Goal: Task Accomplishment & Management: Manage account settings

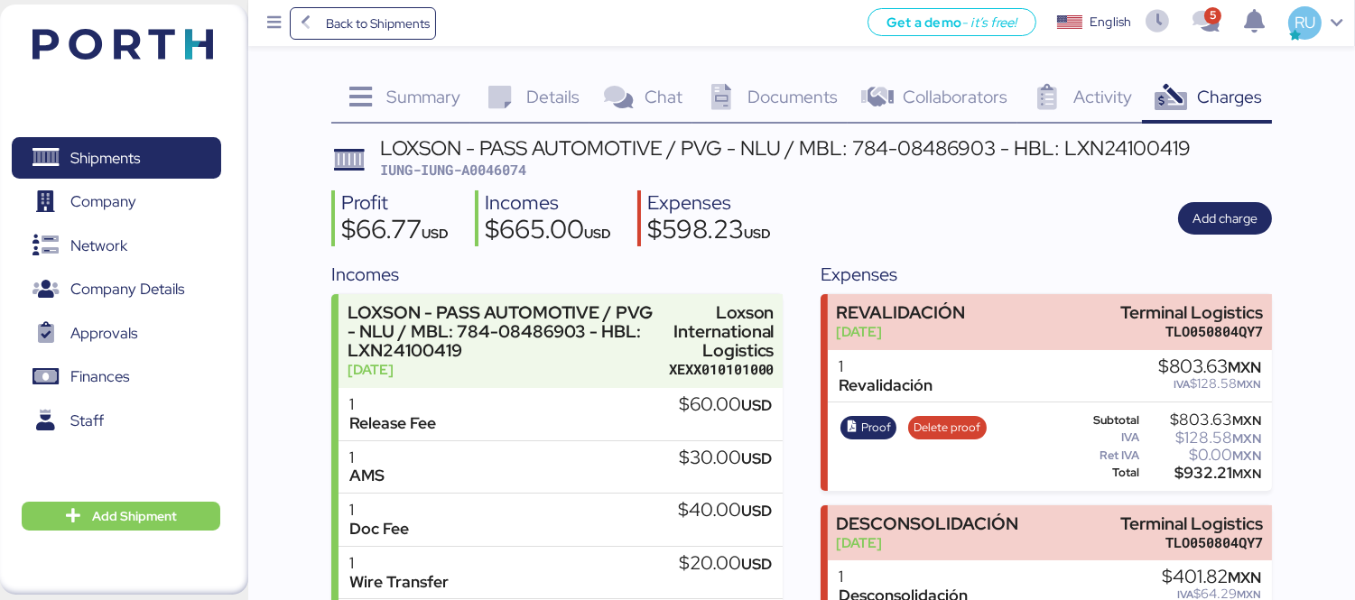
click at [106, 41] on img at bounding box center [122, 44] width 180 height 31
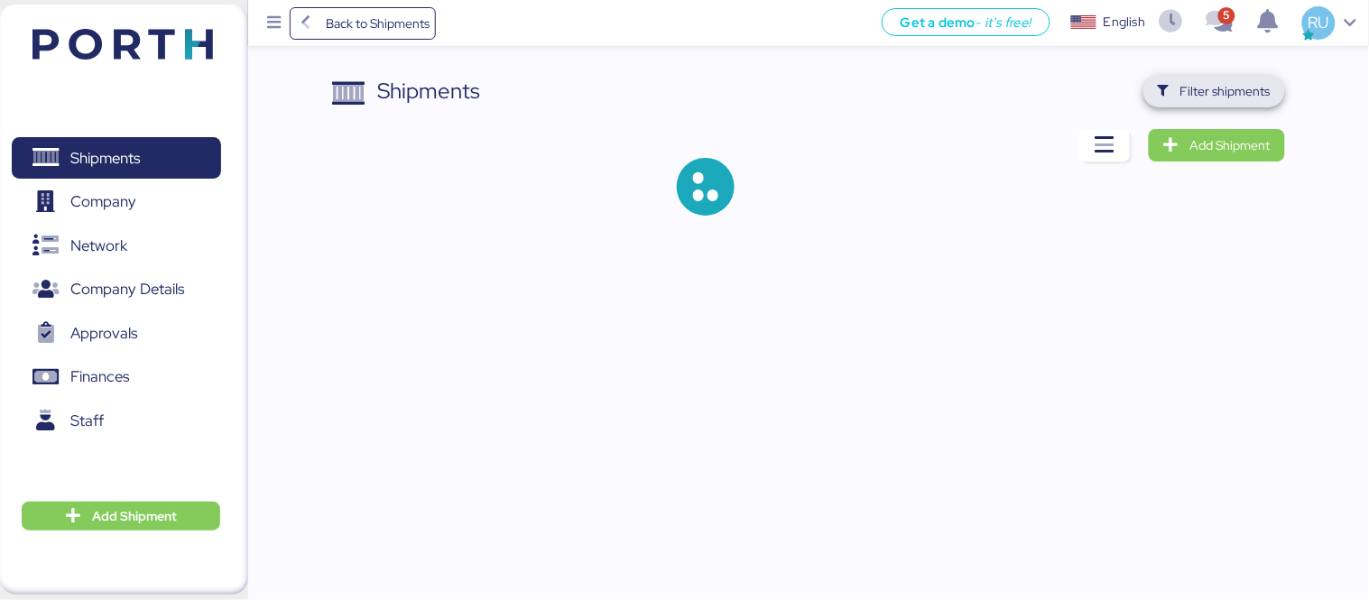
click at [1256, 87] on span "Filter shipments" at bounding box center [1225, 91] width 90 height 22
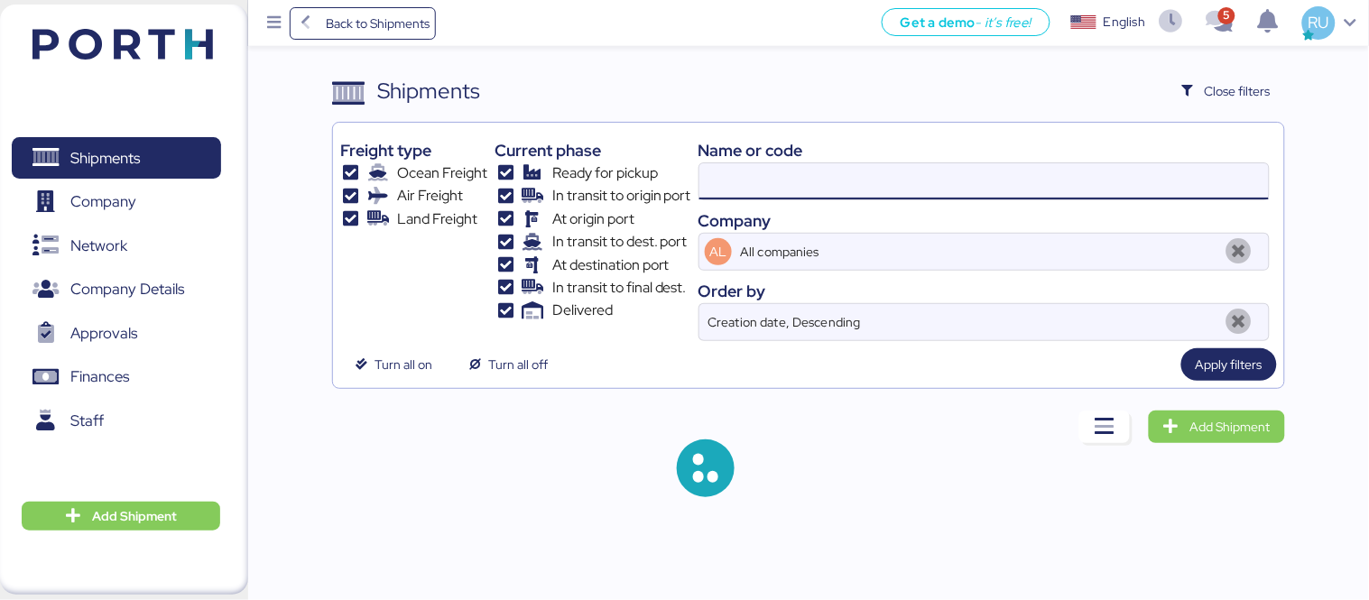
click at [825, 178] on input at bounding box center [983, 181] width 569 height 36
paste input "O0052043"
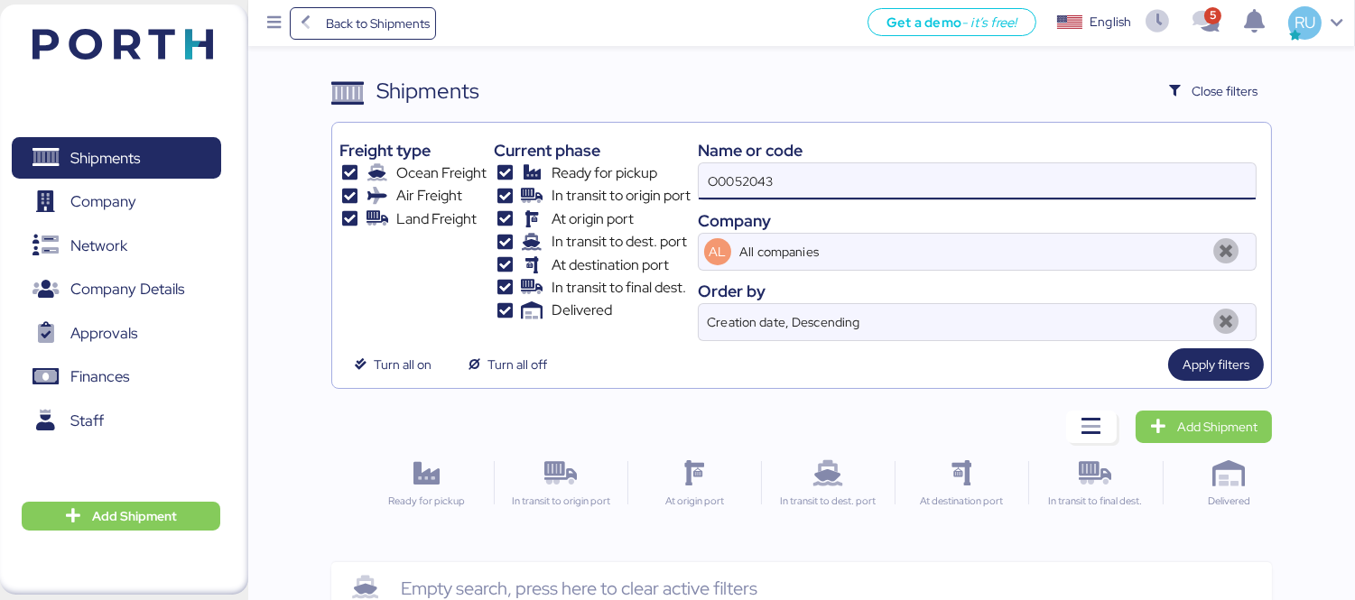
type input "O0052043"
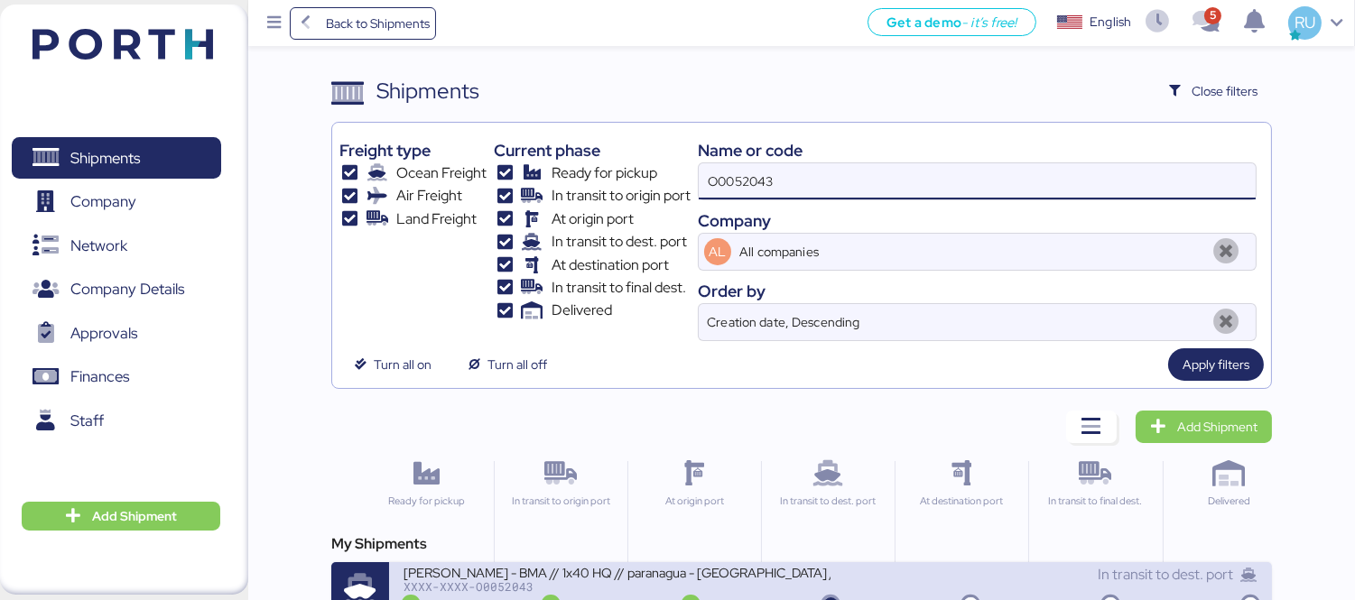
click at [740, 578] on div "[PERSON_NAME] - BMA // 1x40 HQ // paranagua - [GEOGRAPHIC_DATA] // MBL: PENDIEN…" at bounding box center [616, 571] width 427 height 15
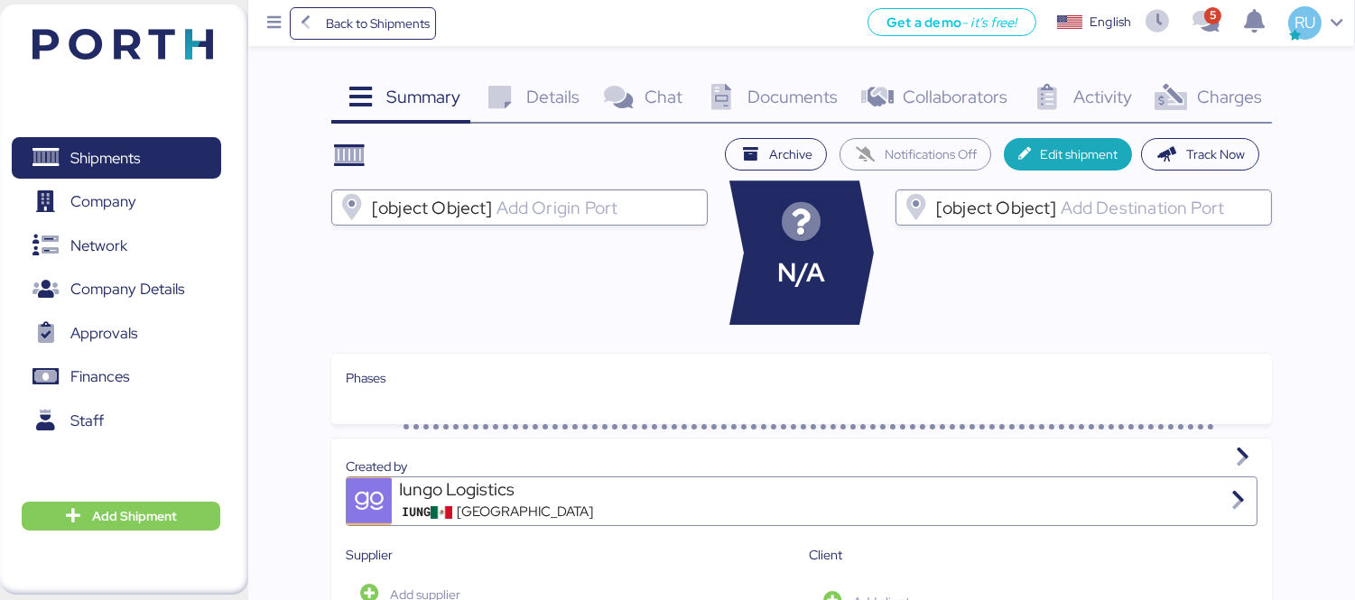
click at [1221, 85] on span "Charges" at bounding box center [1229, 96] width 65 height 23
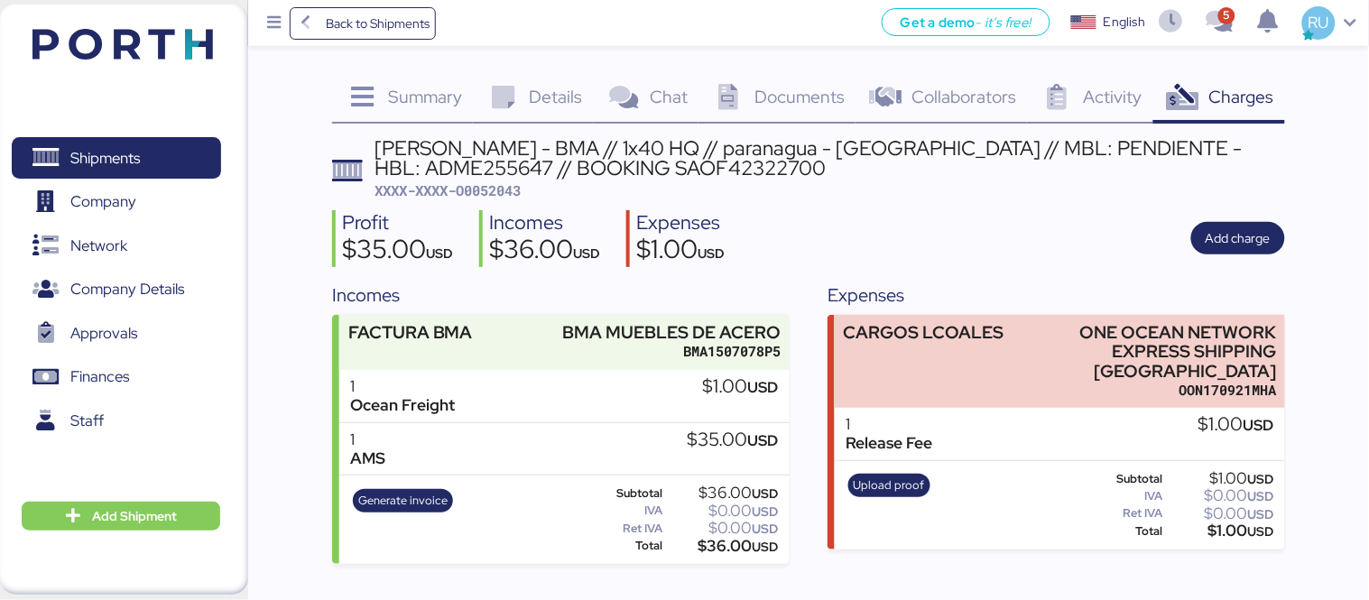
click at [777, 97] on span "Documents" at bounding box center [799, 96] width 90 height 23
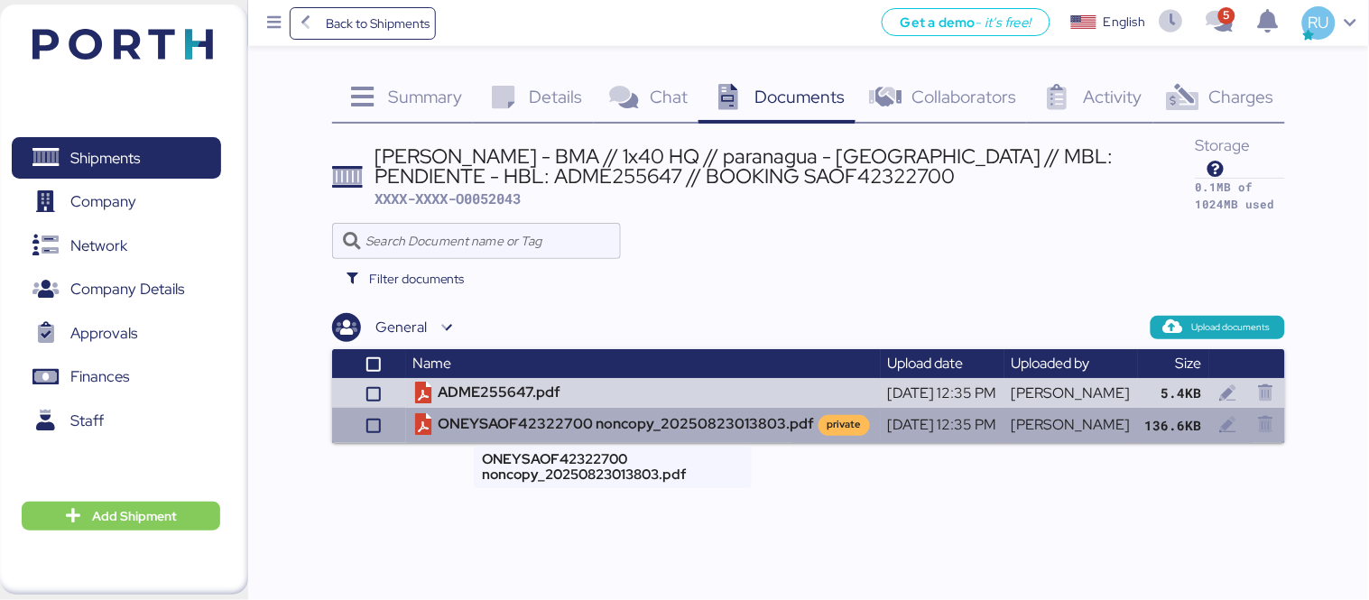
click at [562, 419] on td "ONEYSAOF42322700 noncopy_20250823013803.pdf private" at bounding box center [643, 425] width 475 height 34
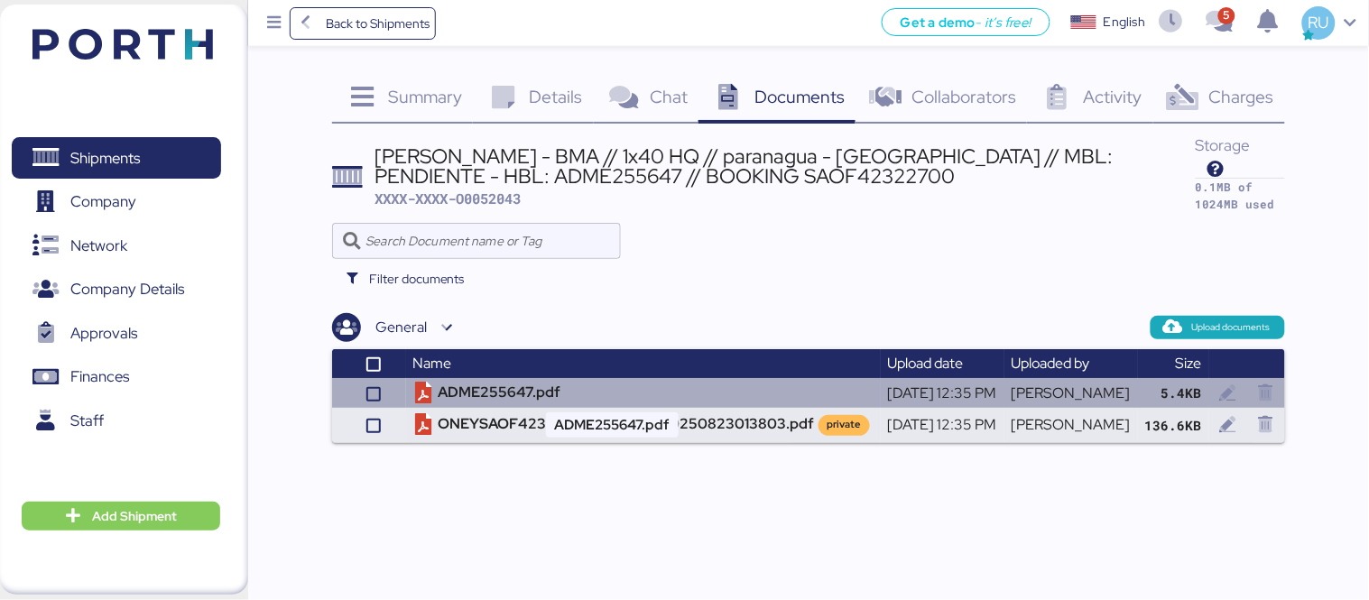
click at [474, 384] on td "ADME255647.pdf" at bounding box center [643, 393] width 475 height 30
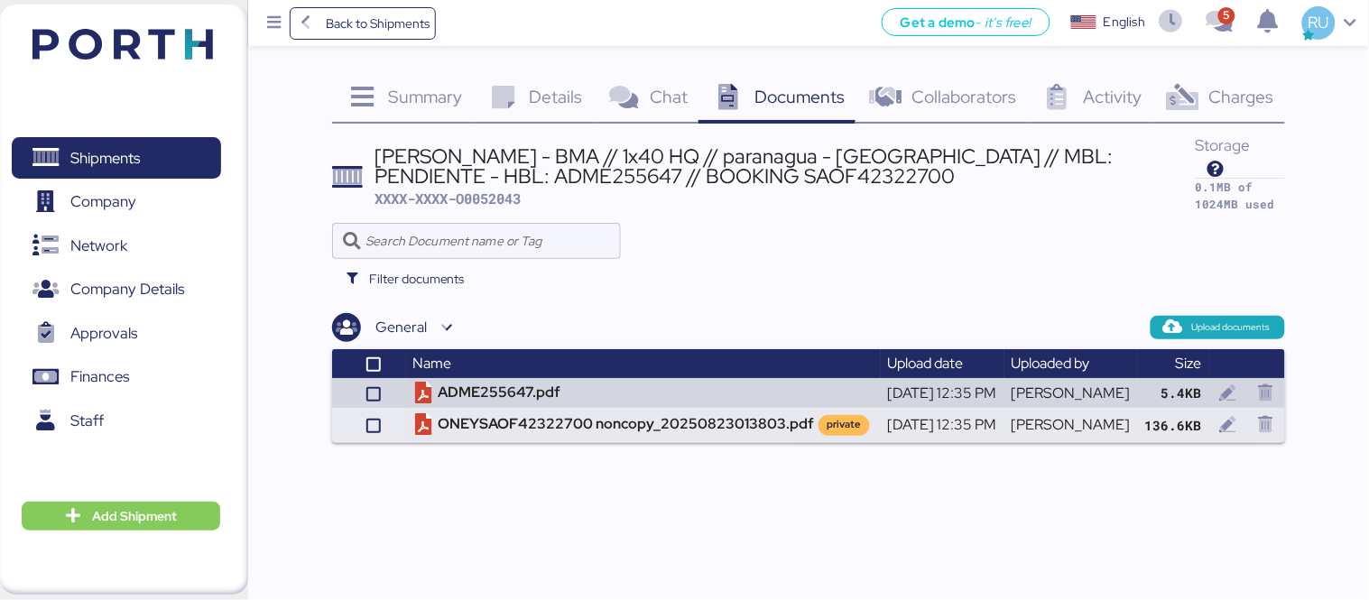
click at [1231, 104] on span "Charges" at bounding box center [1241, 96] width 65 height 23
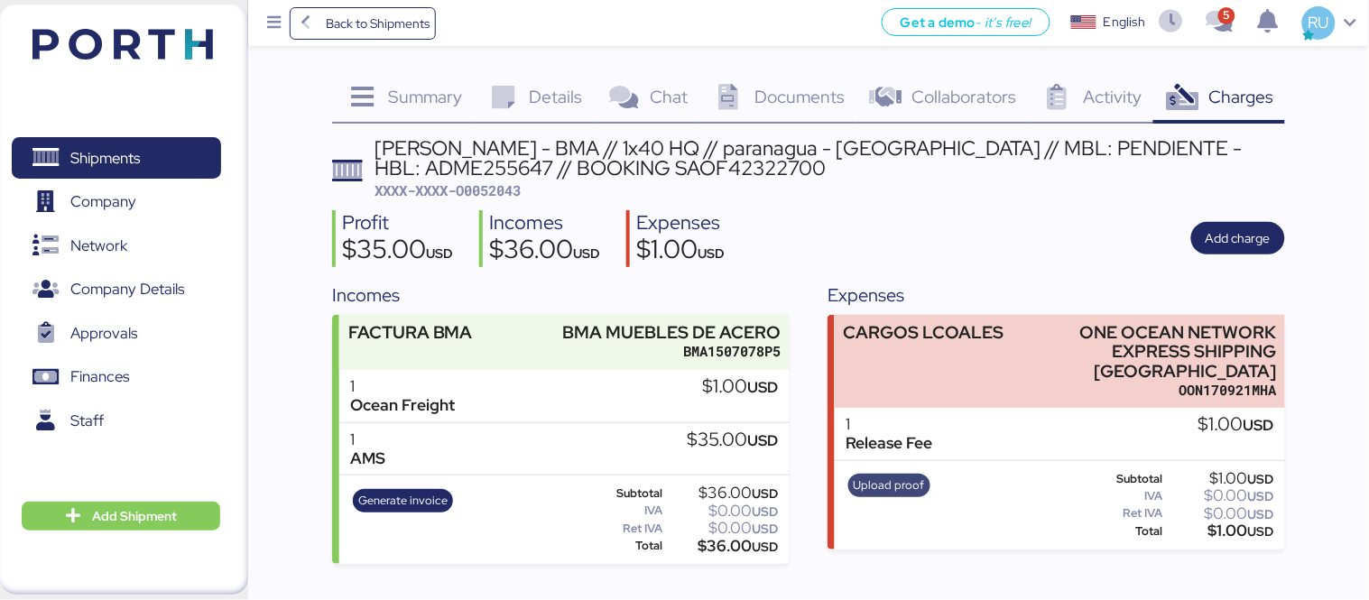
click at [911, 476] on span "Upload proof" at bounding box center [889, 486] width 71 height 20
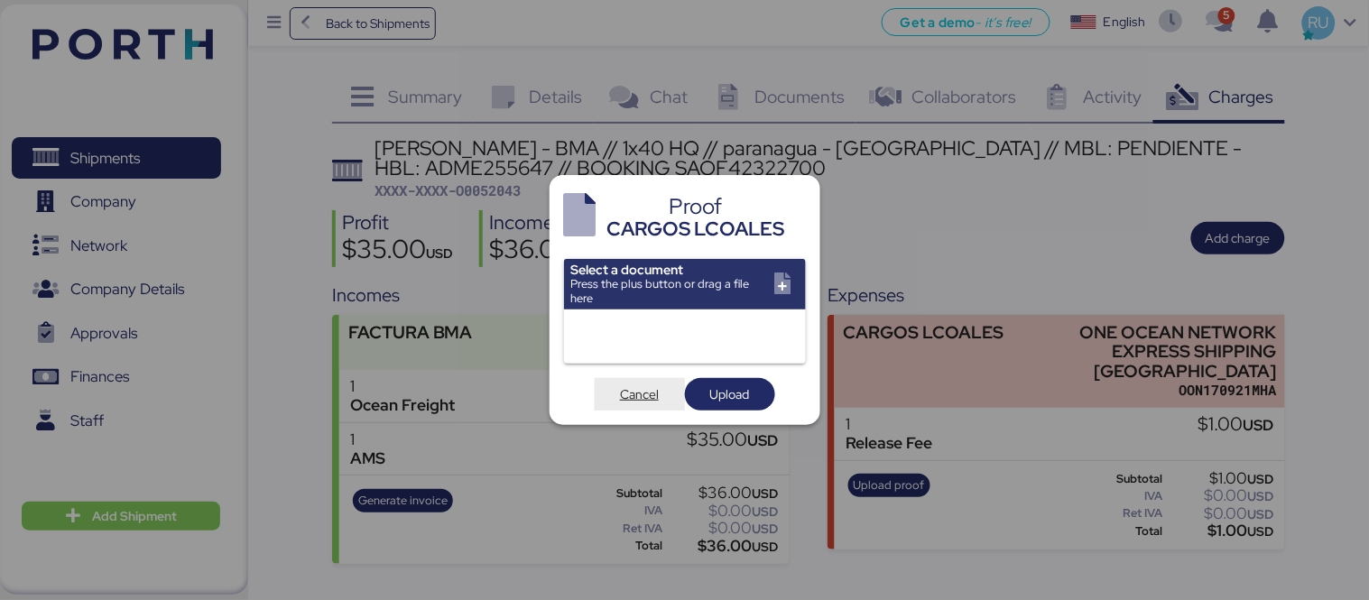
click at [647, 393] on span "Cancel" at bounding box center [639, 395] width 39 height 22
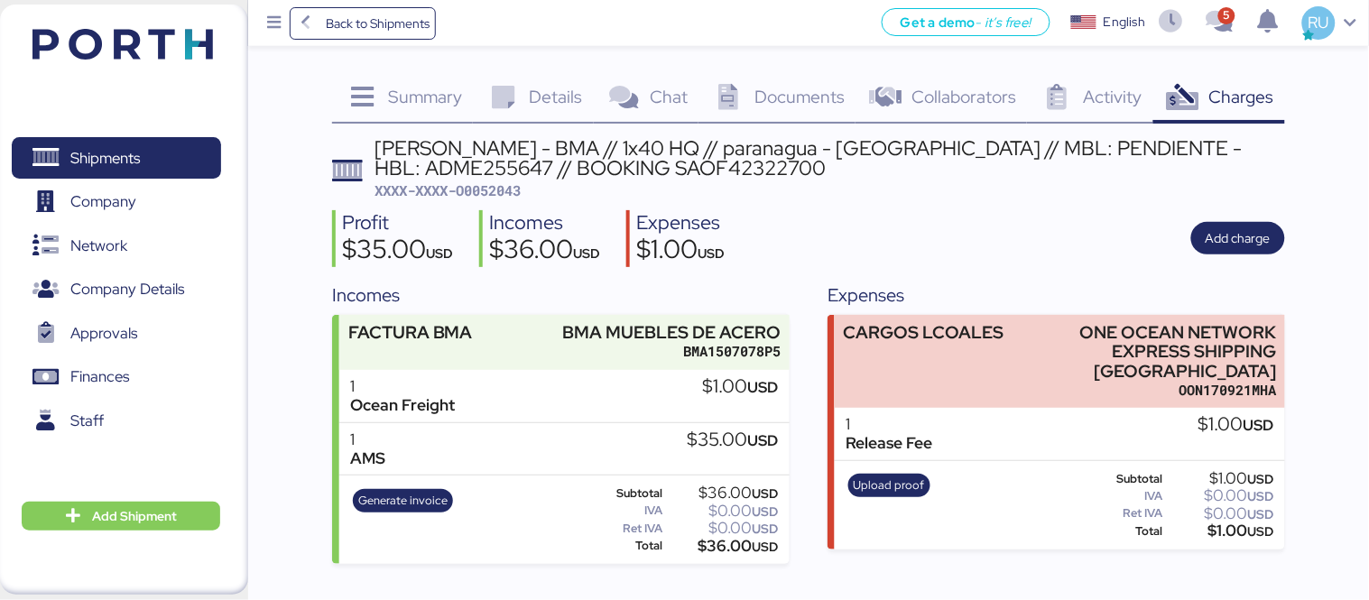
click at [994, 363] on div "CARGOS LCOALES" at bounding box center [924, 361] width 161 height 77
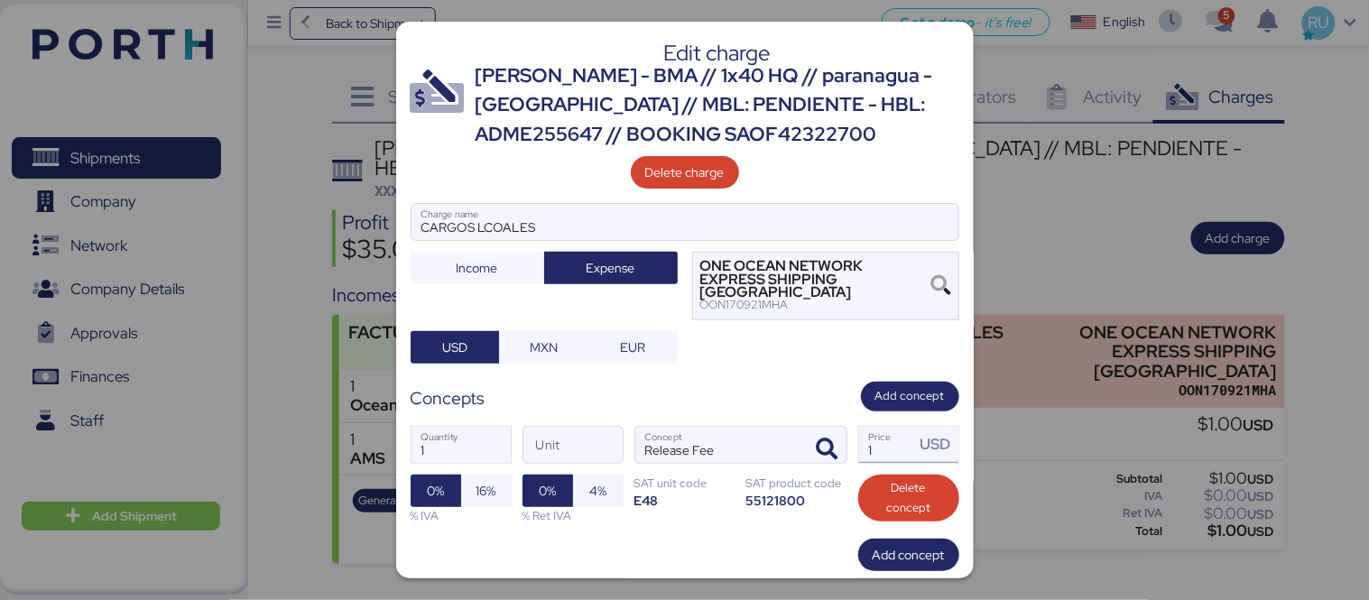
click at [859, 427] on input "1" at bounding box center [887, 445] width 56 height 36
click at [874, 434] on input "1" at bounding box center [887, 445] width 56 height 36
type input "45"
click at [1097, 282] on div at bounding box center [684, 300] width 1369 height 600
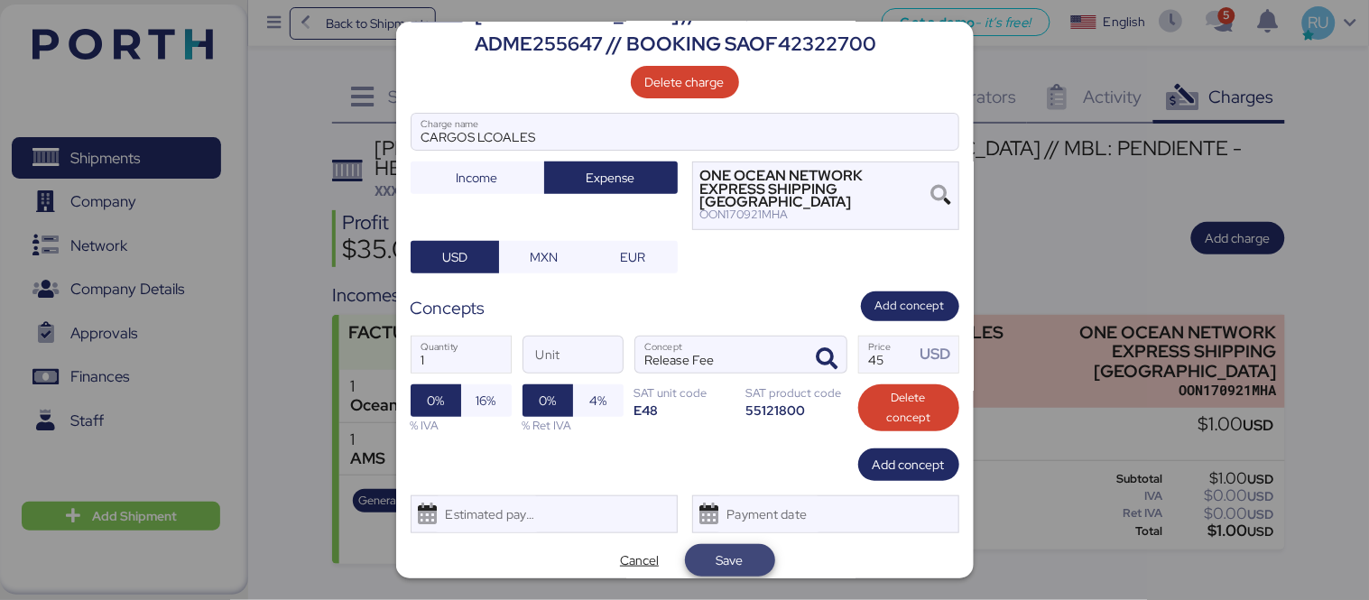
click at [706, 548] on span "Save" at bounding box center [729, 560] width 61 height 25
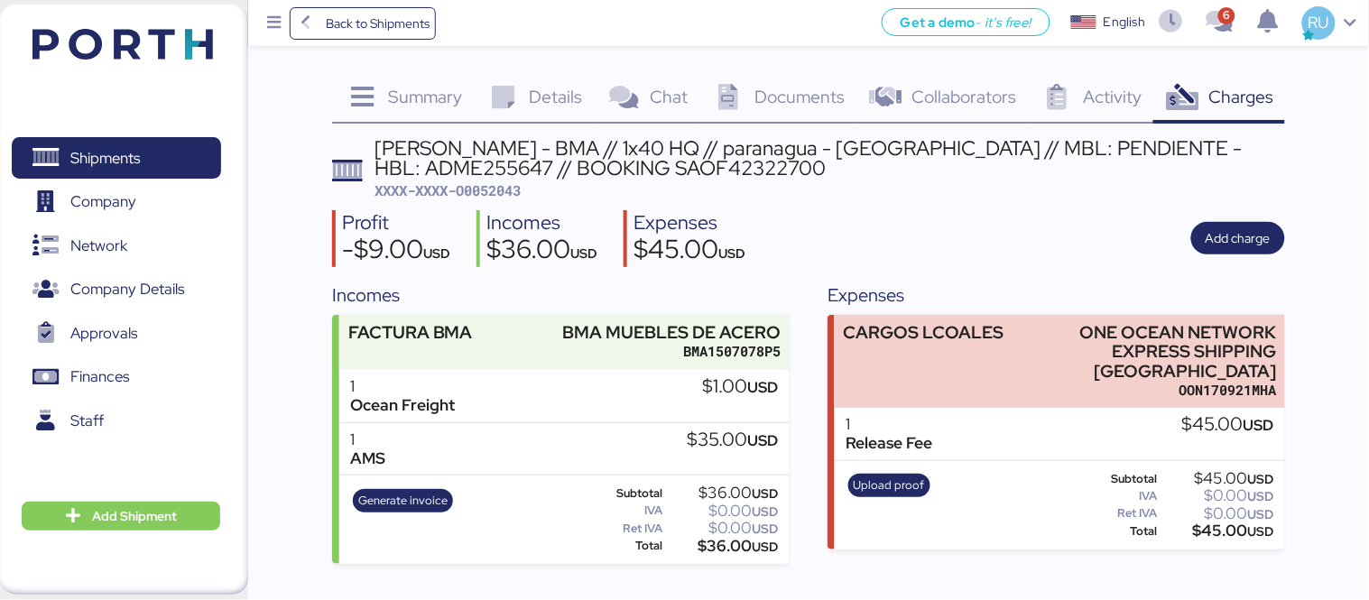
click at [490, 195] on span "XXXX-XXXX-O0052043" at bounding box center [448, 190] width 146 height 18
copy span "O0052043"
click at [909, 246] on div "Profit -$9.00 USD Incomes $36.00 USD Expenses $45.00 USD Add charge" at bounding box center [808, 238] width 953 height 57
click at [120, 33] on img at bounding box center [122, 44] width 180 height 31
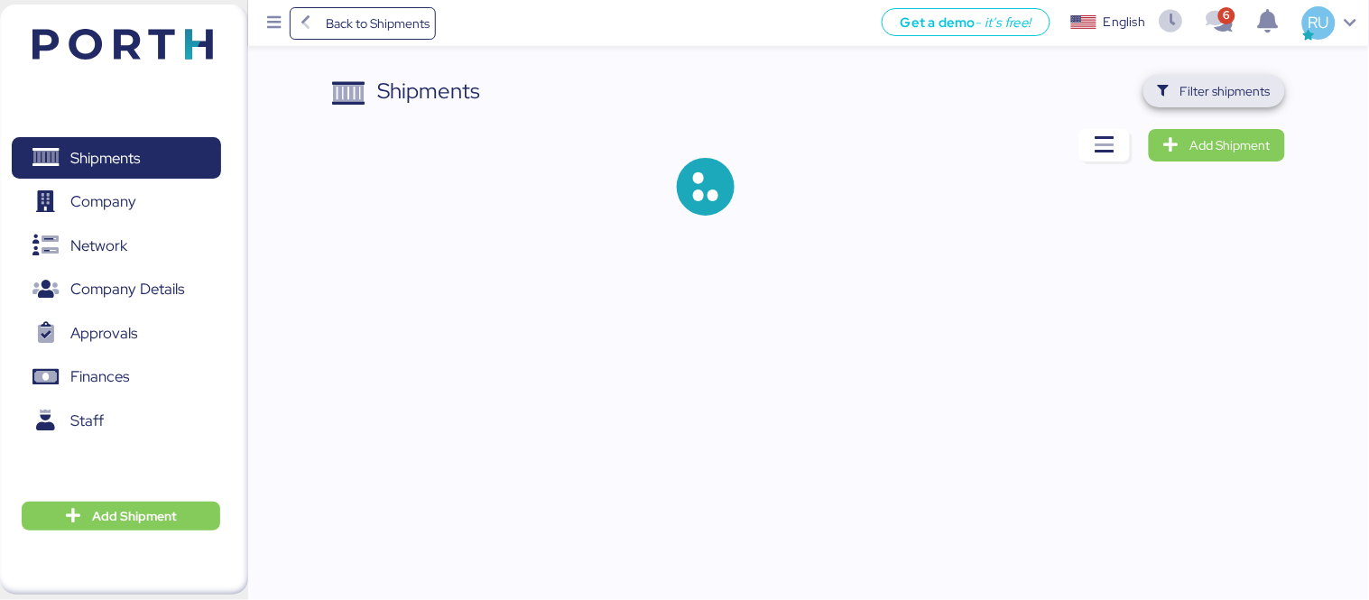
click at [1231, 88] on span "Filter shipments" at bounding box center [1225, 91] width 90 height 22
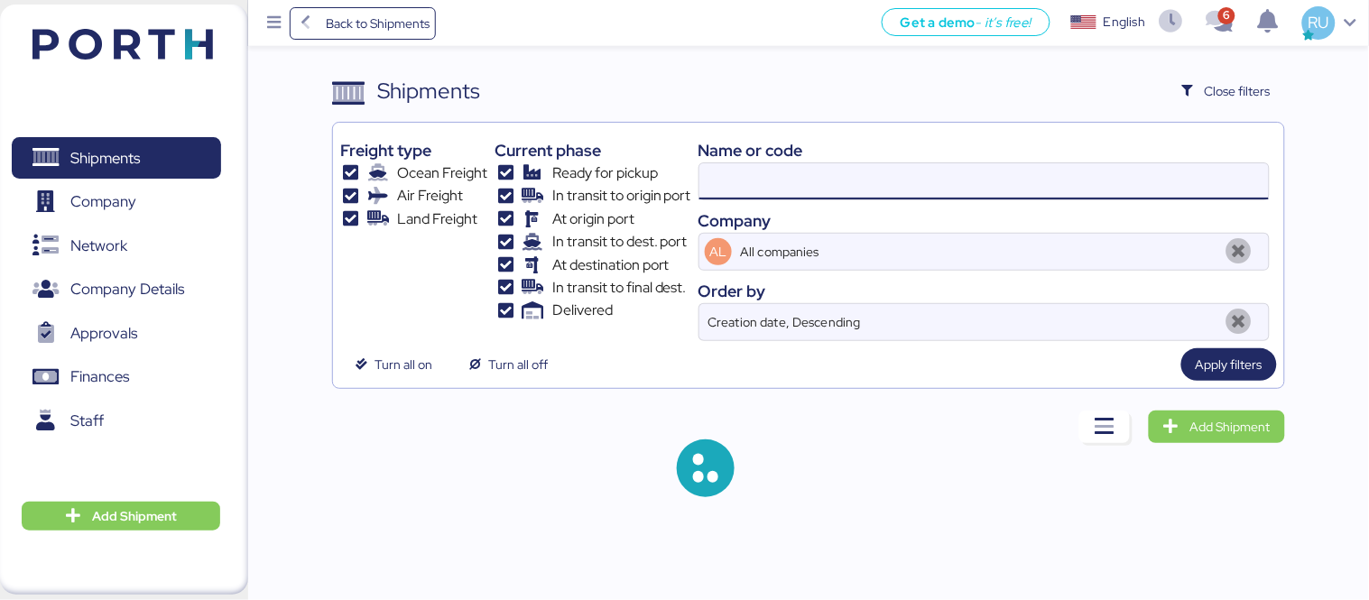
click at [1006, 174] on input at bounding box center [983, 181] width 569 height 36
paste input "O0052015"
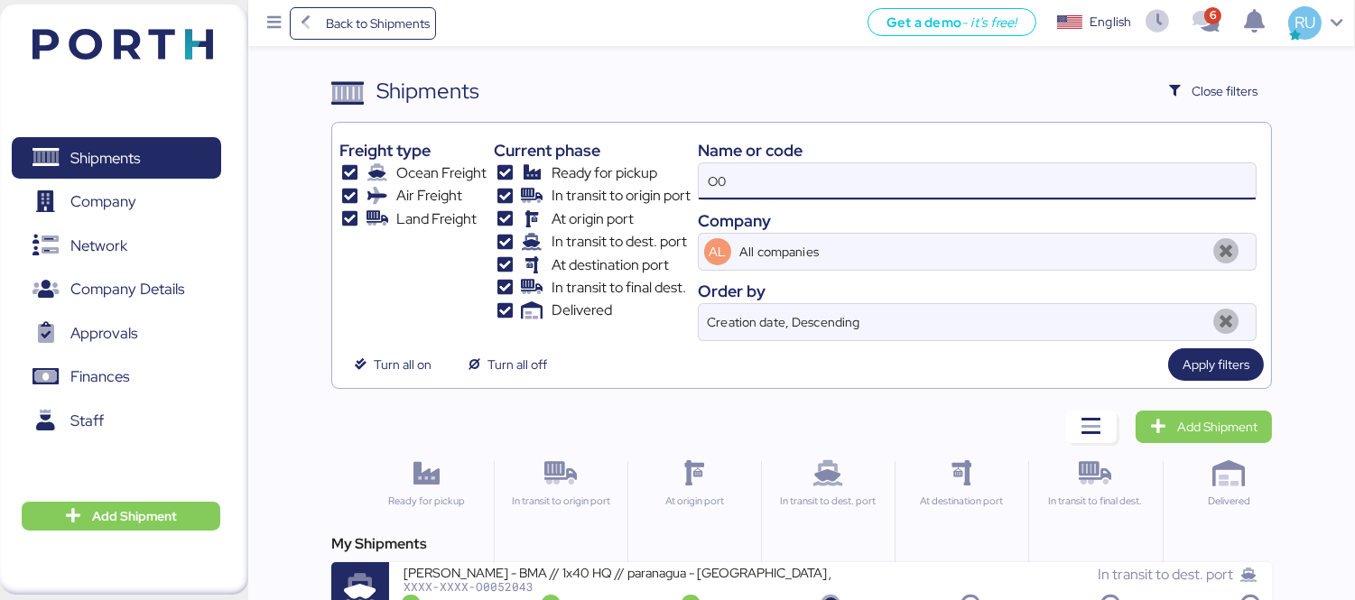
type input "O"
paste input "O0052015"
type input "O0052015"
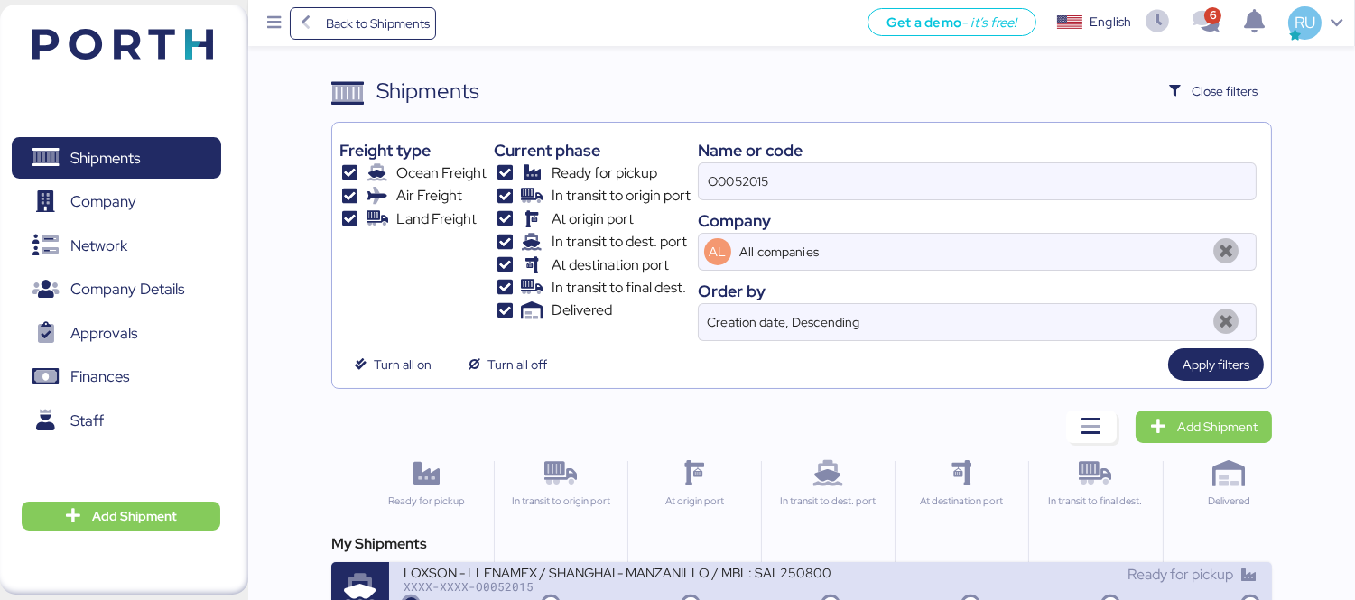
click at [801, 579] on div "LOXSON - LLENAMEX / SHANGHAI - MANZANILLO / MBL: SAL25080009 - HBL: KSSE2508020…" at bounding box center [616, 571] width 427 height 15
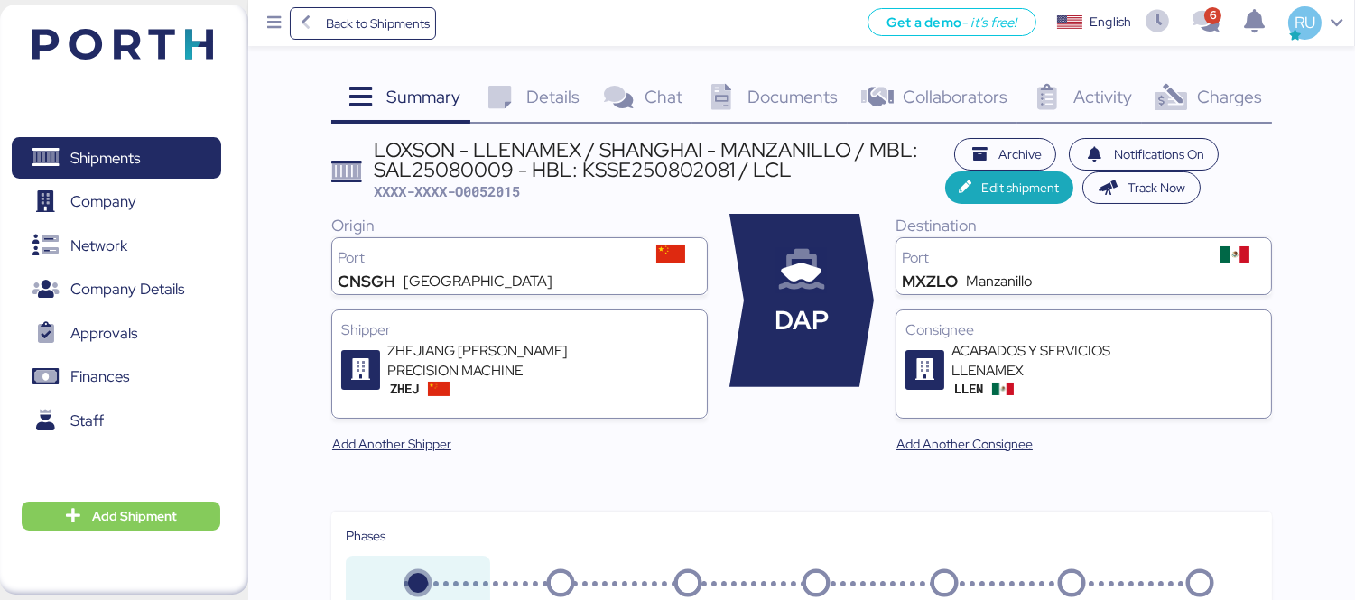
click at [1217, 93] on span "Charges" at bounding box center [1229, 96] width 65 height 23
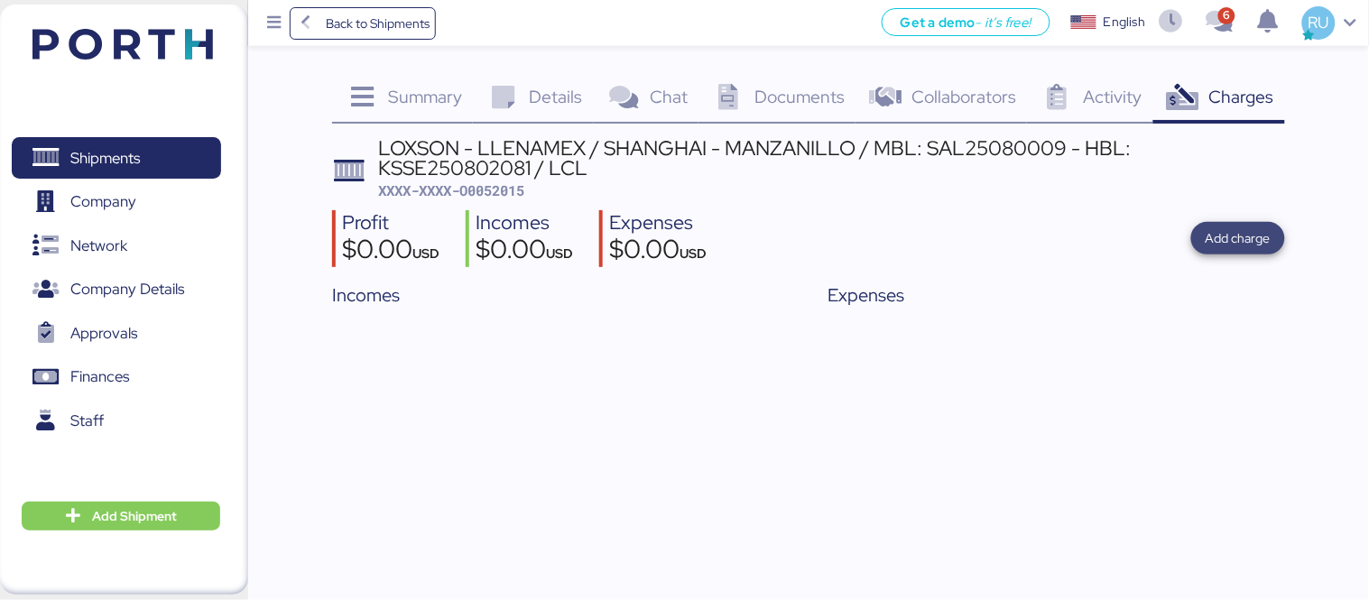
click at [1225, 240] on span "Add charge" at bounding box center [1238, 238] width 65 height 22
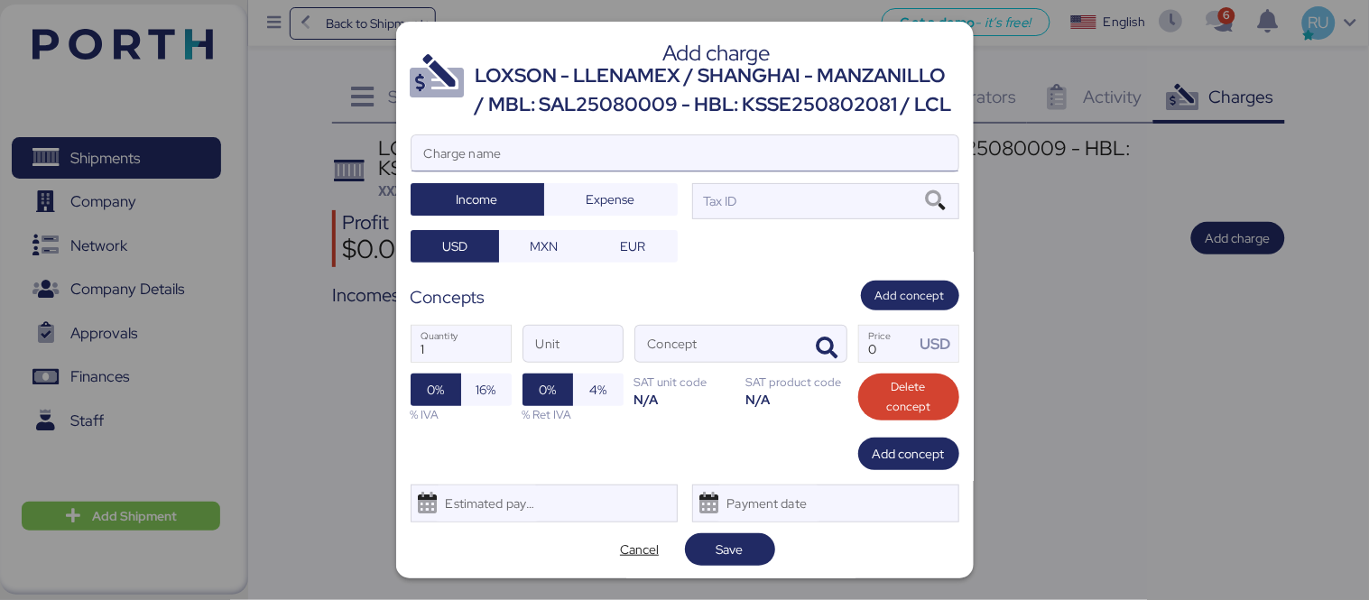
click at [877, 171] on input "Charge name" at bounding box center [685, 153] width 547 height 36
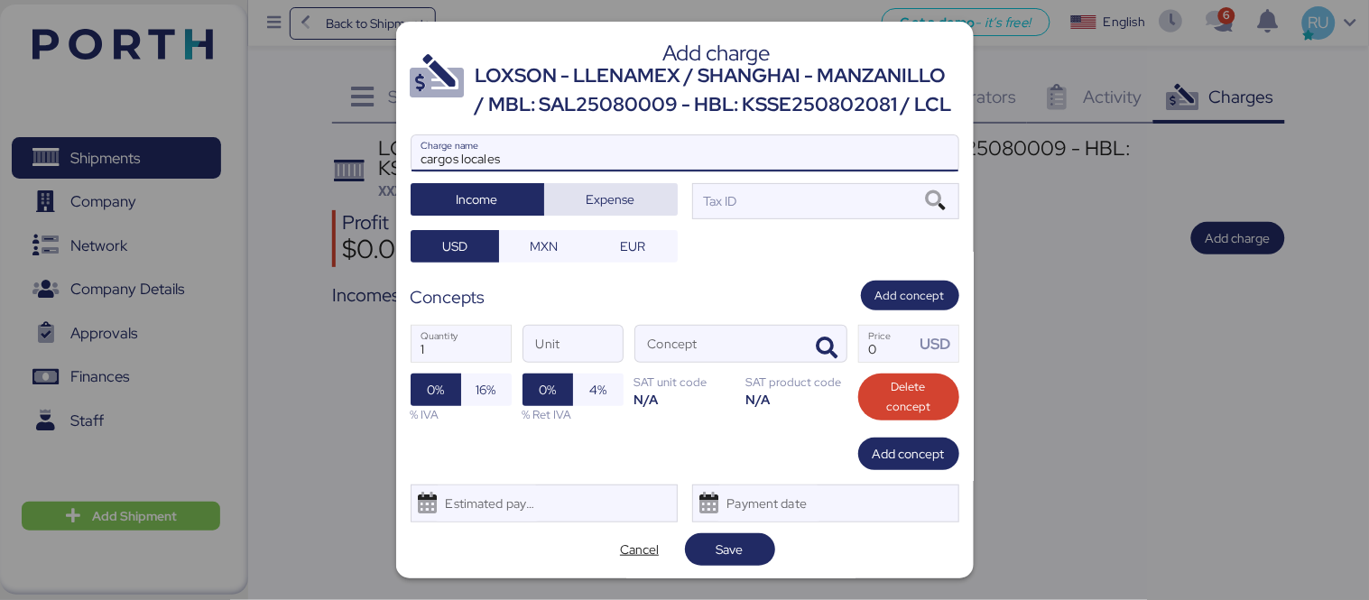
type input "cargos locales"
click at [646, 212] on span "Expense" at bounding box center [611, 199] width 105 height 25
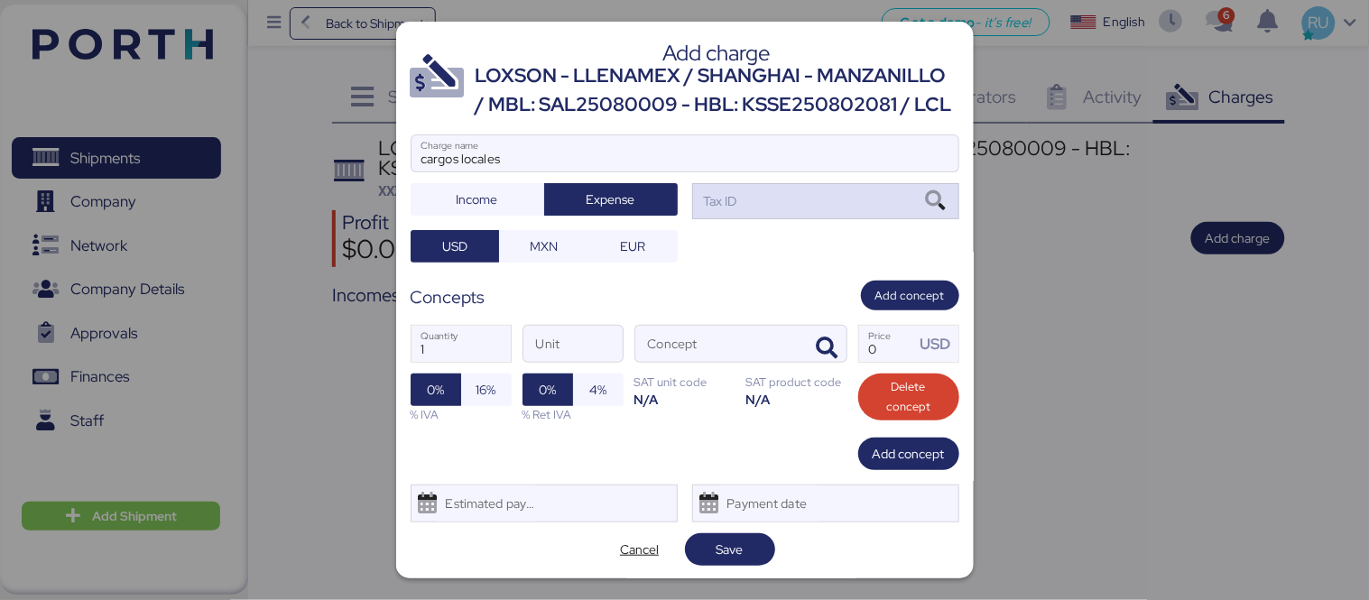
click at [931, 211] on icon at bounding box center [936, 201] width 31 height 20
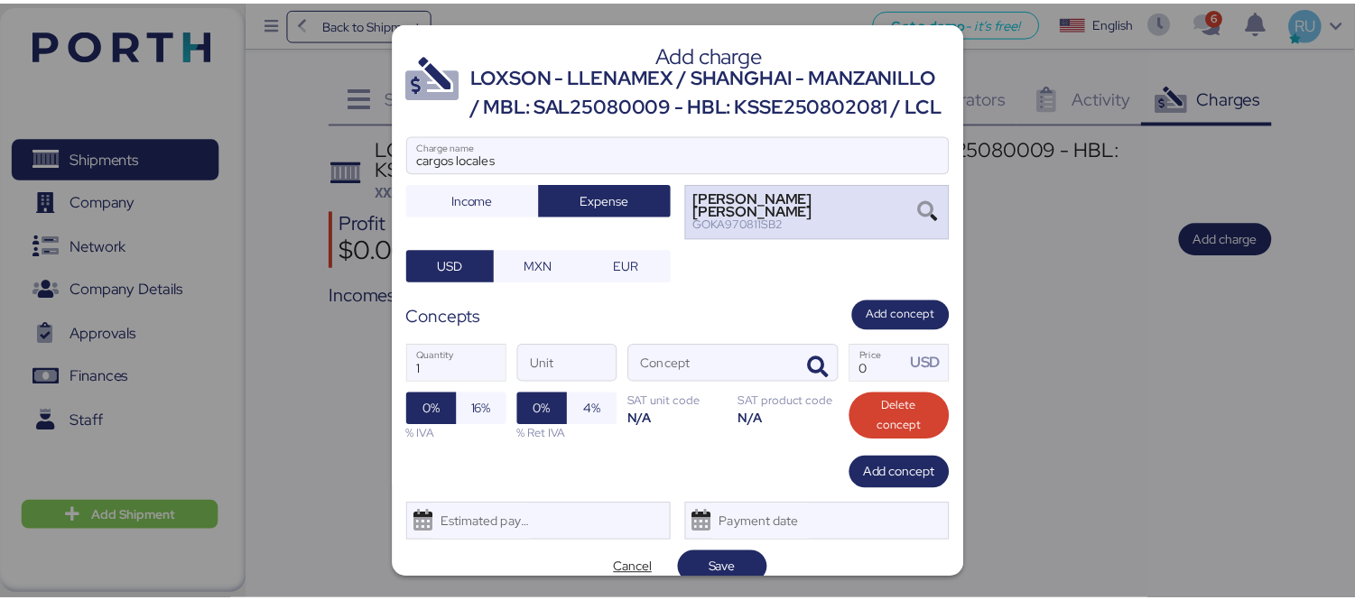
scroll to position [50, 0]
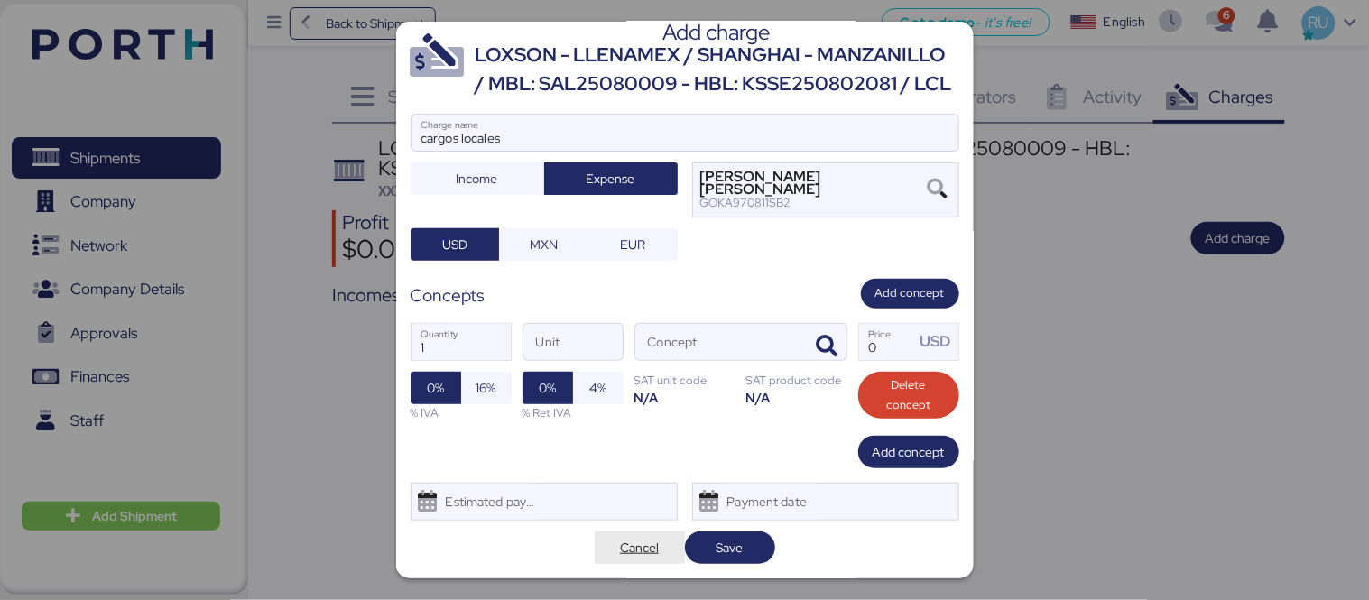
click at [629, 551] on span "Cancel" at bounding box center [639, 548] width 39 height 22
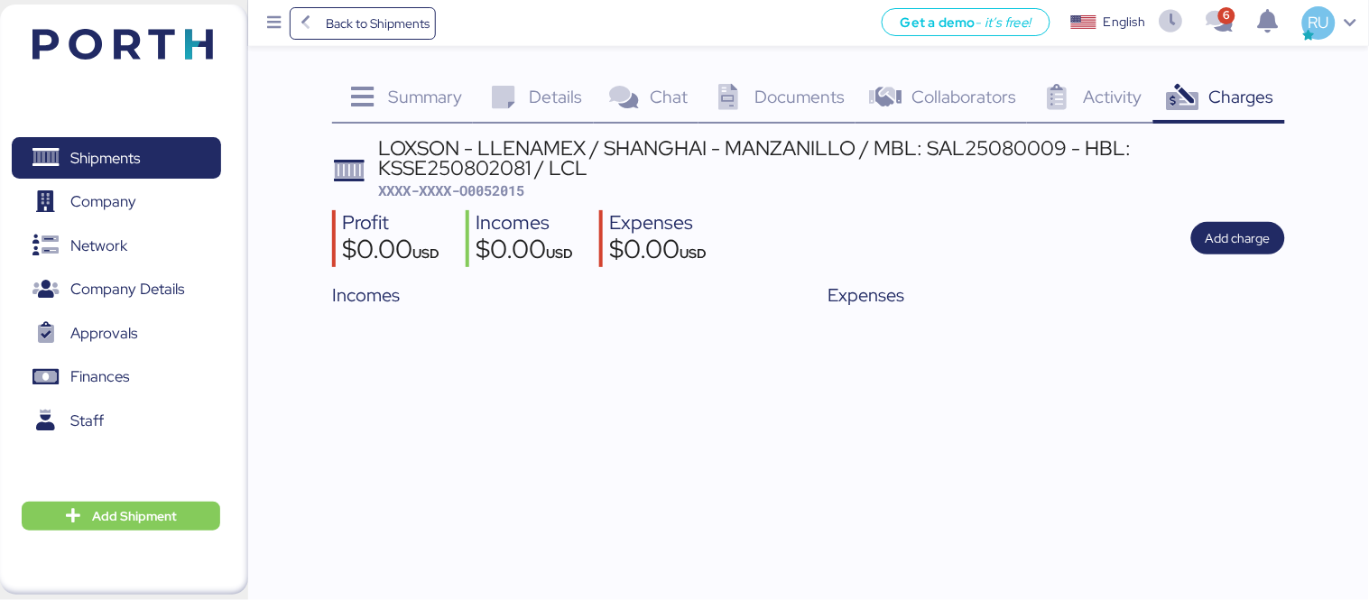
click at [801, 88] on span "Documents" at bounding box center [799, 96] width 90 height 23
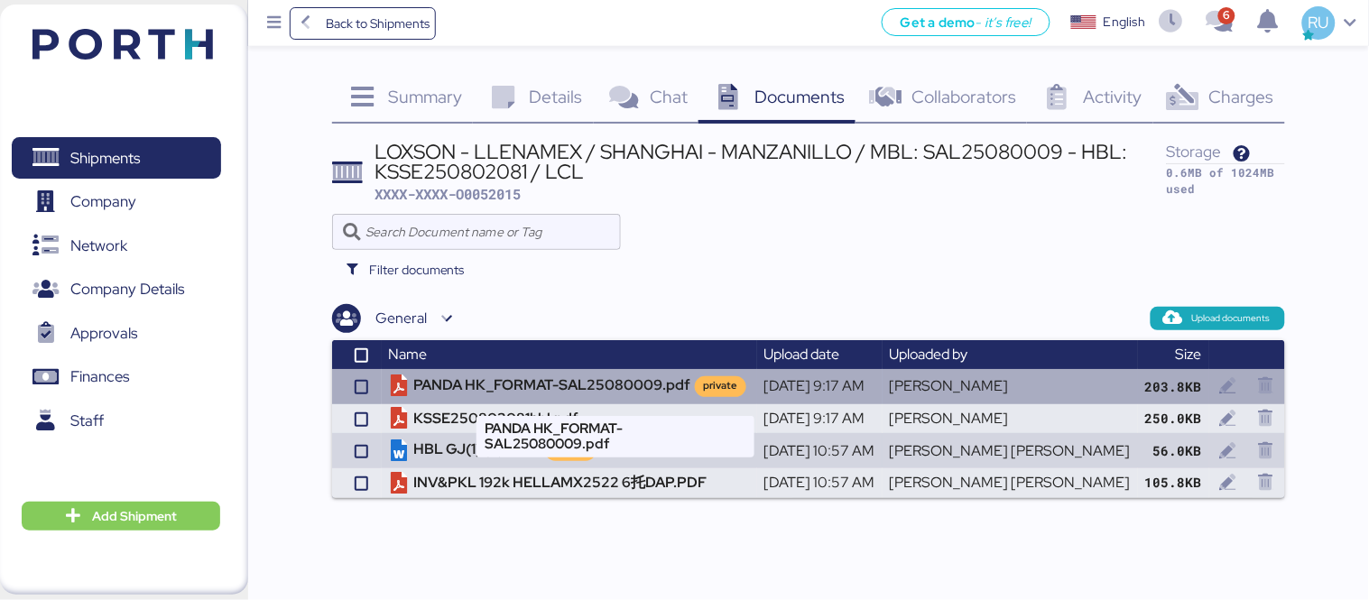
click at [624, 384] on td "PANDA HK_FORMAT-SAL25080009.pdf private" at bounding box center [569, 386] width 375 height 34
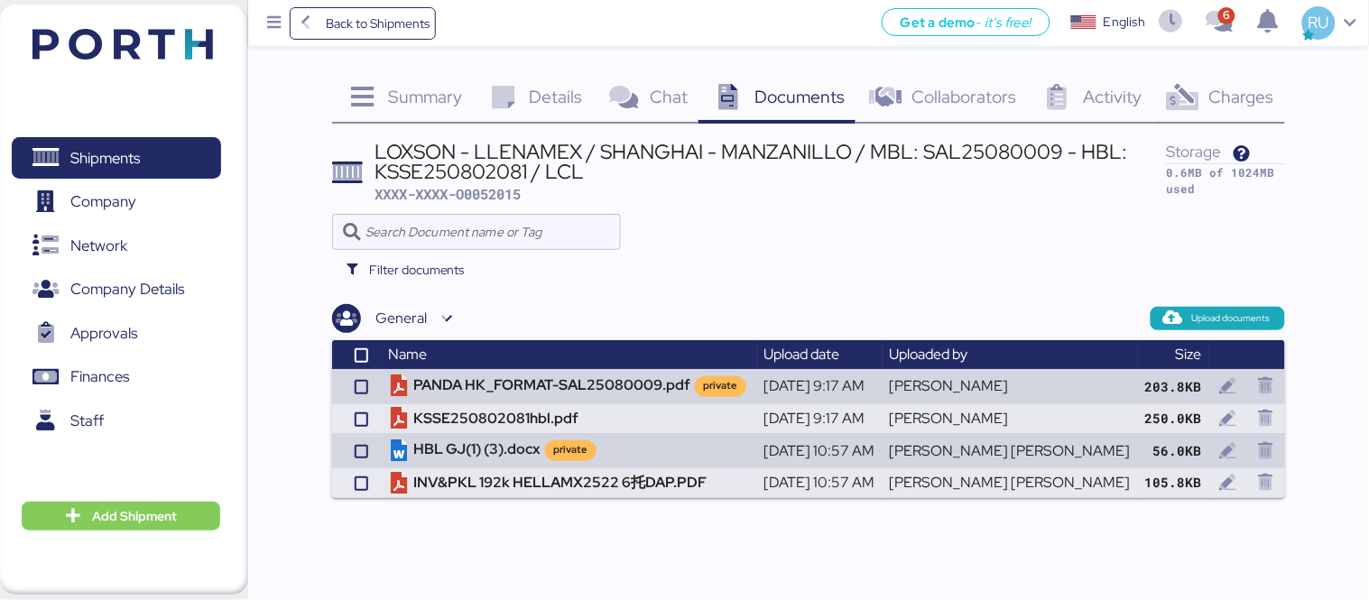
click at [440, 96] on span "Summary" at bounding box center [425, 96] width 74 height 23
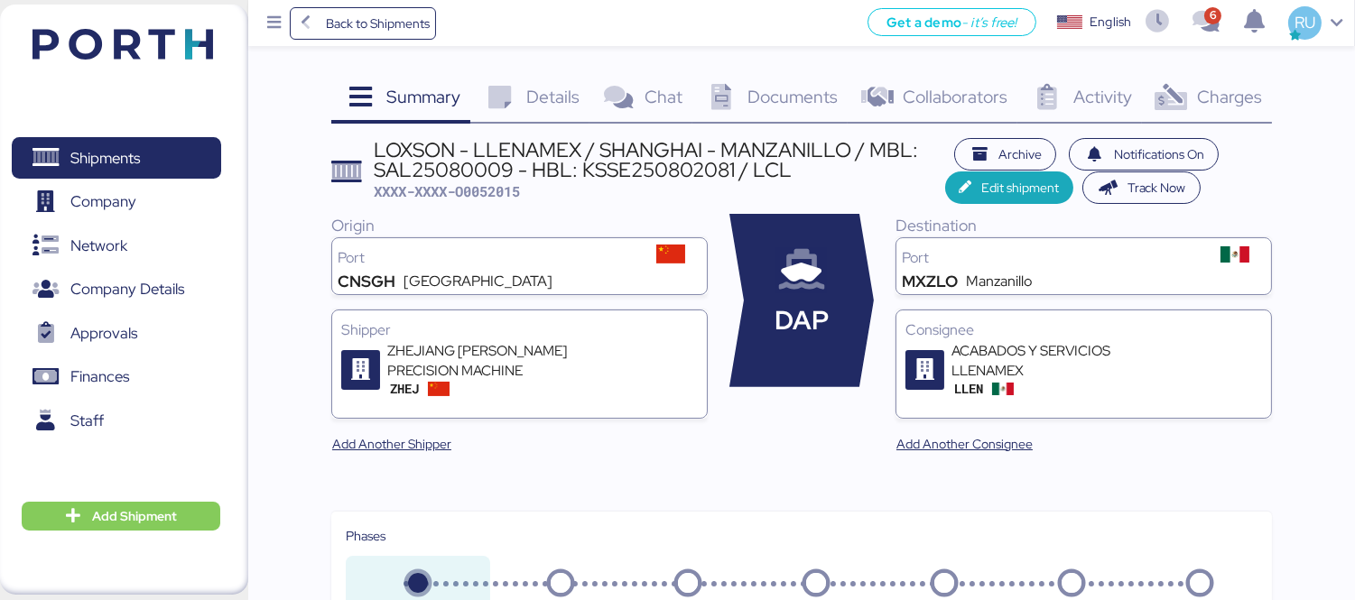
click at [551, 113] on div "Details 0" at bounding box center [529, 99] width 118 height 49
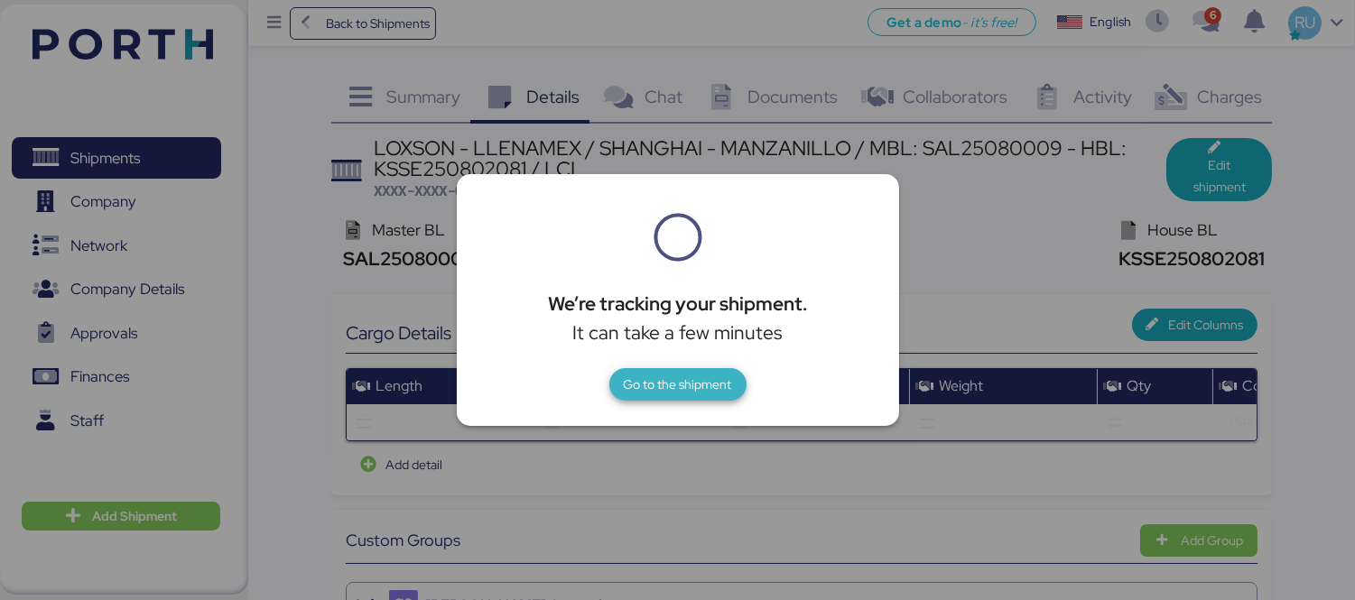
click at [668, 399] on span "Go to the shipment" at bounding box center [677, 384] width 137 height 32
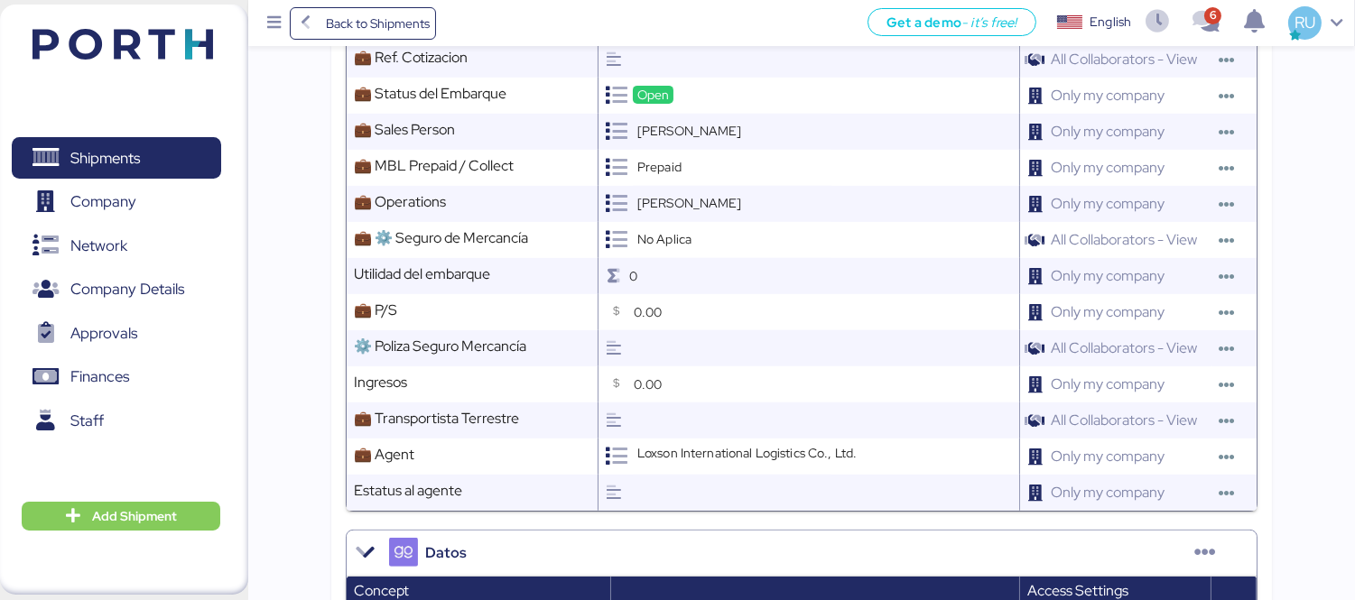
scroll to position [1164, 0]
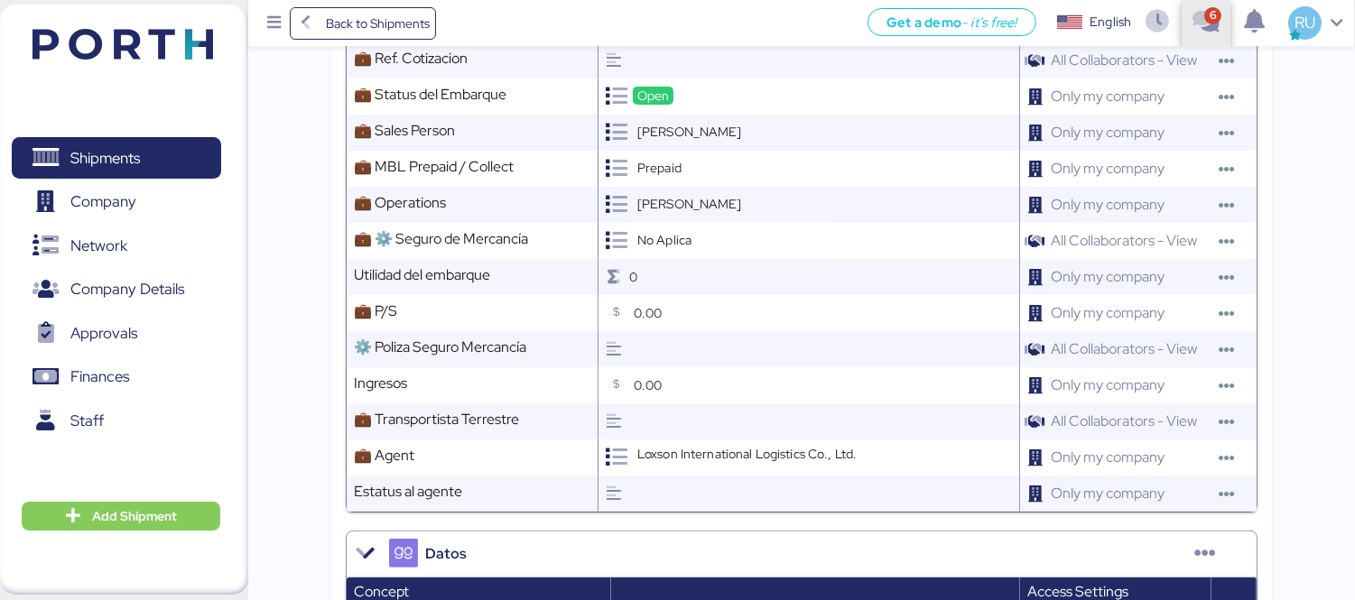
click at [1221, 38] on span "button" at bounding box center [1205, 23] width 49 height 49
click at [141, 21] on header at bounding box center [96, 42] width 174 height 56
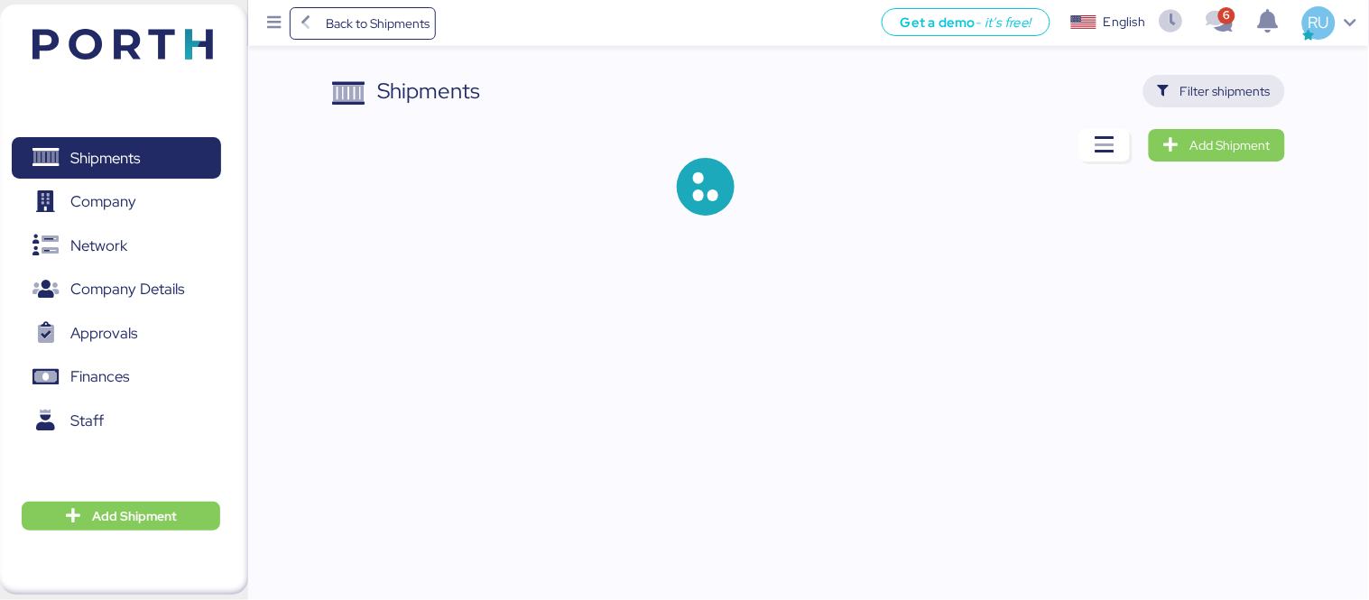
click at [1215, 91] on span "Filter shipments" at bounding box center [1225, 91] width 90 height 22
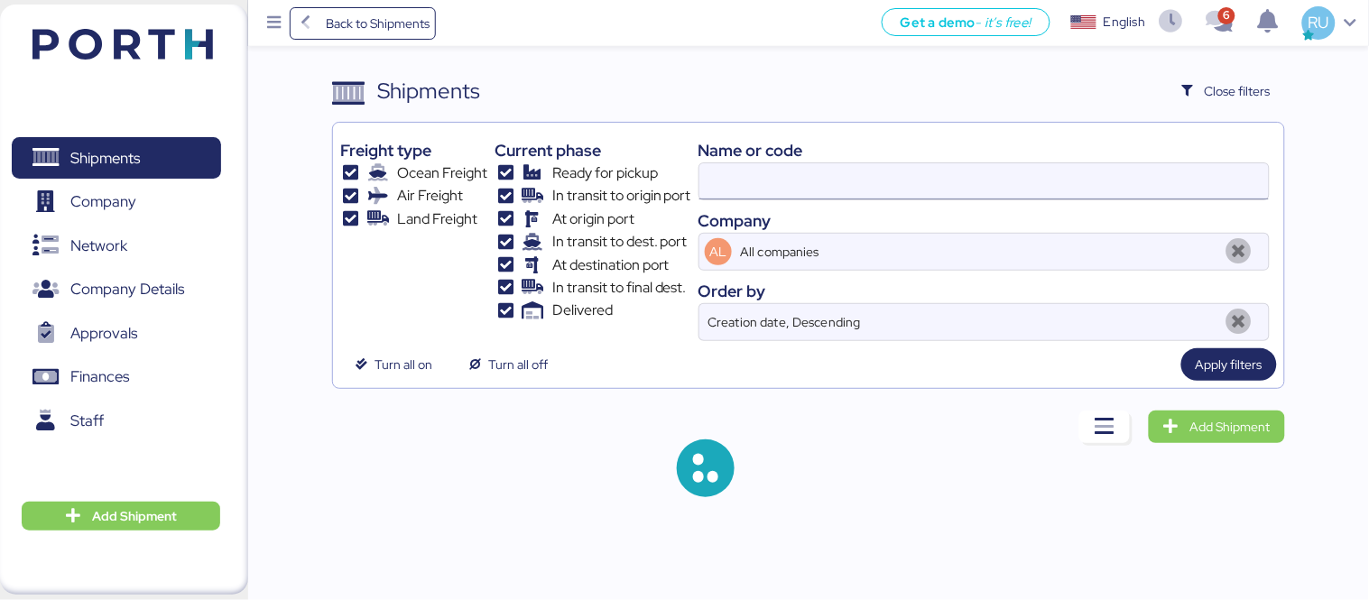
click at [915, 195] on input at bounding box center [983, 181] width 569 height 36
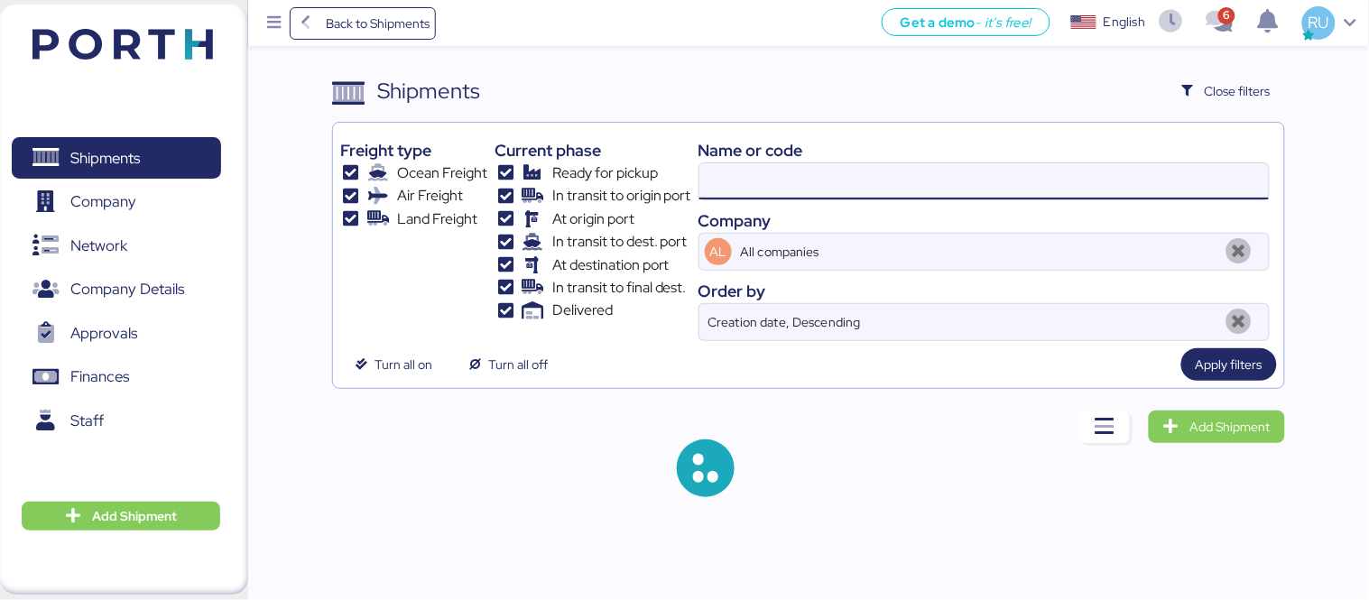
paste input "SAOF39716600"
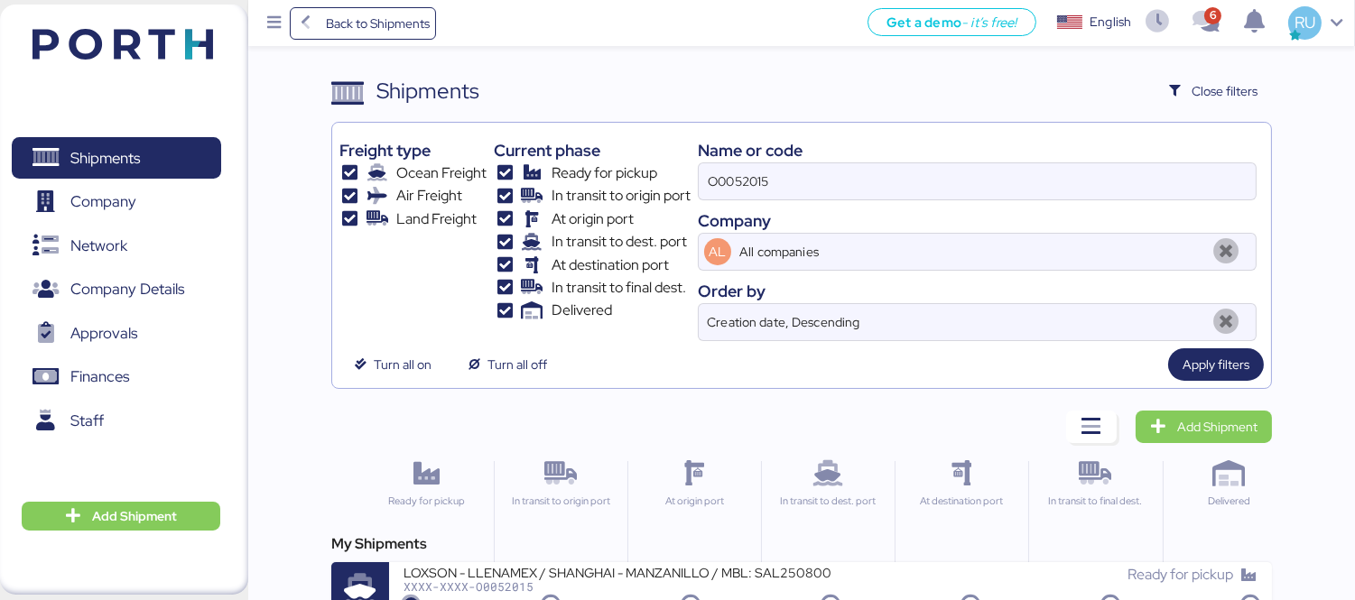
click at [1309, 218] on div "Shipments Clear Filters Close filters Freight type Ocean Freight Air Freight La…" at bounding box center [677, 310] width 1355 height 620
click at [964, 182] on input "O0052015" at bounding box center [977, 181] width 557 height 36
type input "O"
paste input "SAOF39716600"
type input "SAOF39716600"
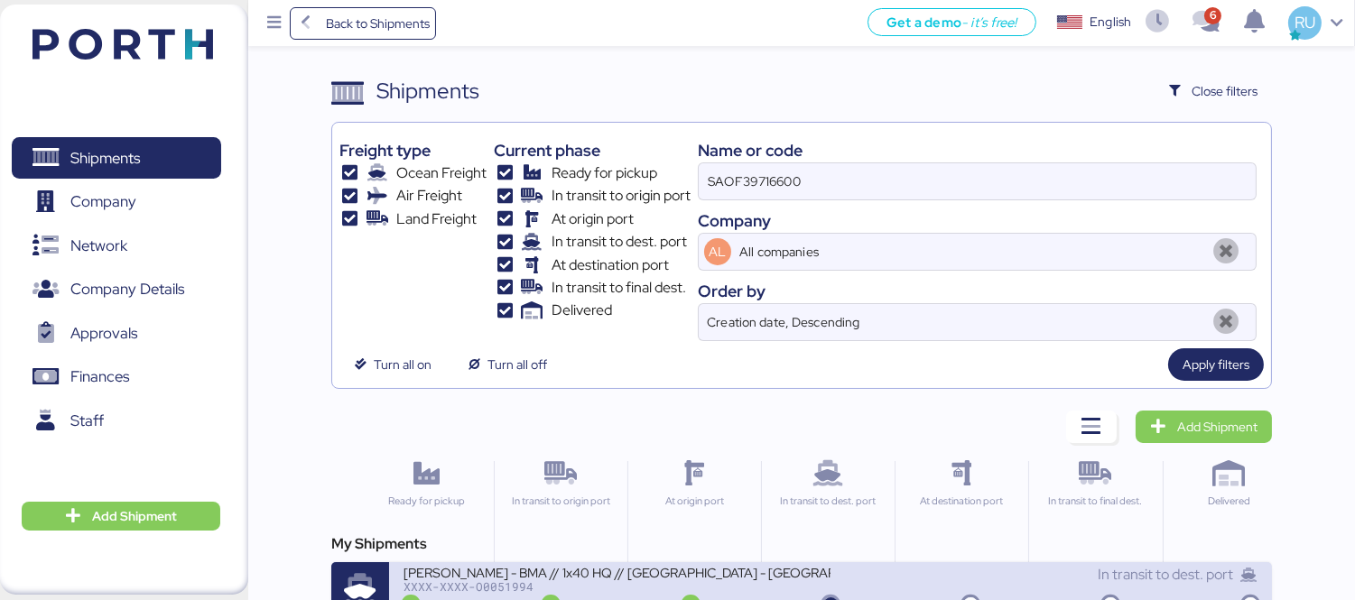
click at [693, 567] on div "[PERSON_NAME] - BMA // 1x40 HQ // [GEOGRAPHIC_DATA] - [GEOGRAPHIC_DATA] // MBL:…" at bounding box center [616, 571] width 427 height 15
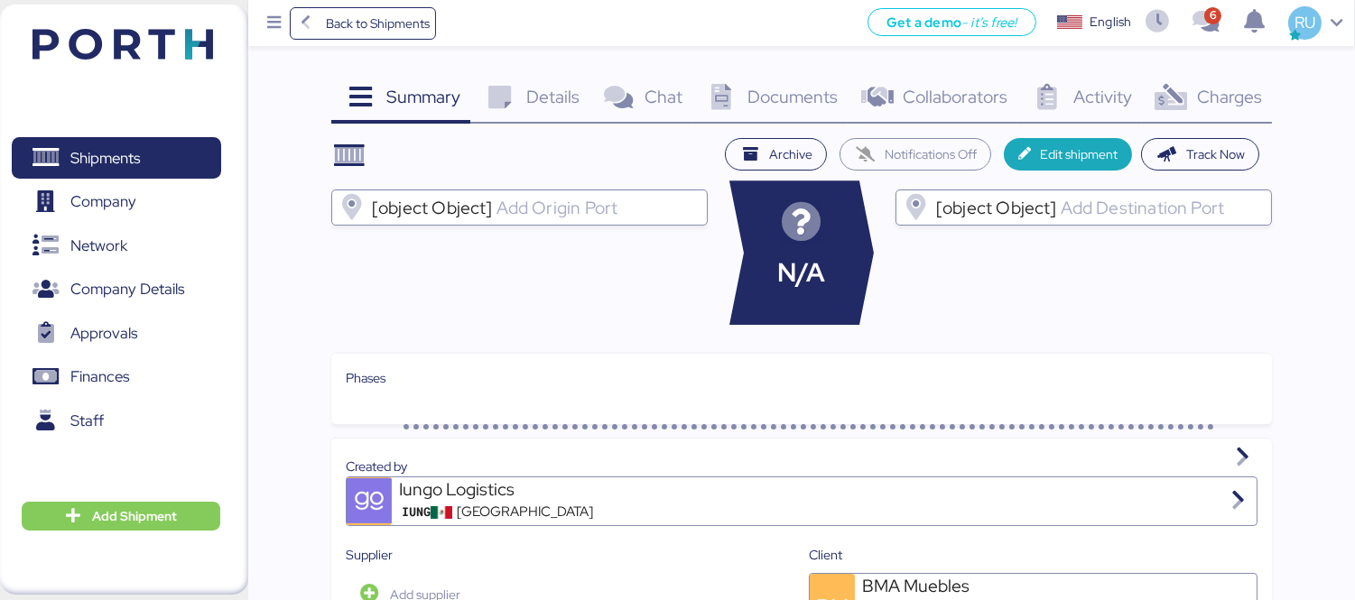
click at [1197, 103] on span "Charges" at bounding box center [1229, 96] width 65 height 23
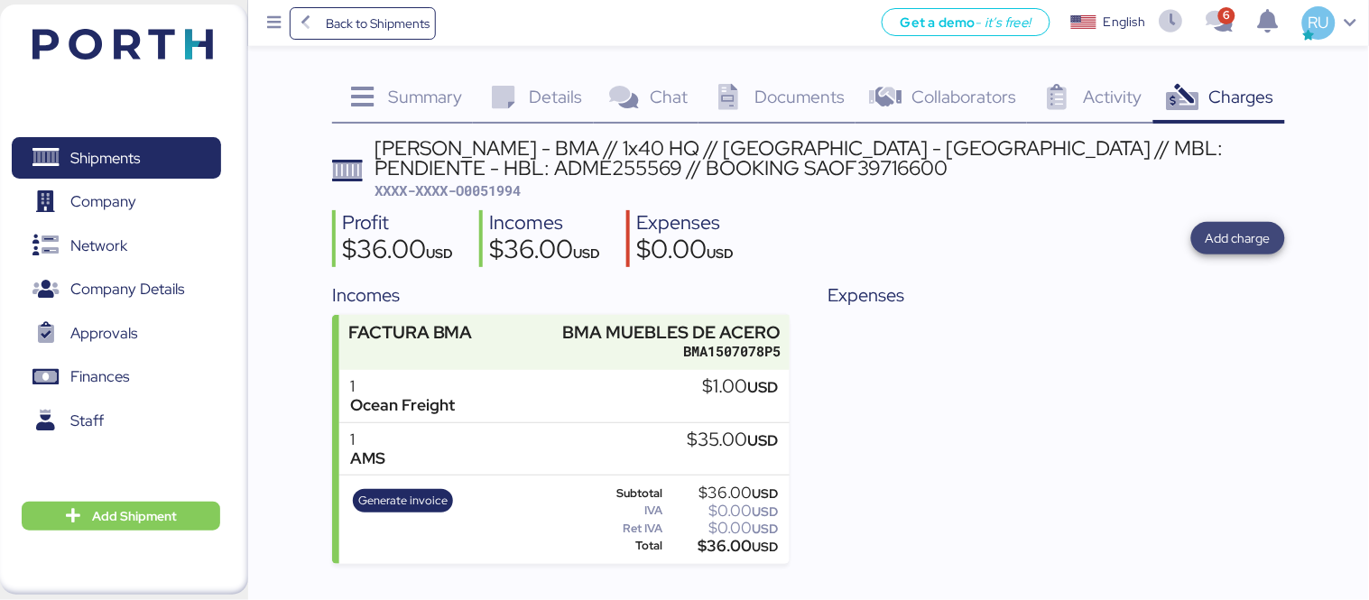
click at [1220, 248] on span "Add charge" at bounding box center [1238, 238] width 65 height 22
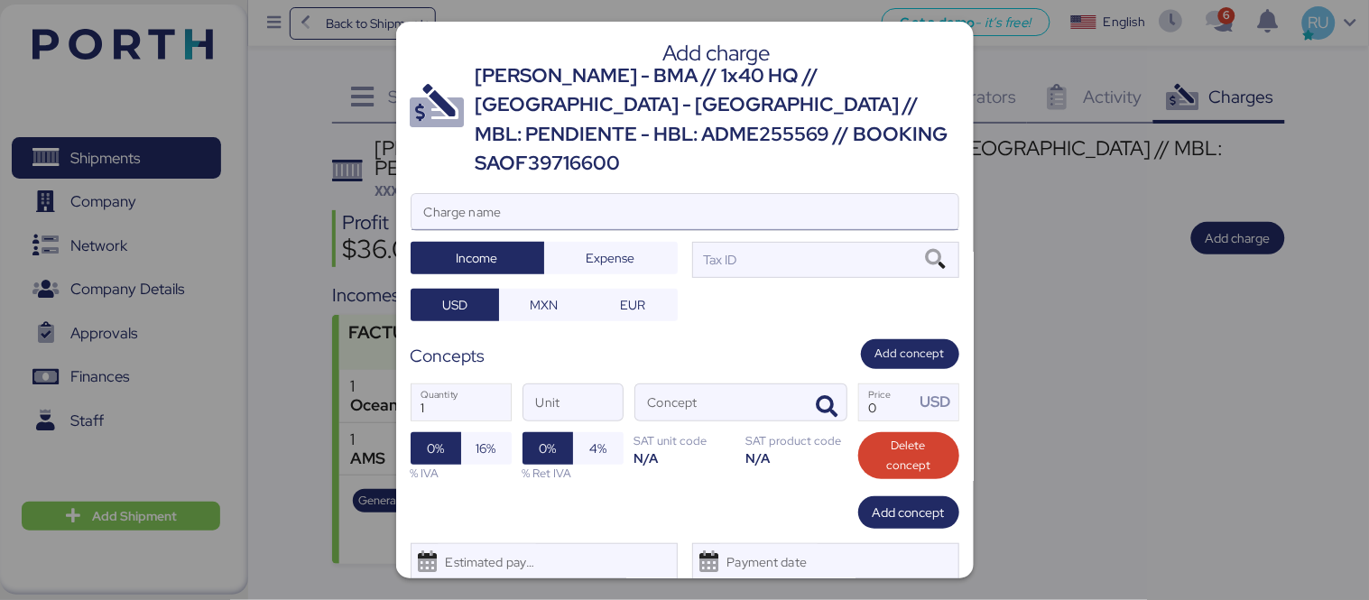
click at [845, 194] on input "Charge name" at bounding box center [685, 212] width 547 height 36
type input "o"
type input "O"
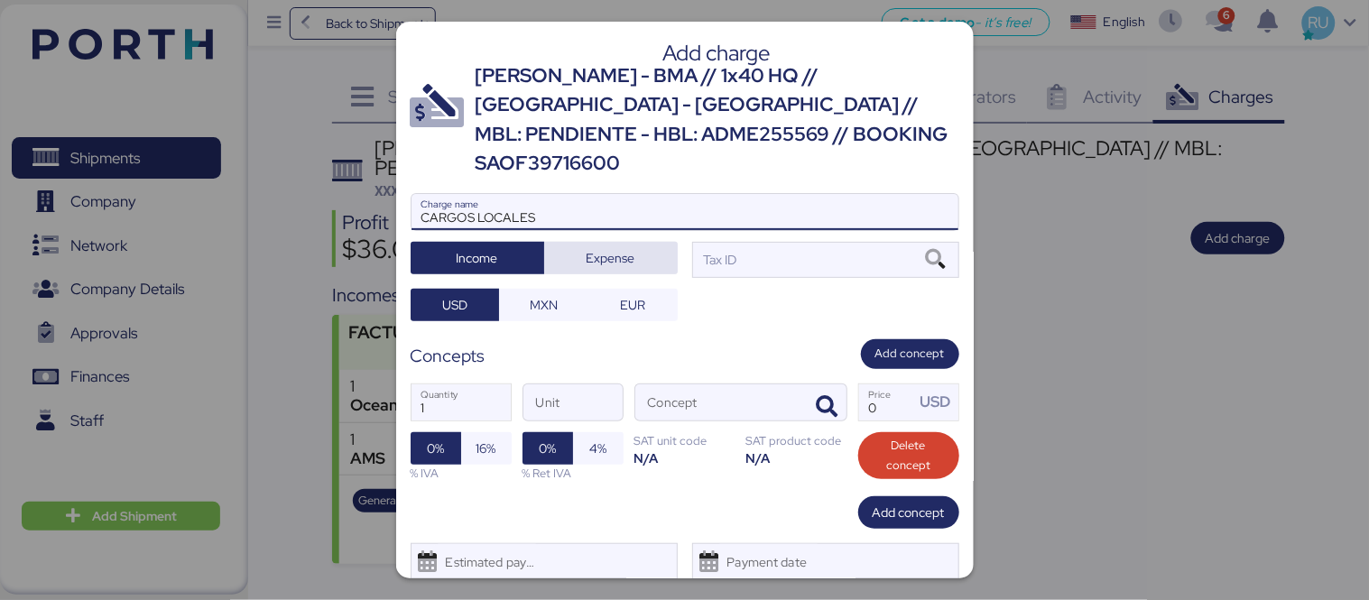
type input "CARGOS LOCALES"
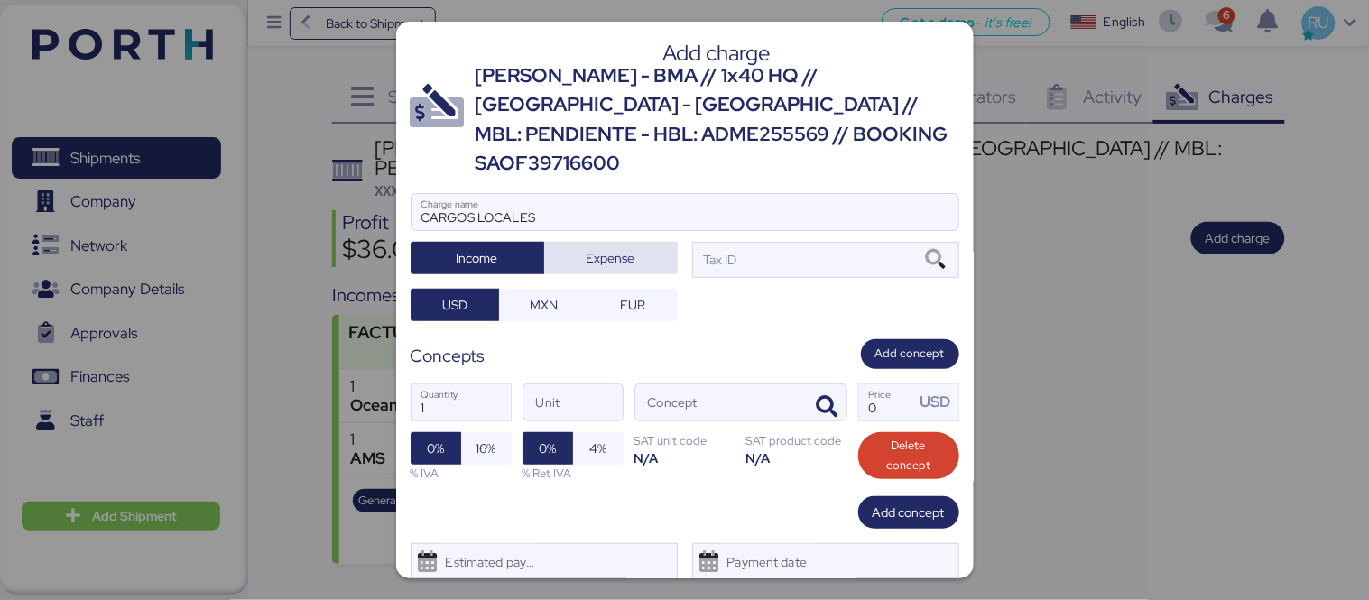
click at [601, 244] on span "Expense" at bounding box center [611, 258] width 134 height 32
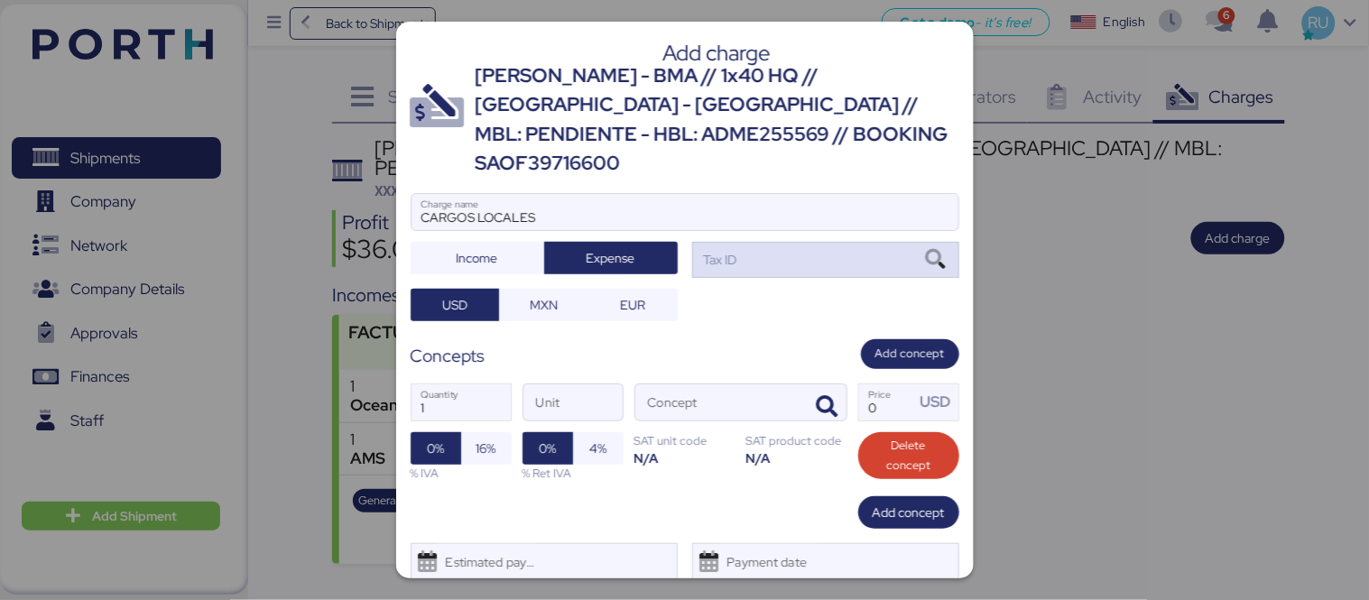
click at [807, 242] on div "Tax ID" at bounding box center [825, 260] width 267 height 36
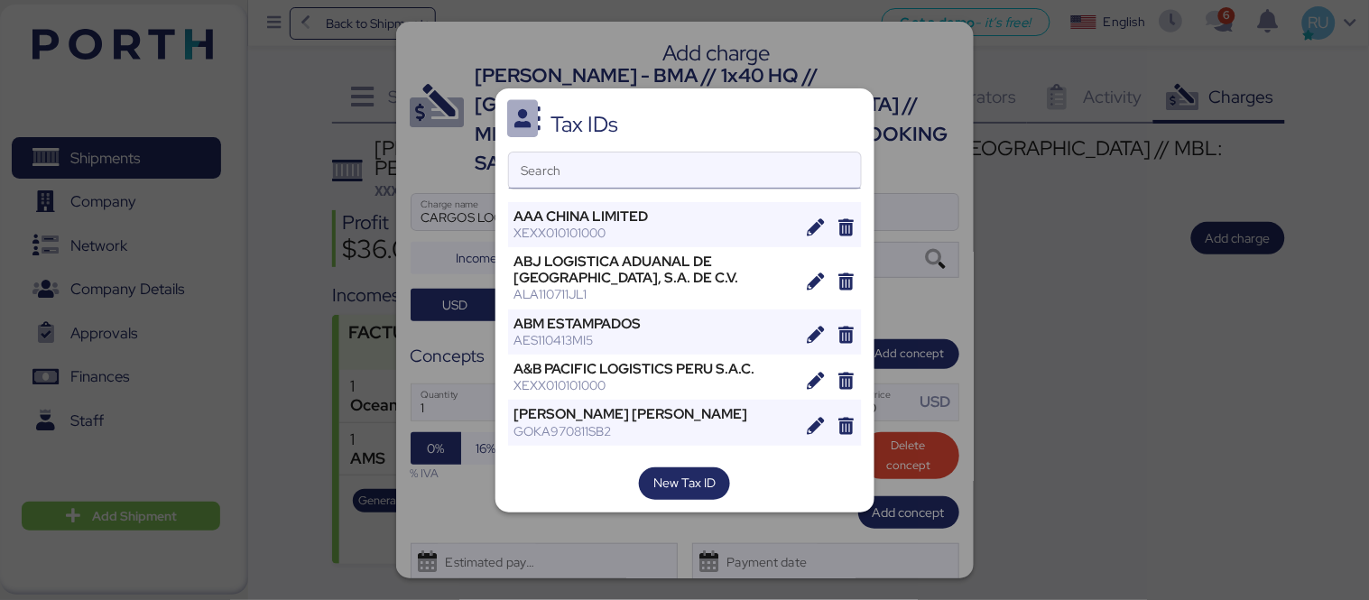
click at [744, 158] on input "Search" at bounding box center [685, 171] width 352 height 36
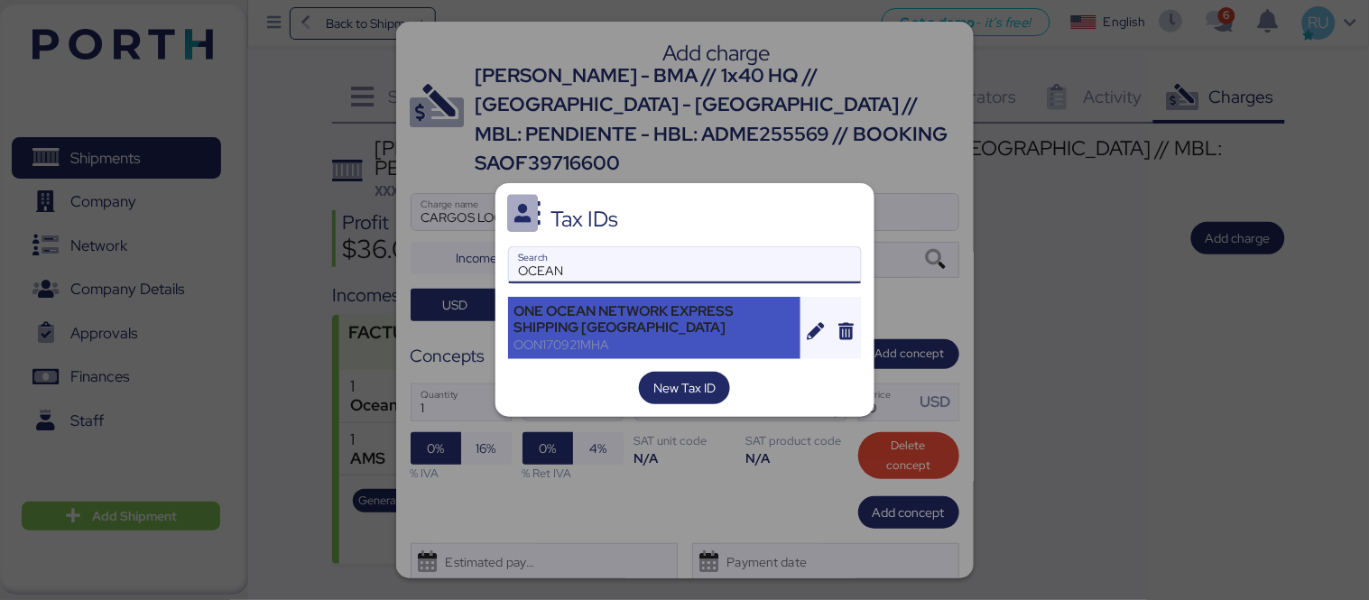
type input "OCEAN"
click at [612, 326] on div "ONE OCEAN NETWORK EXPRESS SHIPPING [GEOGRAPHIC_DATA]" at bounding box center [654, 319] width 281 height 32
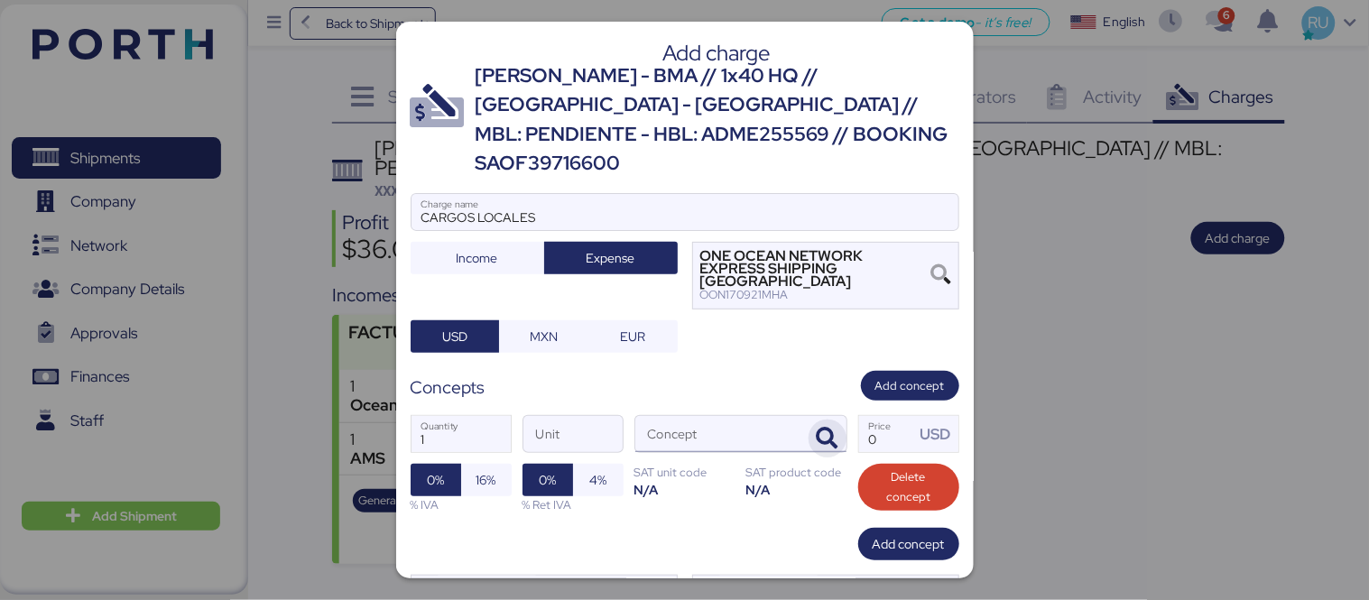
click at [823, 428] on icon "button" at bounding box center [828, 439] width 22 height 22
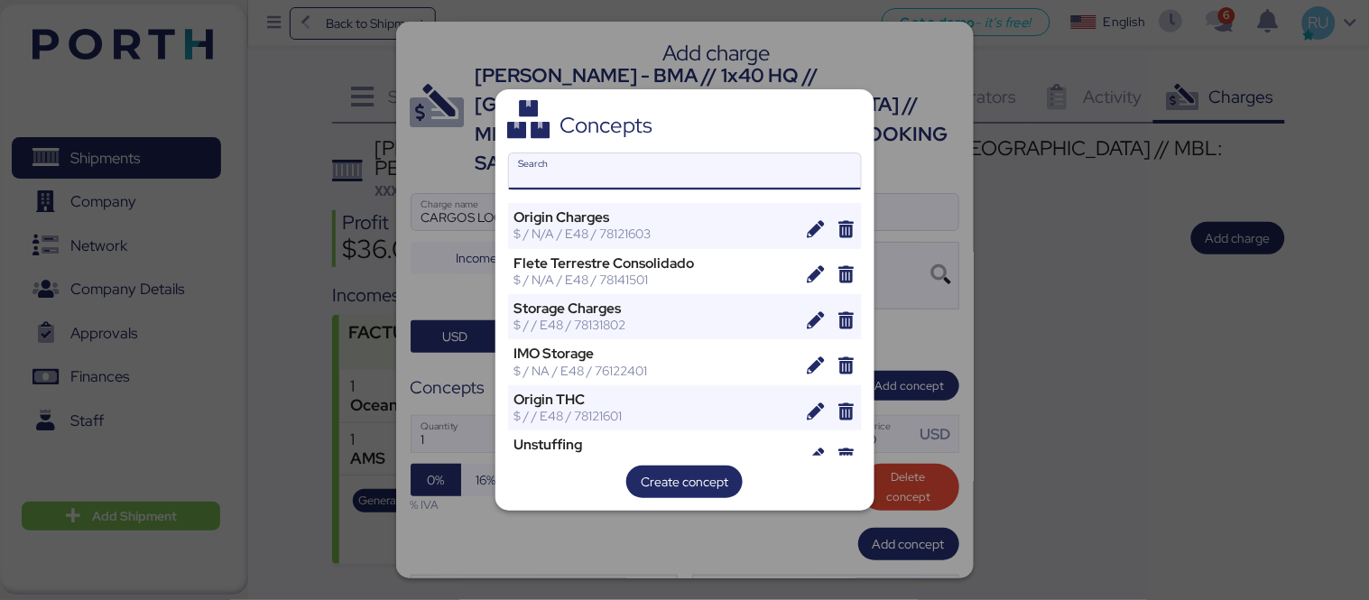
click at [593, 174] on input "Search" at bounding box center [685, 171] width 352 height 36
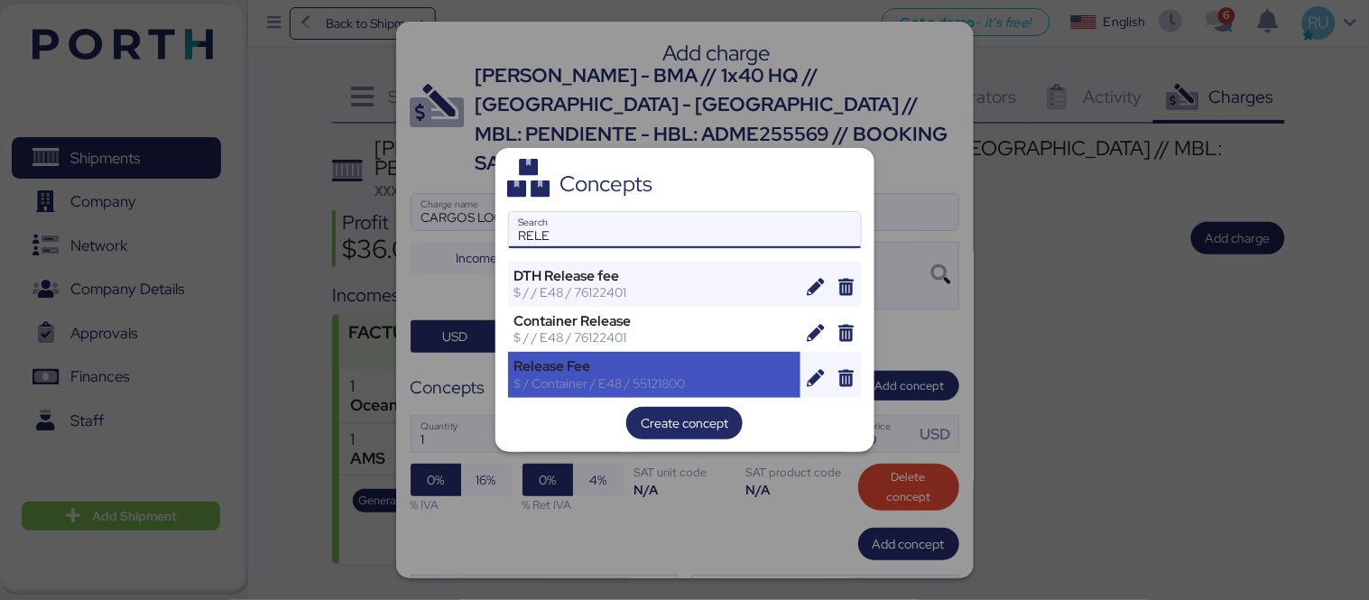
type input "RELE"
click at [588, 389] on div "$ / Container / E48 / 55121800" at bounding box center [654, 383] width 281 height 16
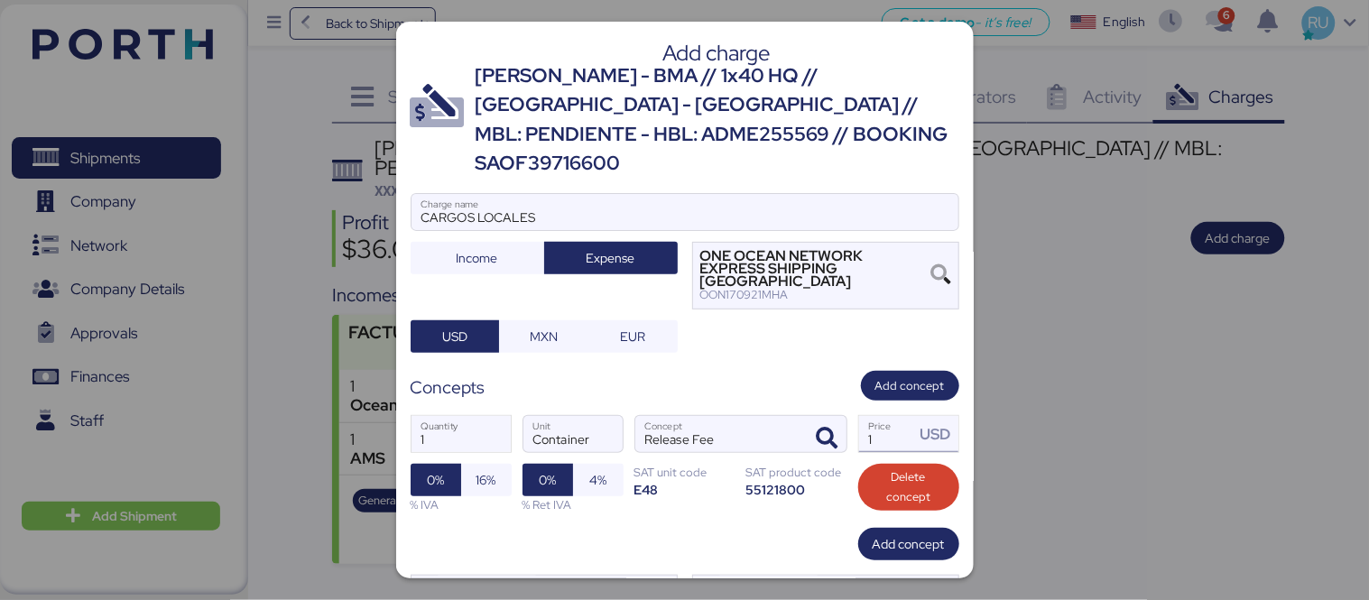
click at [874, 416] on input "1" at bounding box center [887, 434] width 56 height 36
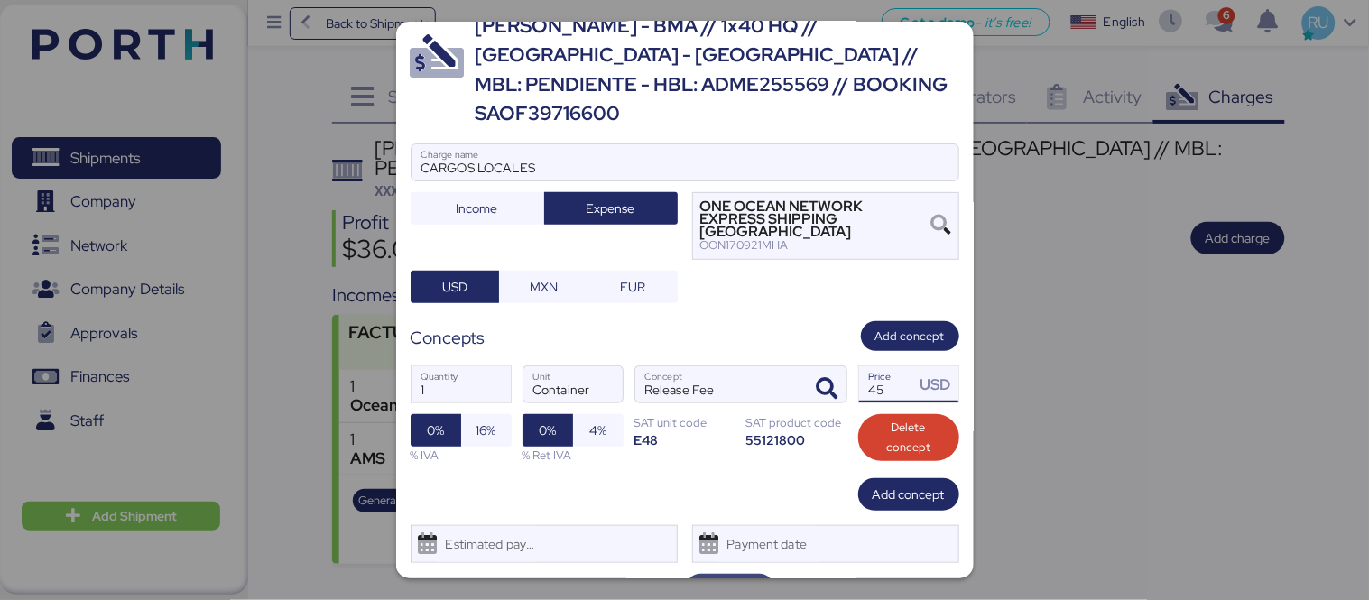
type input "45"
click at [740, 578] on span "Save" at bounding box center [729, 590] width 61 height 25
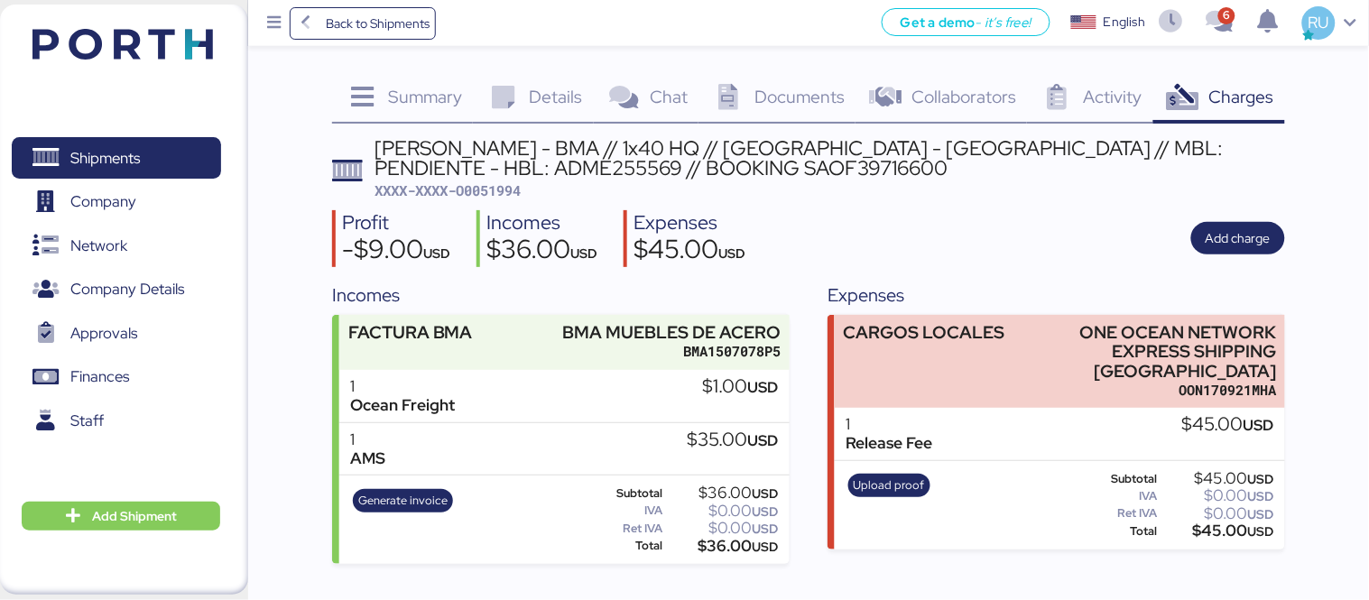
click at [490, 184] on span "XXXX-XXXX-O0051994" at bounding box center [448, 190] width 146 height 18
copy span "O0051994"
click at [800, 221] on div "Profit -$9.00 USD Incomes $36.00 USD Expenses $45.00 USD Add charge" at bounding box center [808, 238] width 953 height 57
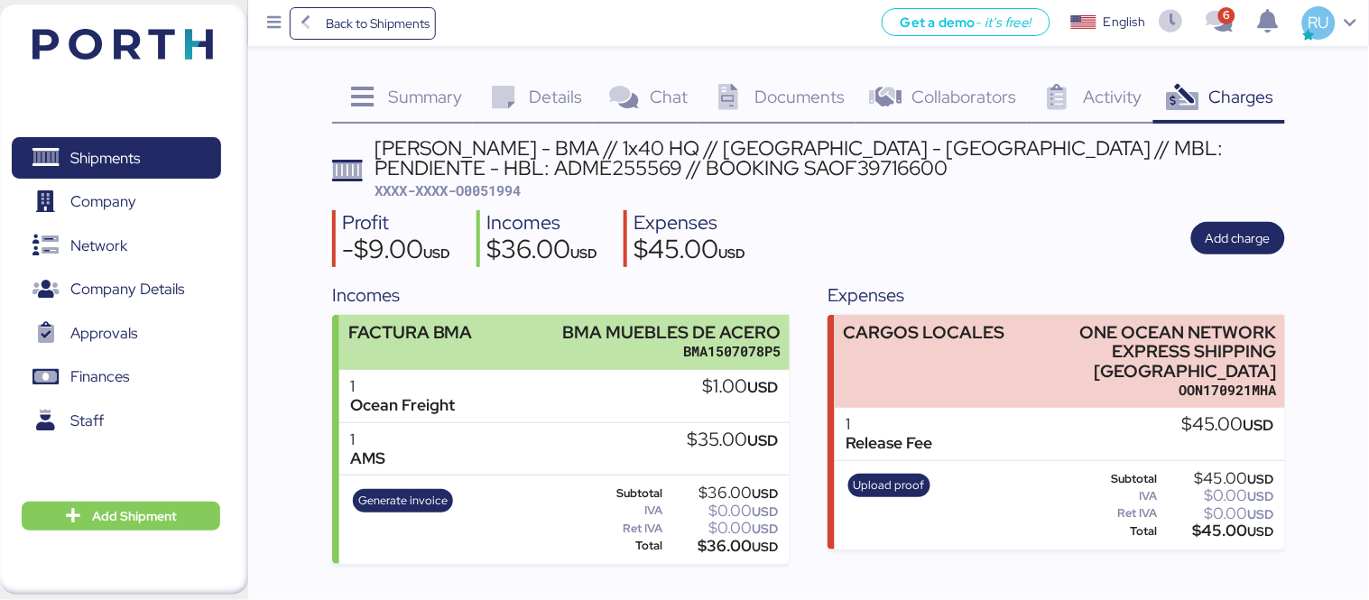
click at [523, 329] on div "FACTURA BMA BMA MUEBLES [PERSON_NAME] BMA1507078P5" at bounding box center [564, 342] width 450 height 55
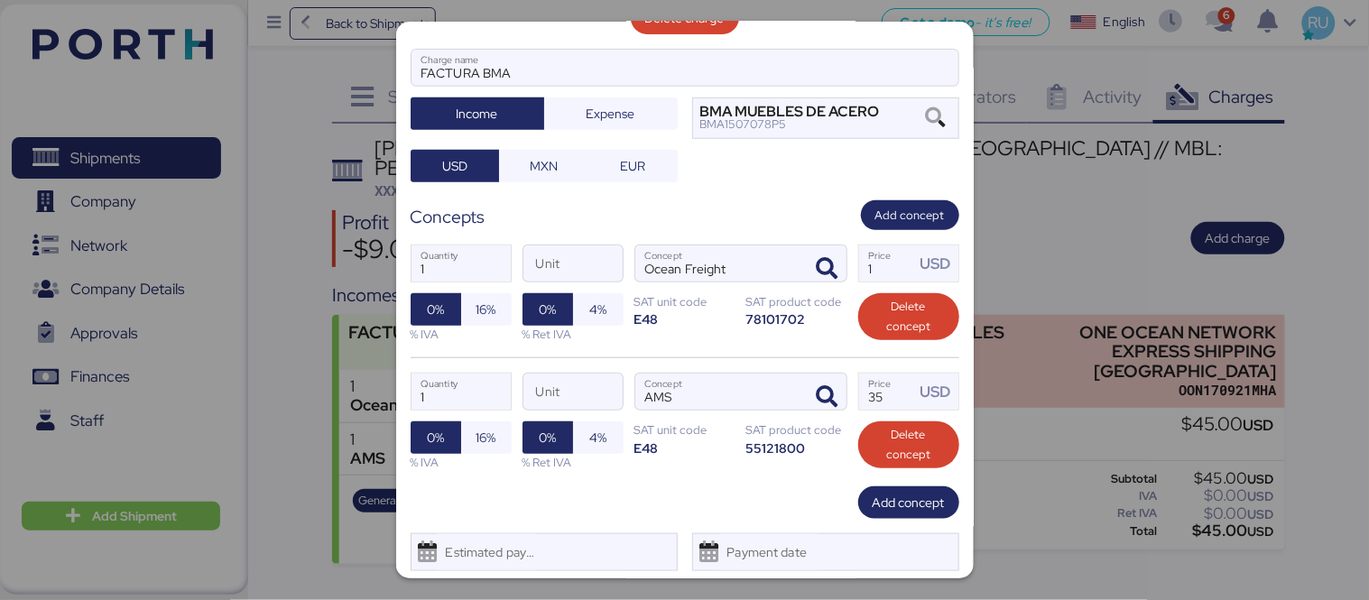
scroll to position [205, 0]
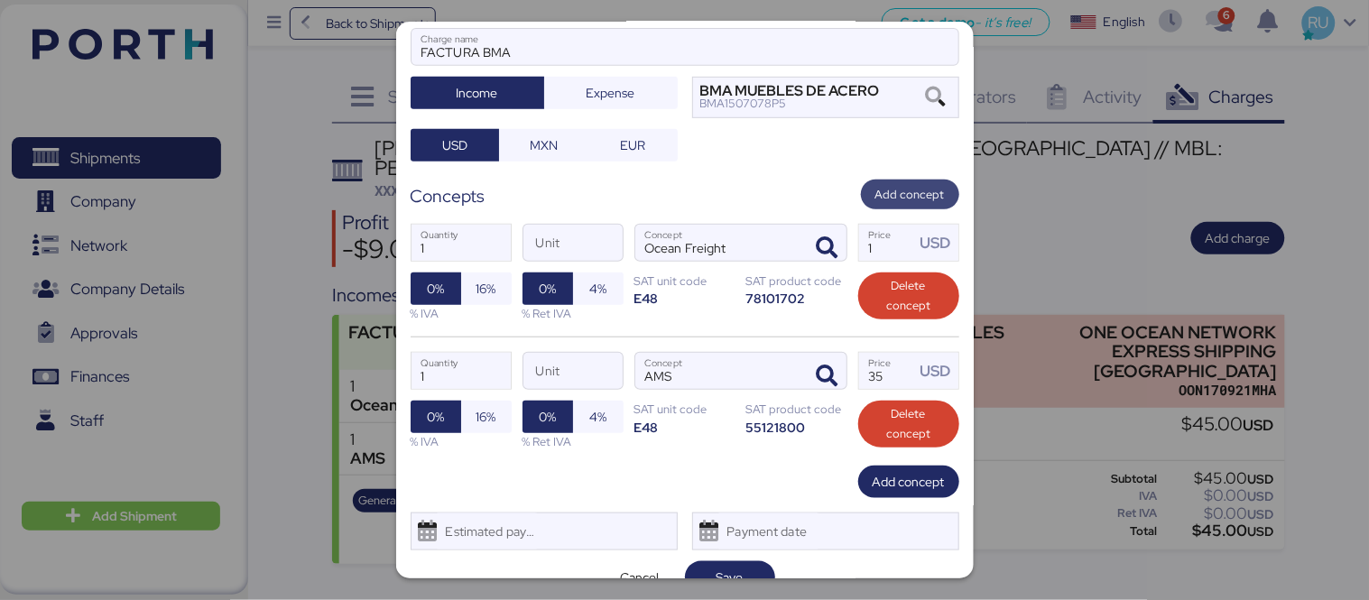
click at [896, 185] on span "Add concept" at bounding box center [909, 195] width 69 height 20
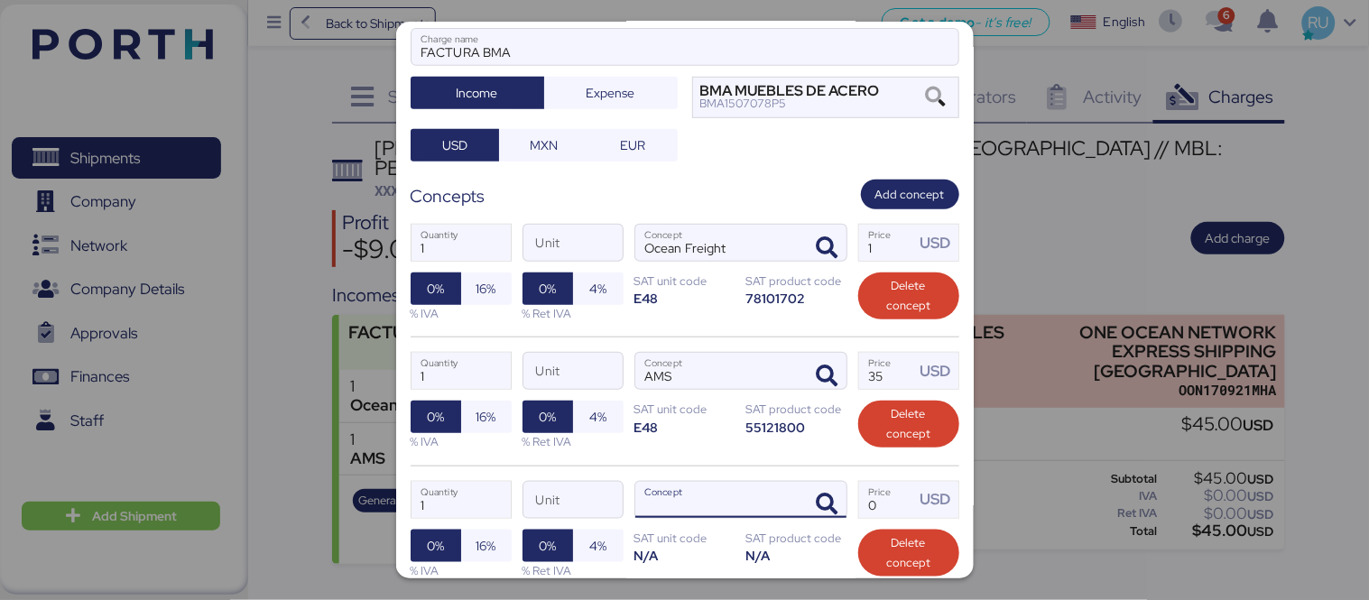
click at [751, 482] on input "Concept" at bounding box center [719, 500] width 168 height 36
type input "r"
click at [803, 482] on div at bounding box center [824, 500] width 43 height 36
click at [817, 494] on icon "button" at bounding box center [828, 505] width 22 height 22
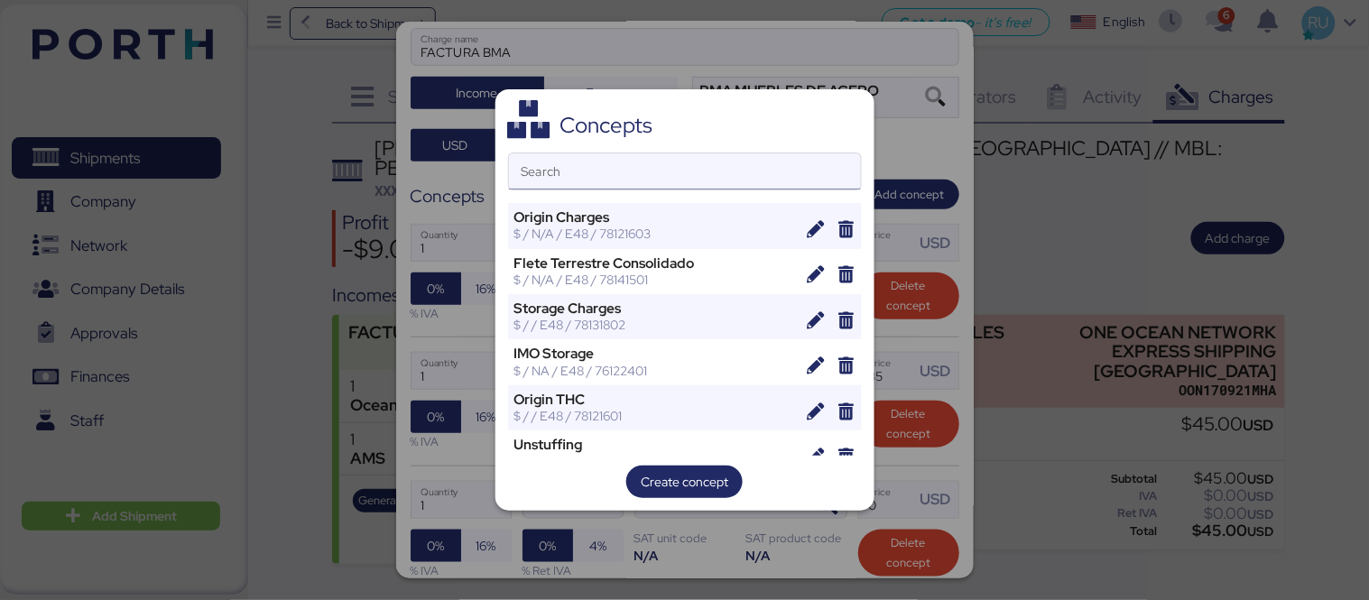
click at [763, 184] on input "Search" at bounding box center [685, 171] width 352 height 36
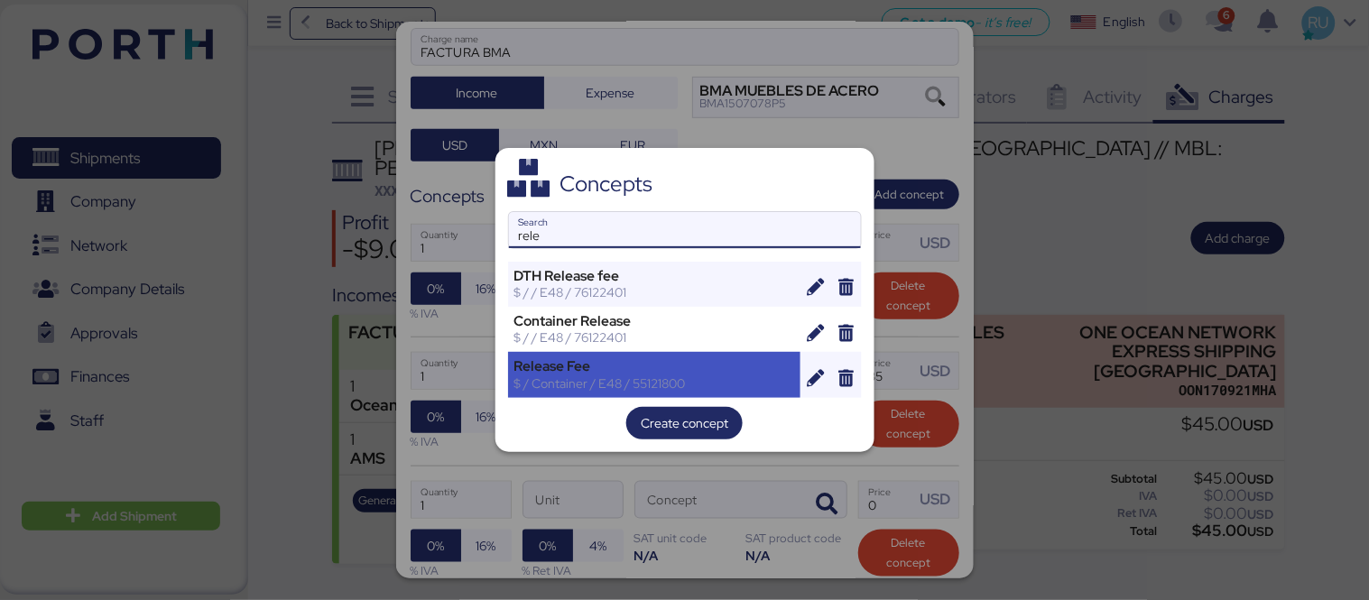
type input "rele"
click at [597, 389] on div "$ / Container / E48 / 55121800" at bounding box center [654, 383] width 281 height 16
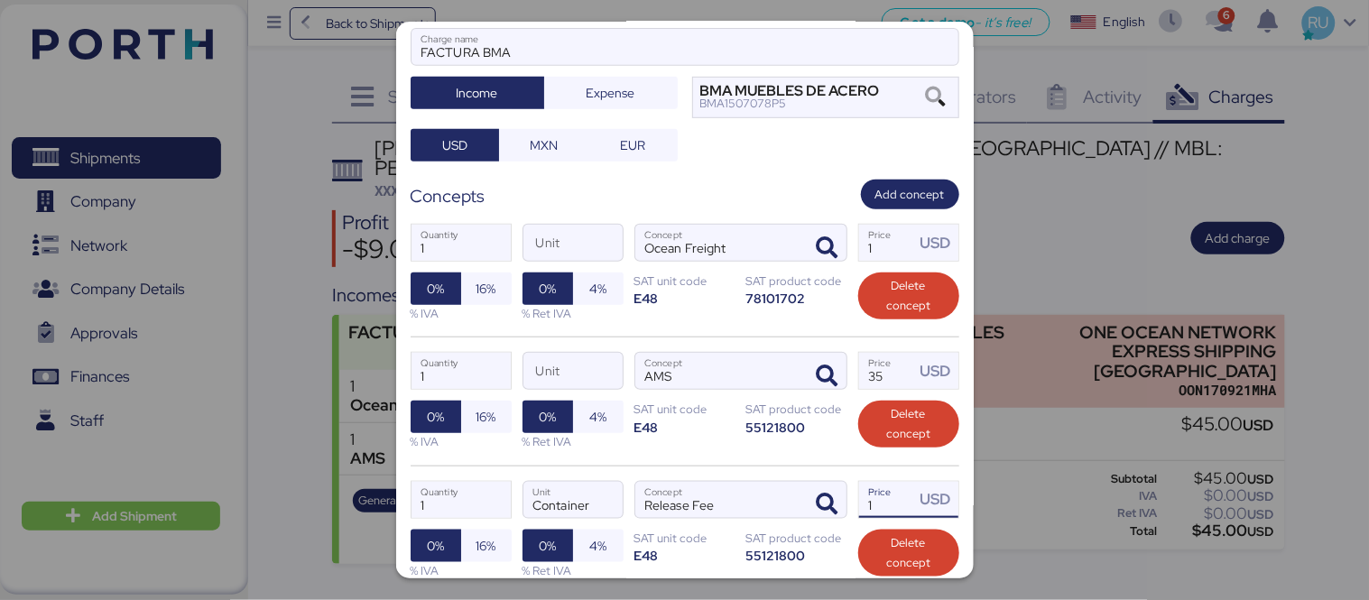
click at [879, 482] on input "1" at bounding box center [887, 500] width 56 height 36
type input "75"
click at [817, 237] on icon "button" at bounding box center [828, 248] width 22 height 22
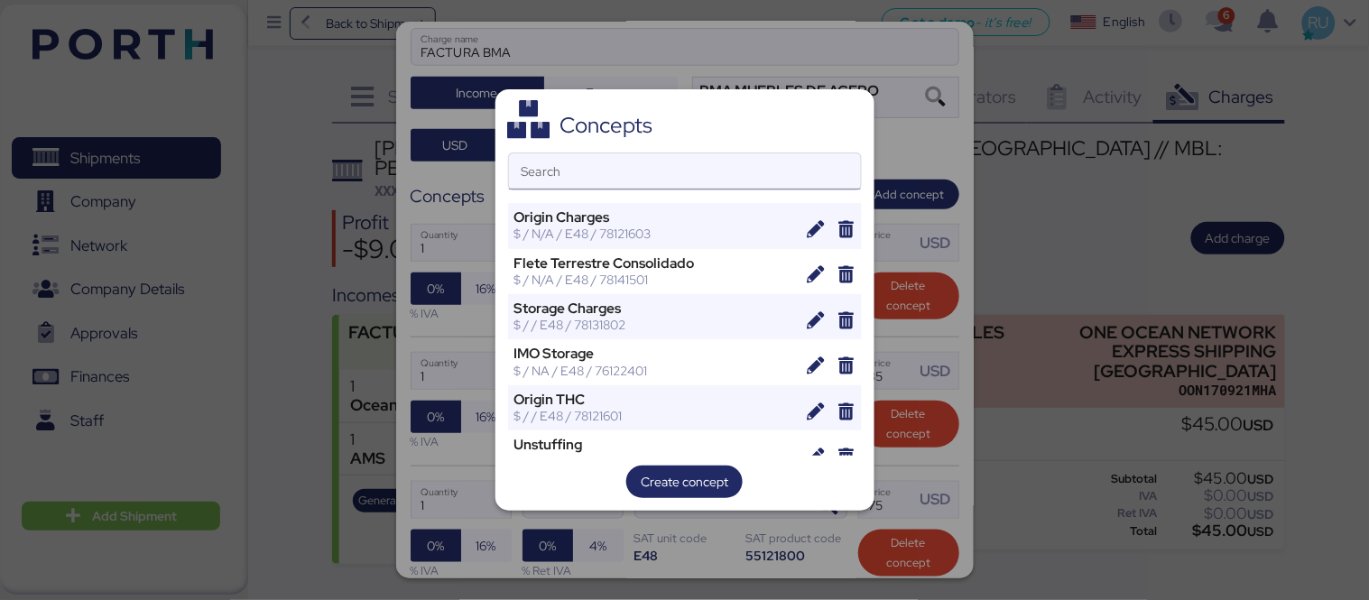
drag, startPoint x: 774, startPoint y: 147, endPoint x: 785, endPoint y: 157, distance: 14.7
click at [782, 152] on div "Concepts Search Origin Charges $ / N/A / E48 / 78121603 [PERSON_NAME] Terrestre…" at bounding box center [684, 299] width 379 height 421
click at [785, 157] on input "Search" at bounding box center [685, 171] width 352 height 36
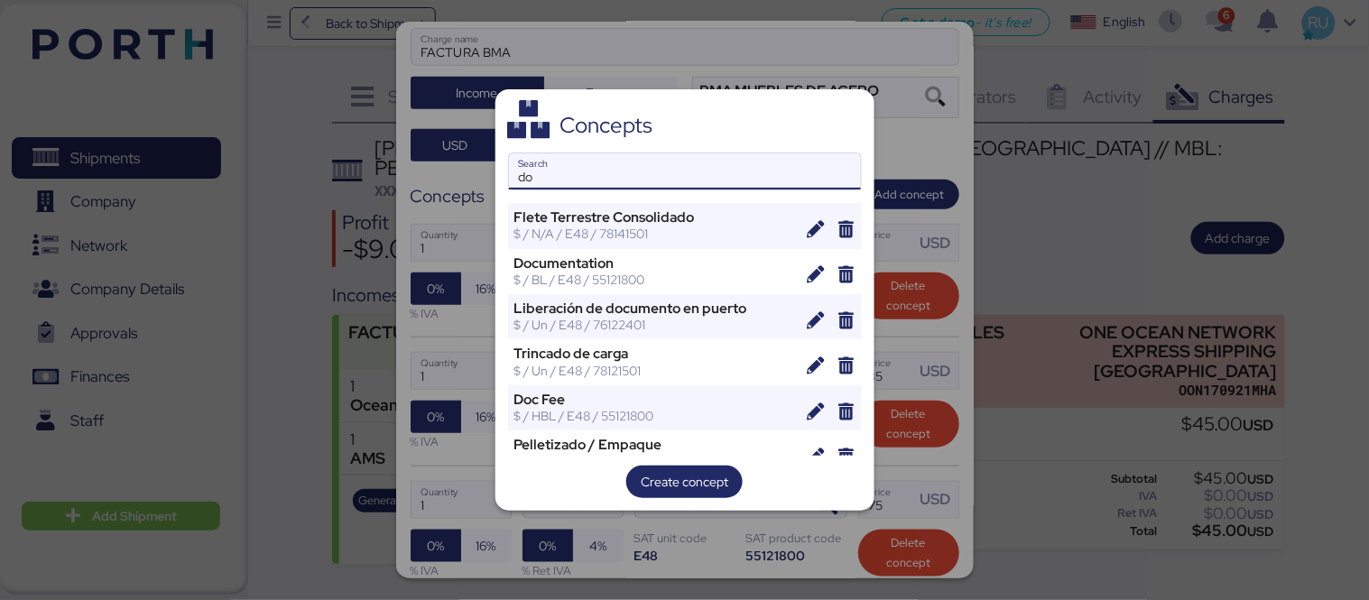
type input "d"
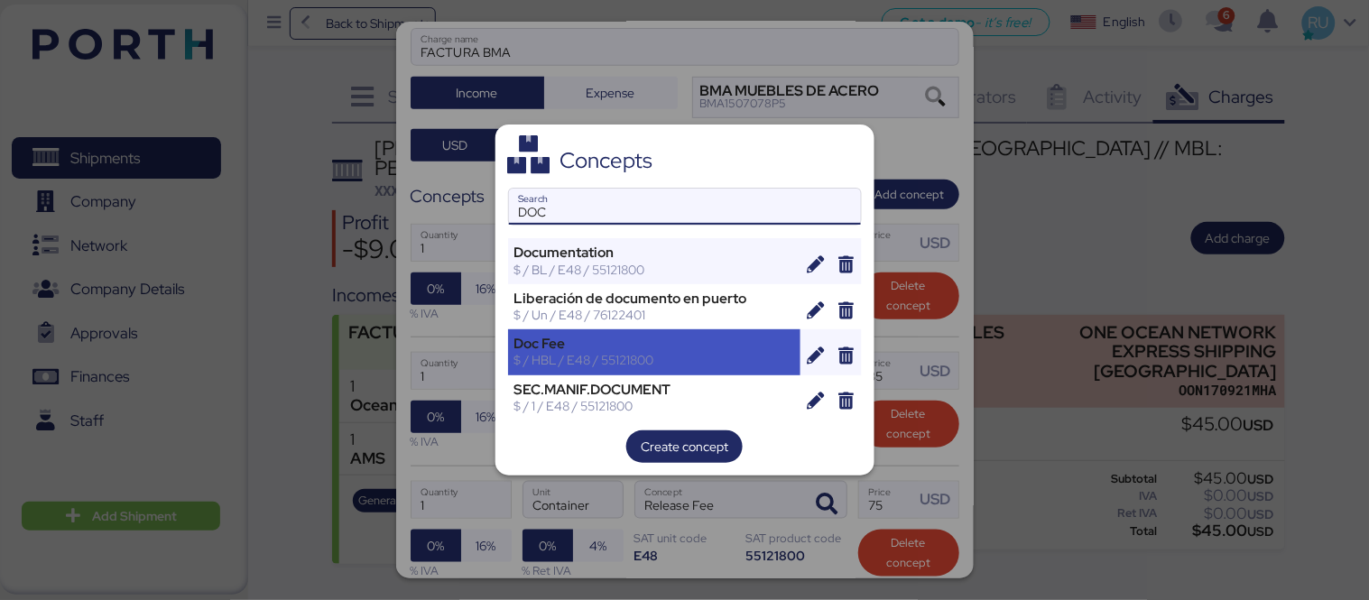
type input "DOC"
click at [661, 347] on div "Doc Fee" at bounding box center [654, 344] width 281 height 16
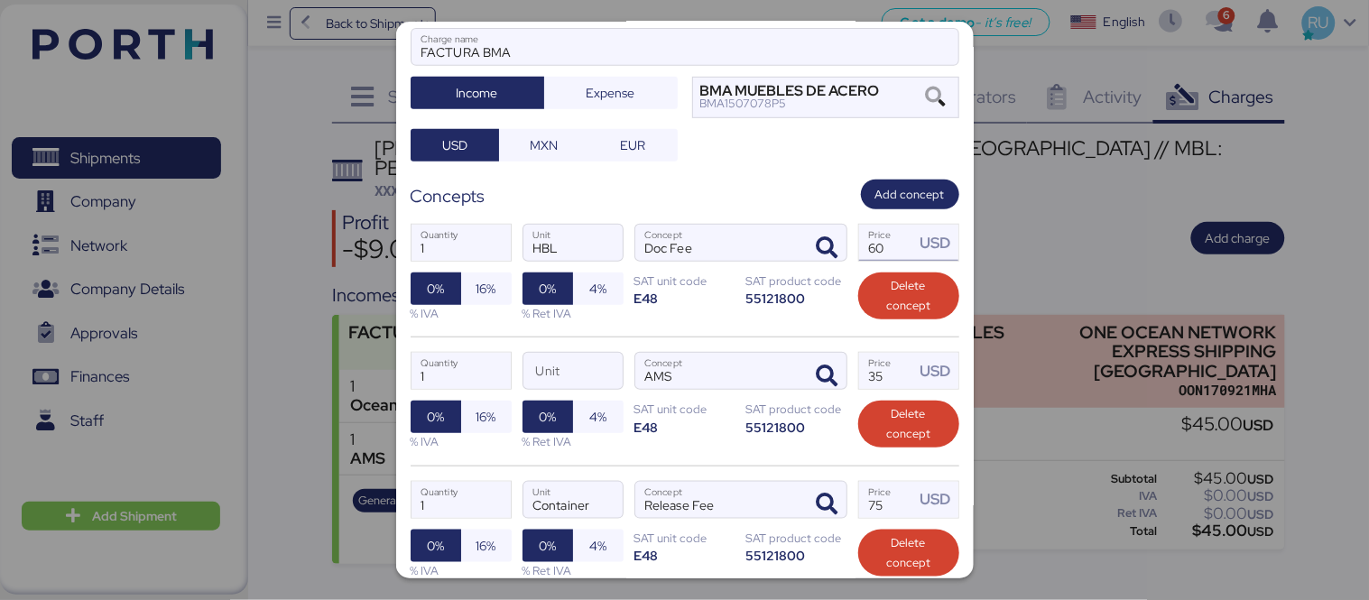
click at [880, 225] on input "60" at bounding box center [887, 243] width 56 height 36
type input "6"
type input "45"
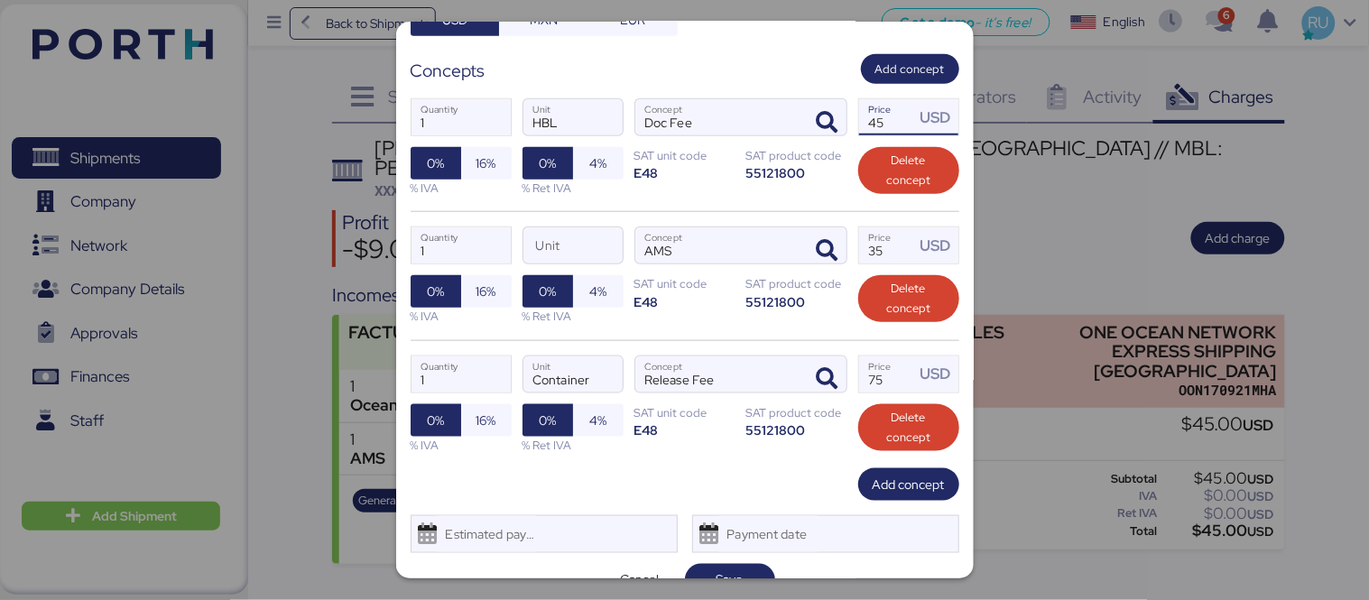
scroll to position [334, 0]
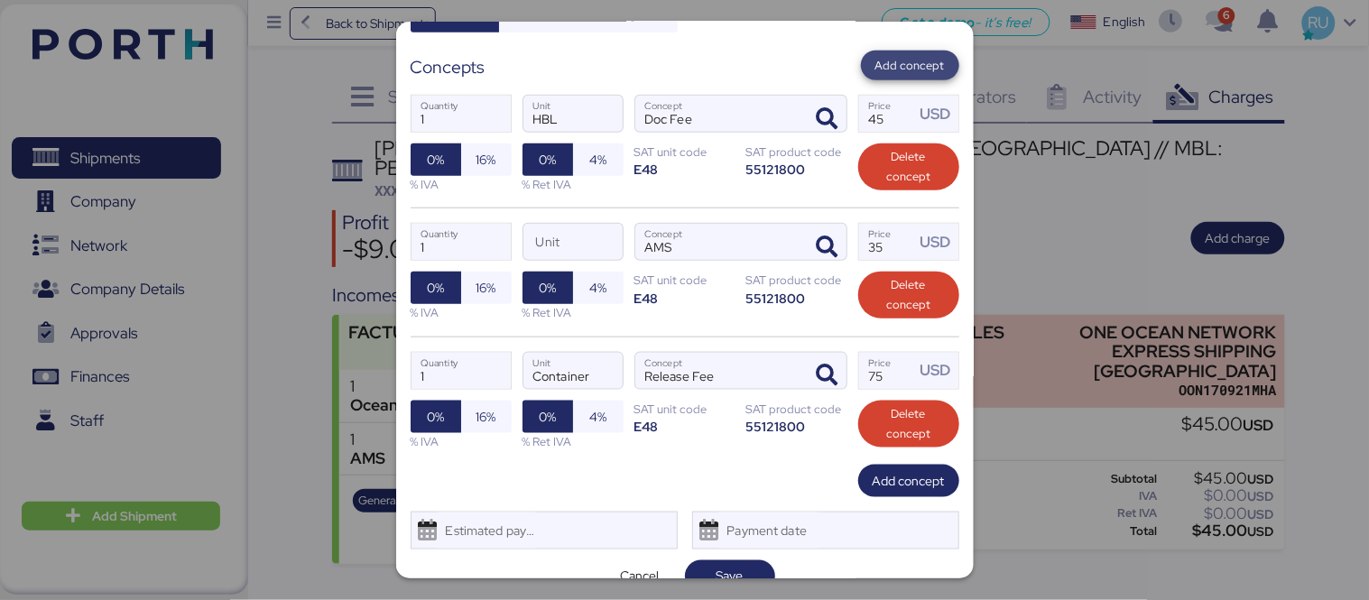
click at [891, 56] on span "Add concept" at bounding box center [909, 66] width 69 height 20
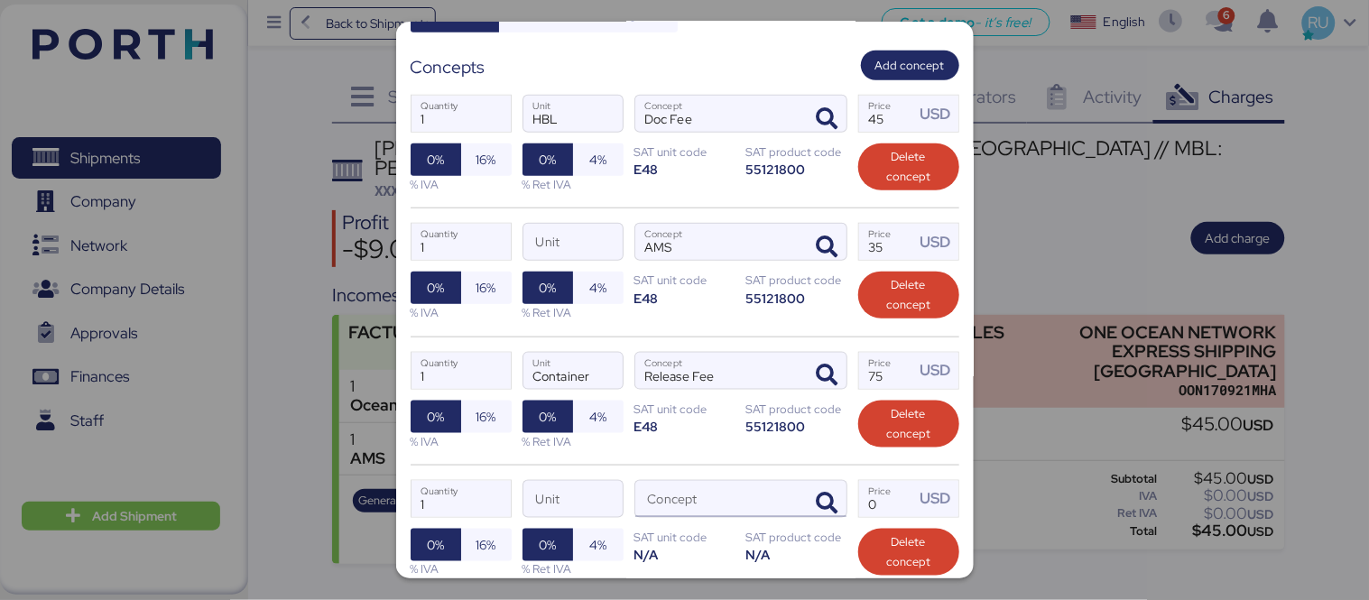
click at [714, 482] on input "Concept" at bounding box center [719, 499] width 168 height 36
type input "C"
click at [815, 489] on span "button" at bounding box center [828, 504] width 38 height 38
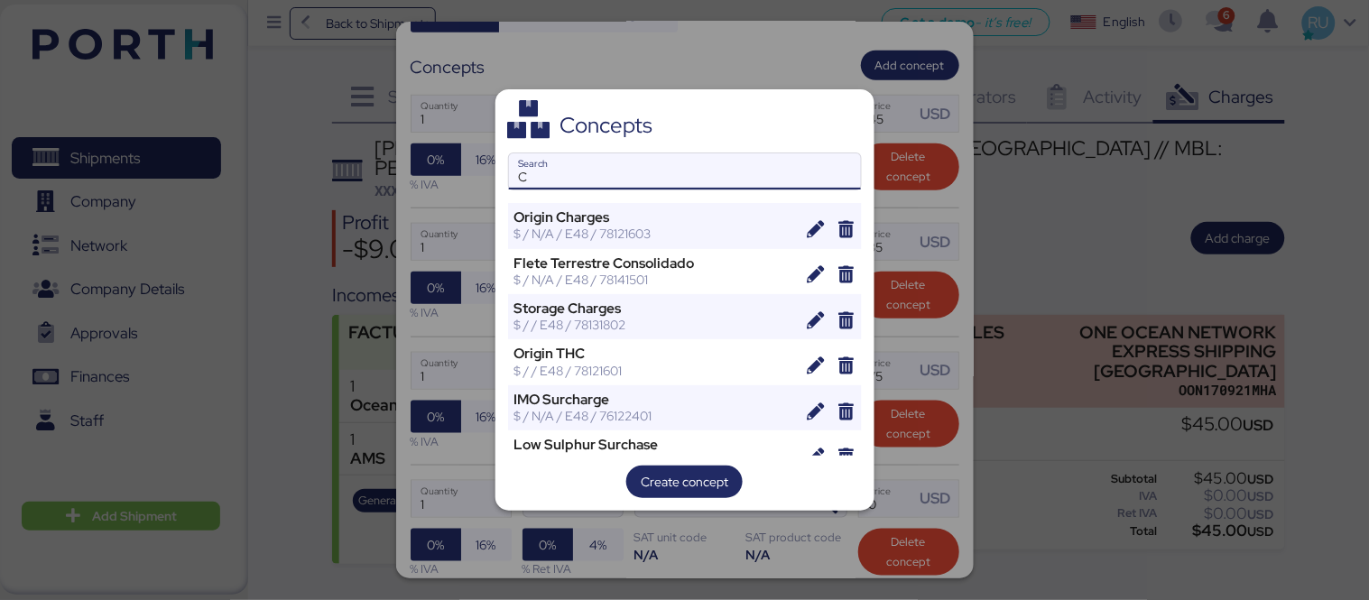
click at [689, 166] on input "C" at bounding box center [685, 171] width 352 height 36
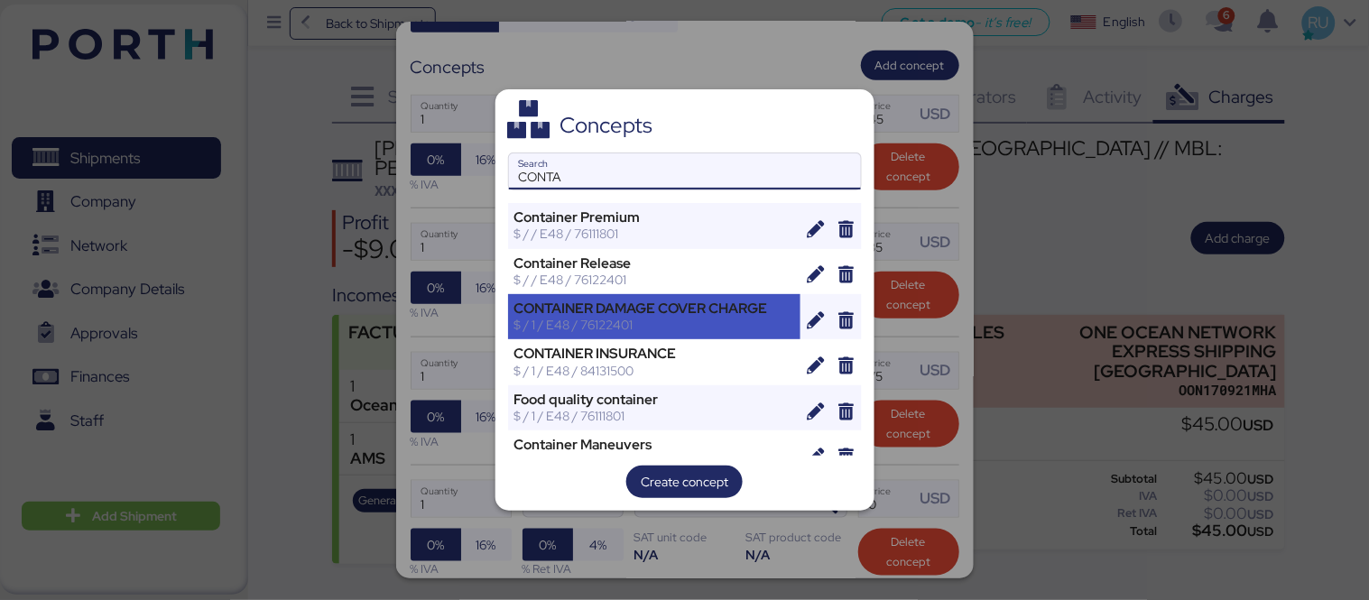
type input "CONTA"
click at [692, 313] on div "CONTAINER DAMAGE COVER CHARGE" at bounding box center [654, 309] width 281 height 16
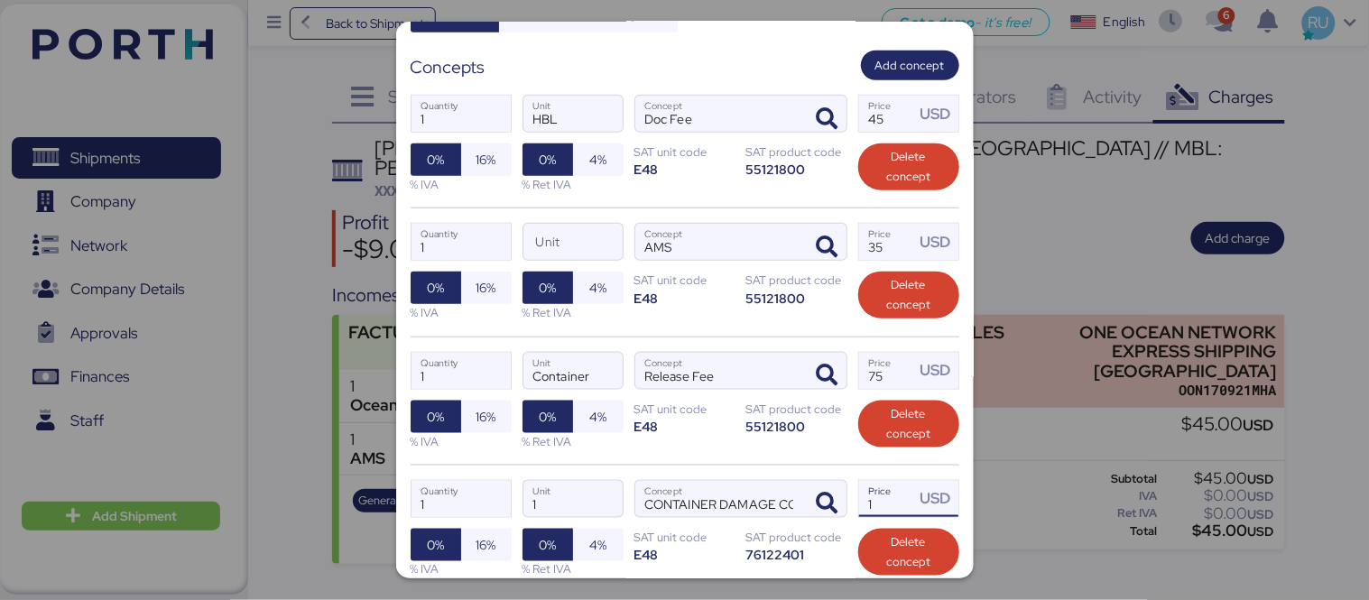
click at [872, 481] on input "1" at bounding box center [887, 499] width 56 height 36
type input "35"
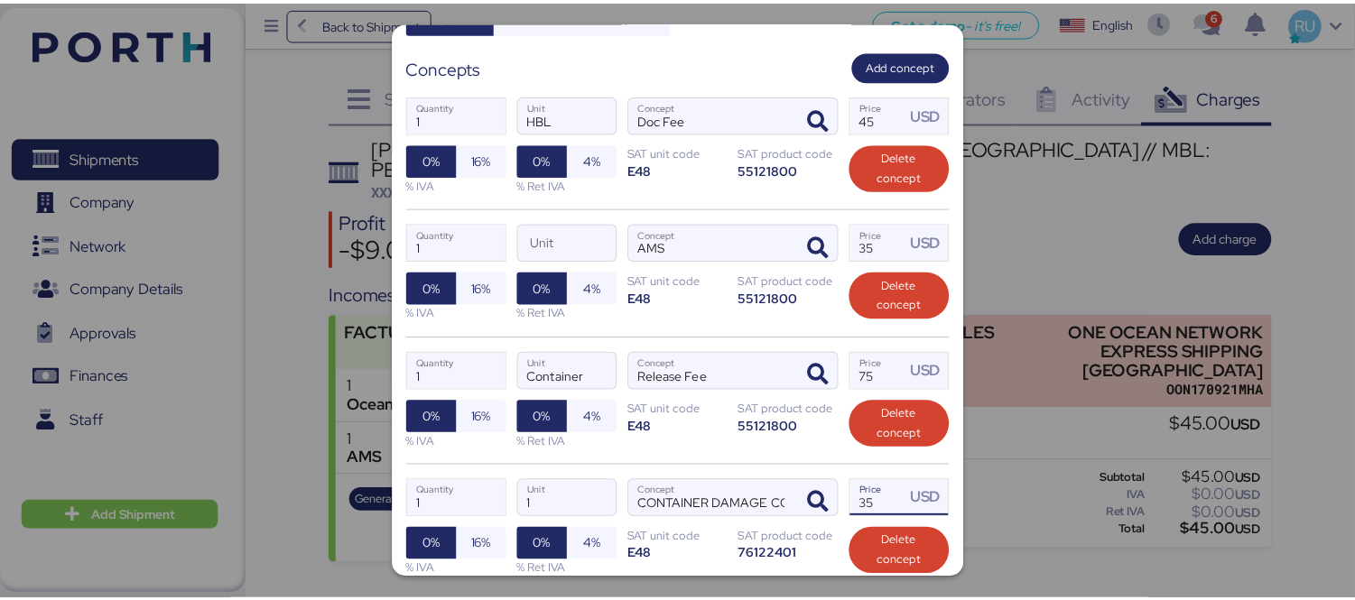
scroll to position [462, 0]
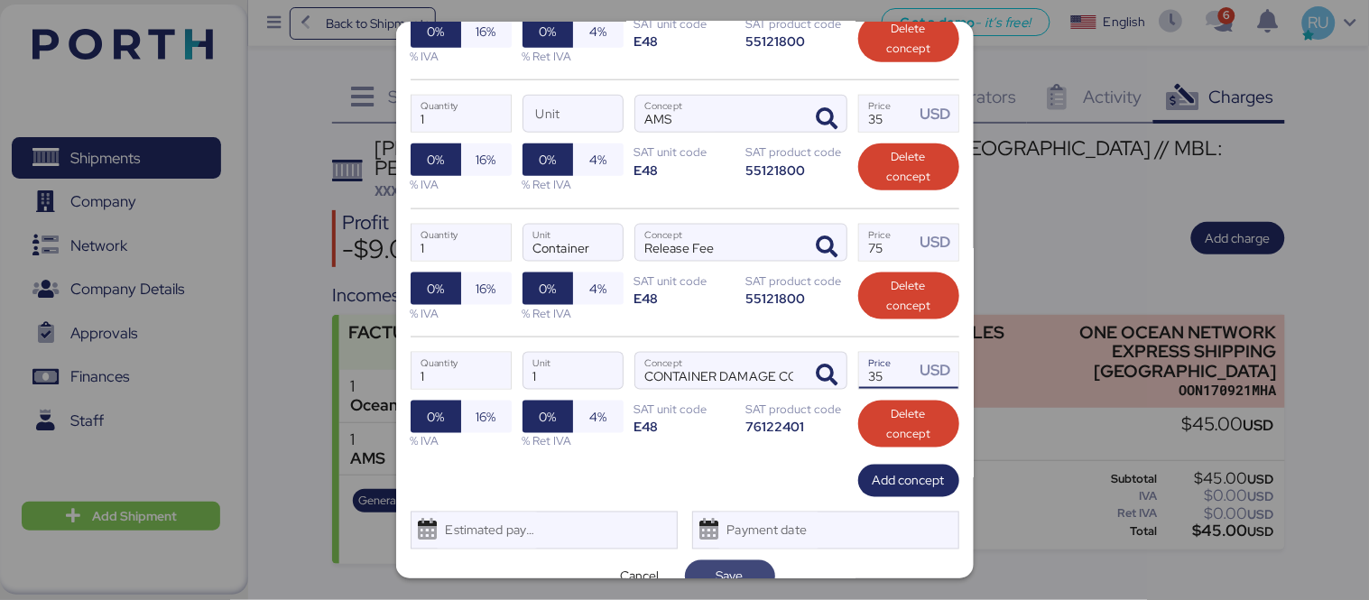
click at [738, 564] on span "Save" at bounding box center [729, 576] width 61 height 25
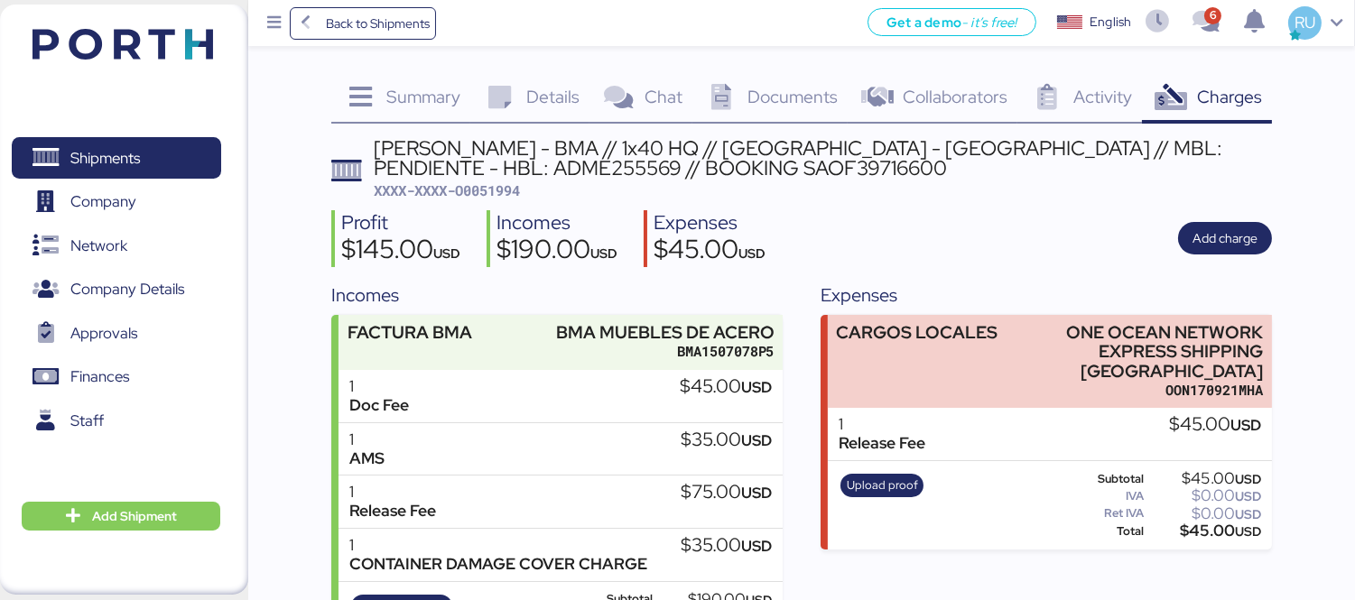
scroll to position [83, 0]
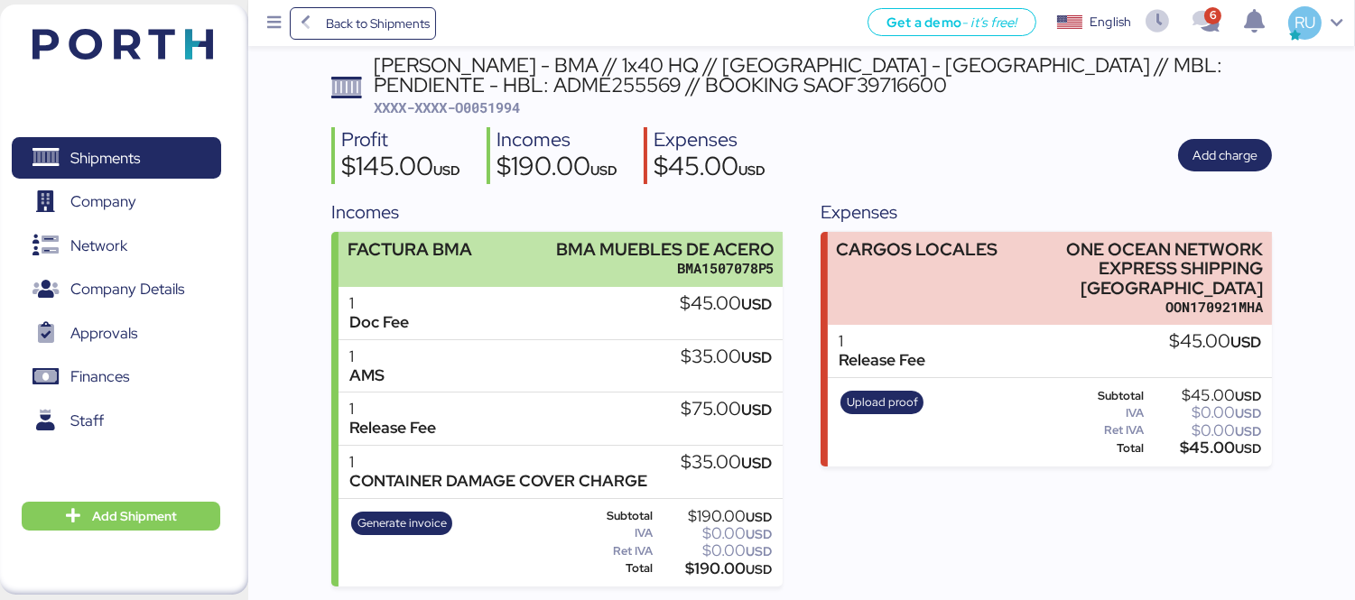
click at [471, 237] on div "FACTURA BMA BMA MUEBLES [PERSON_NAME] BMA1507078P5" at bounding box center [560, 259] width 444 height 55
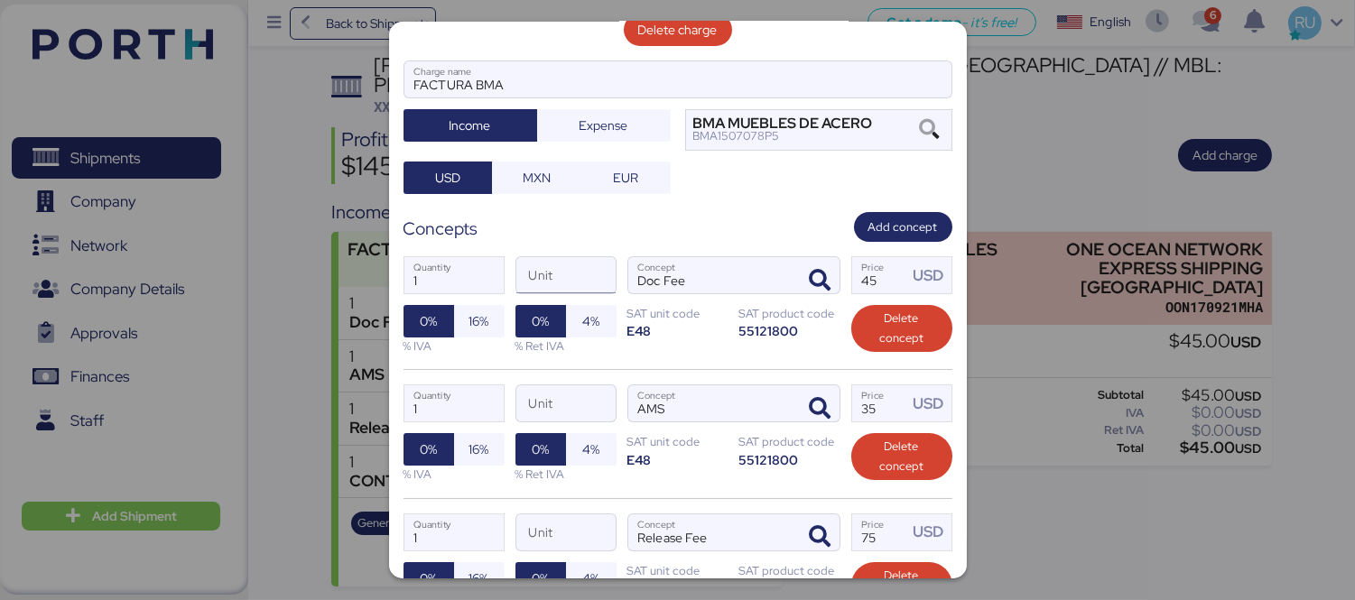
scroll to position [196, 0]
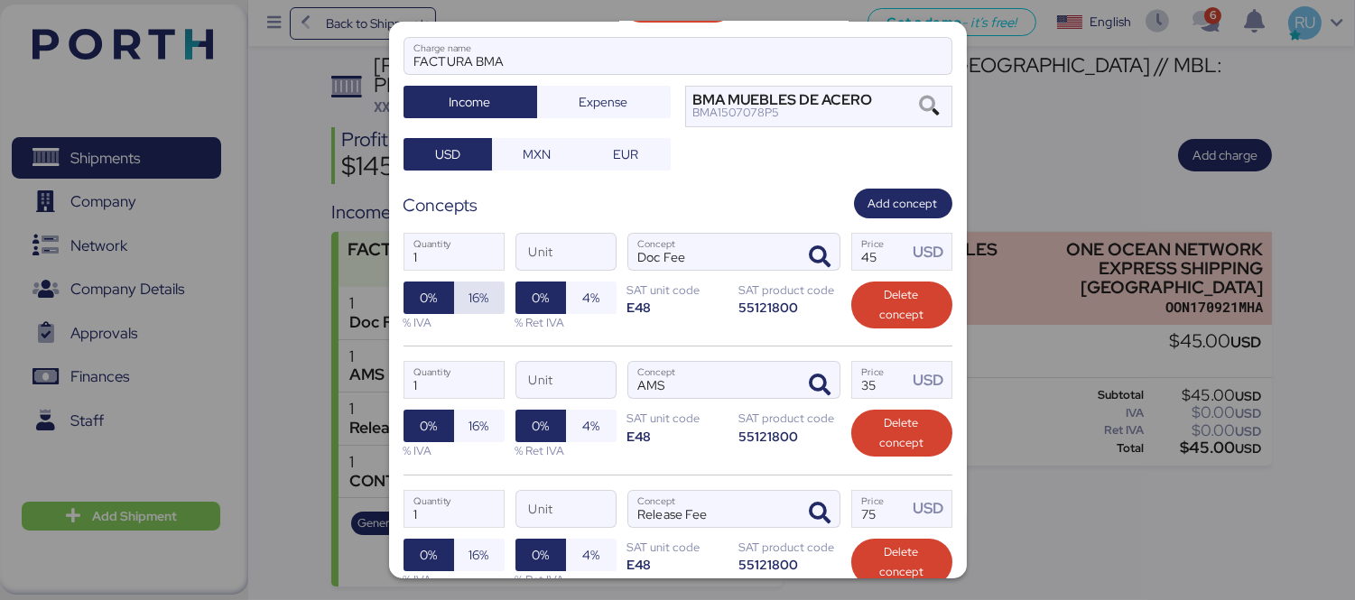
click at [468, 285] on span "16%" at bounding box center [479, 297] width 22 height 25
click at [460, 410] on span "16%" at bounding box center [479, 426] width 51 height 32
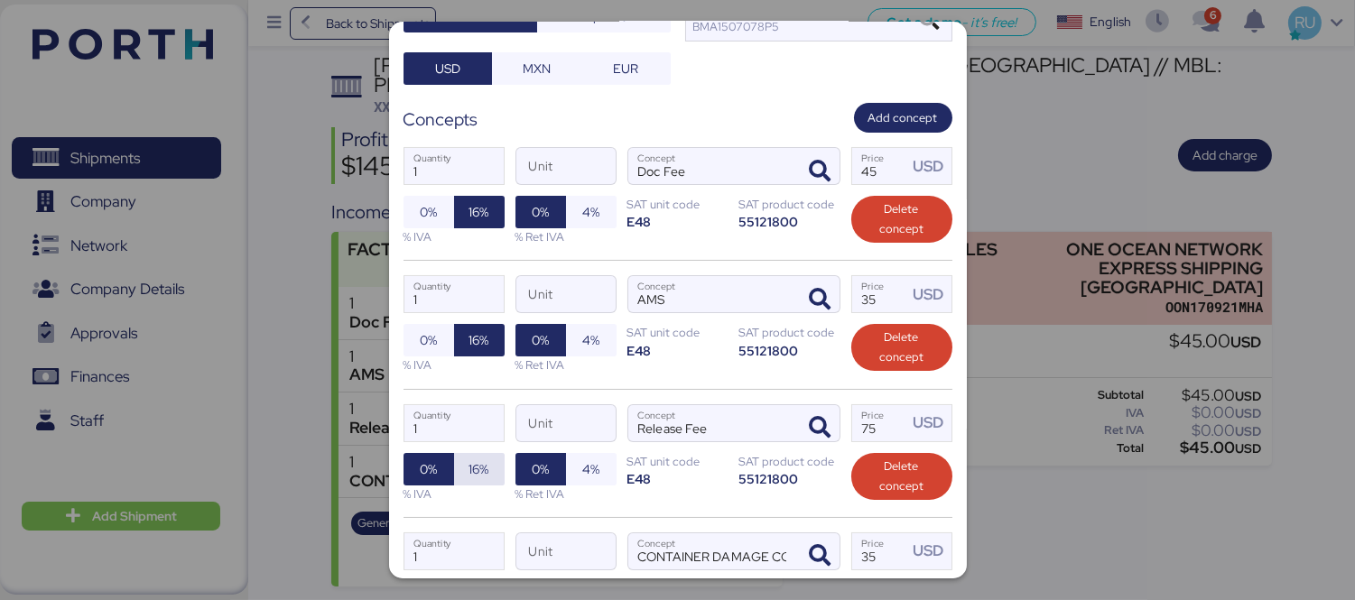
click at [470, 453] on span "16%" at bounding box center [479, 469] width 51 height 32
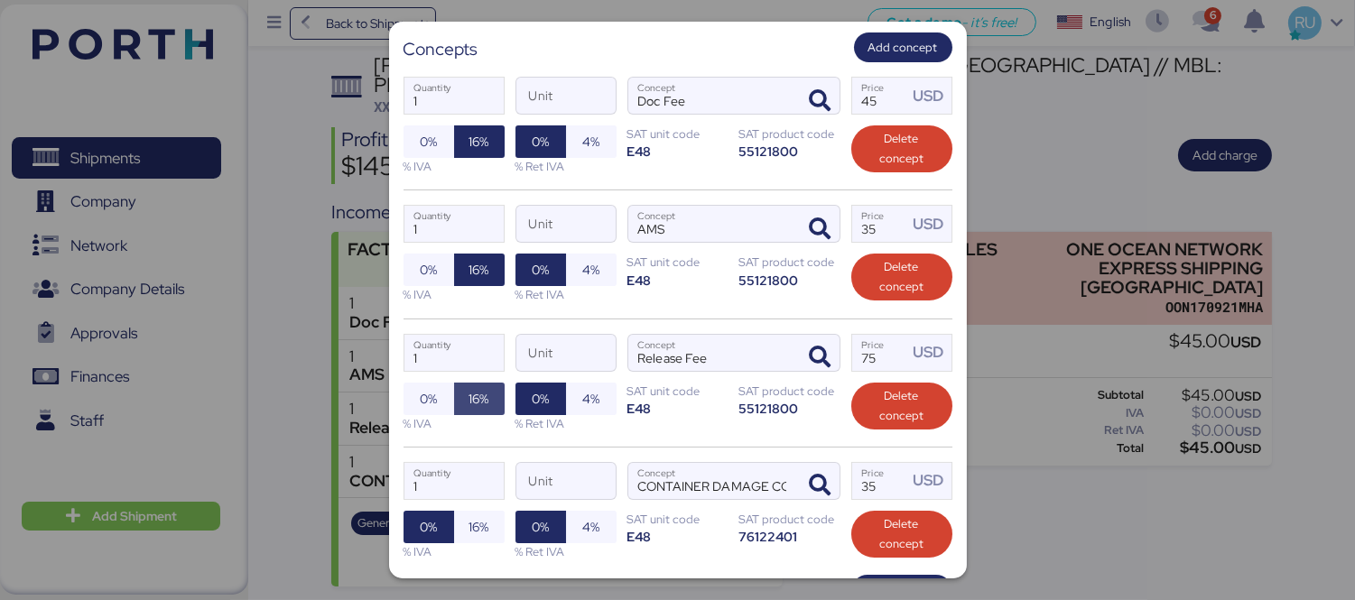
scroll to position [353, 0]
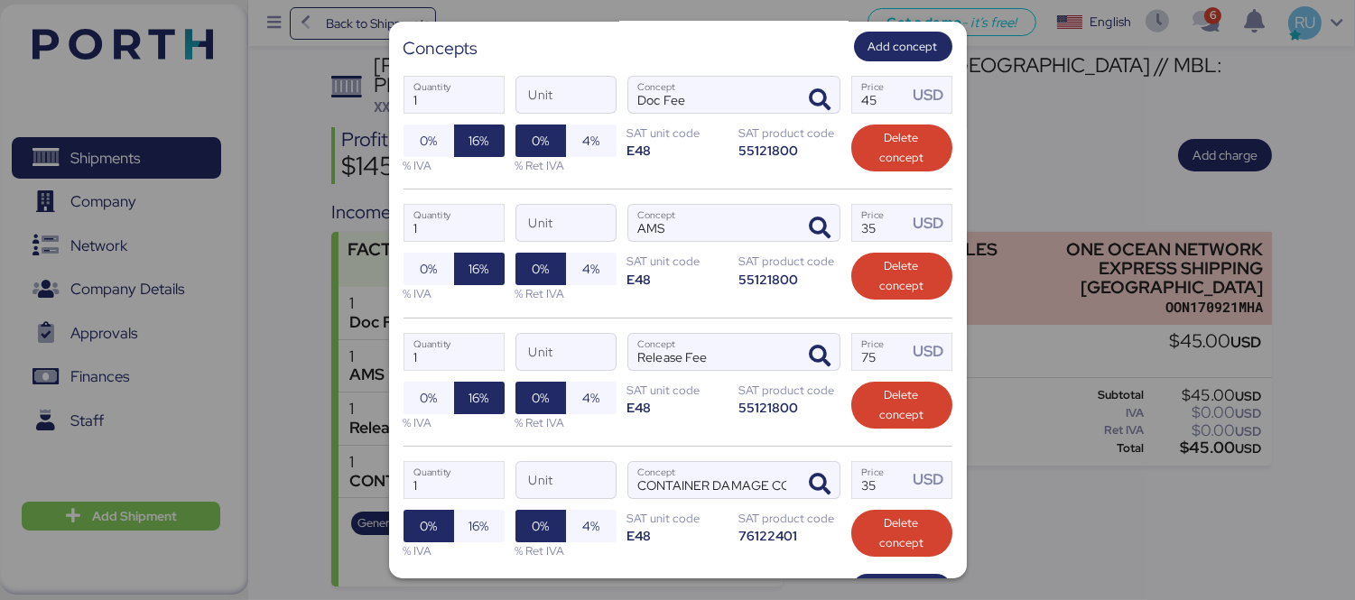
click at [473, 480] on div "1 Quantity Unit CONTAINER DAMAGE COVER CHARGE Concept 35 Price USD 0% 16% % IVA…" at bounding box center [677, 510] width 549 height 128
click at [477, 515] on span "16%" at bounding box center [479, 526] width 20 height 22
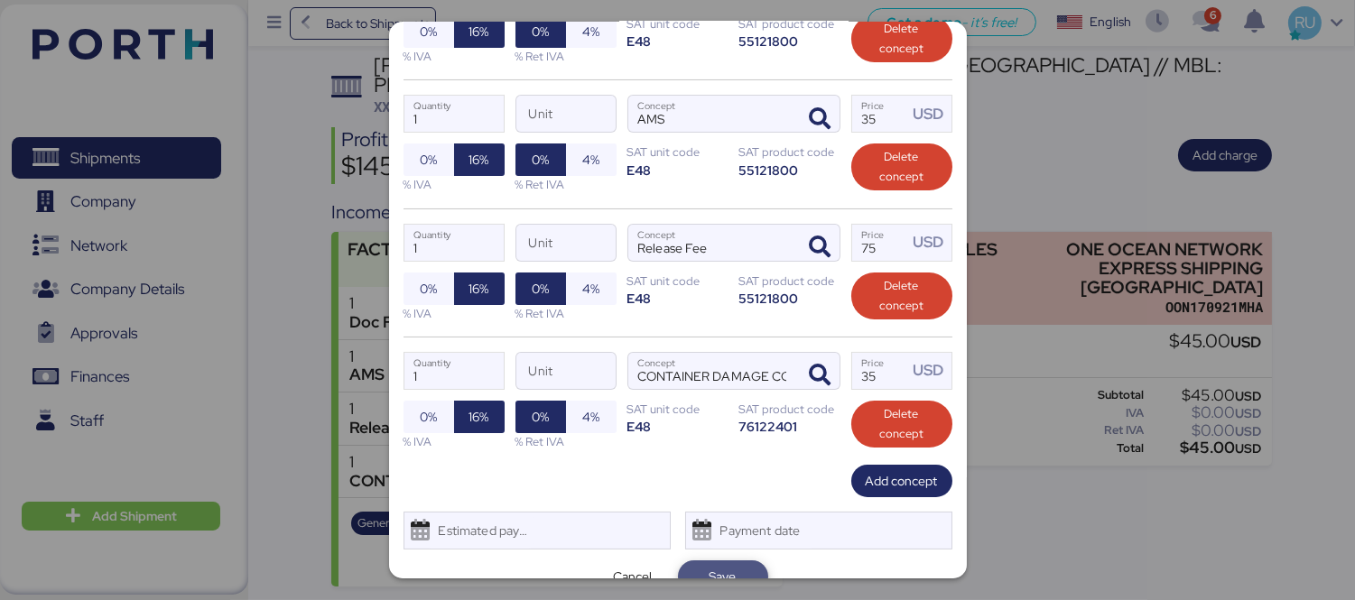
click at [692, 564] on span "Save" at bounding box center [722, 576] width 61 height 25
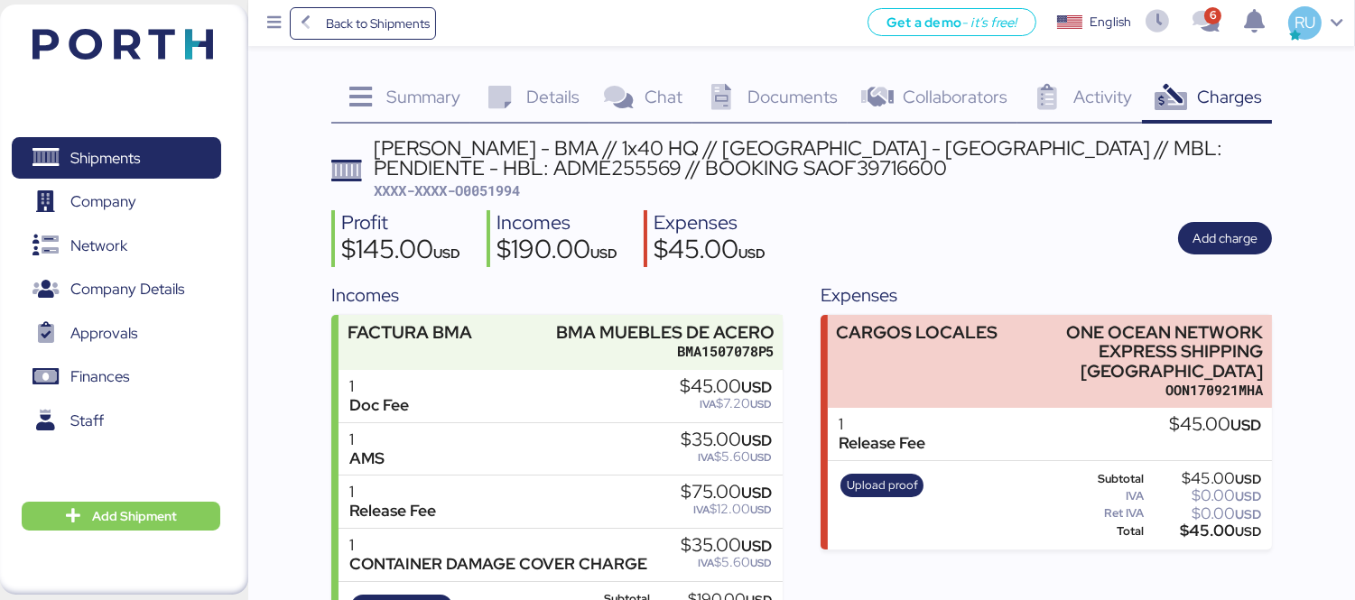
scroll to position [83, 0]
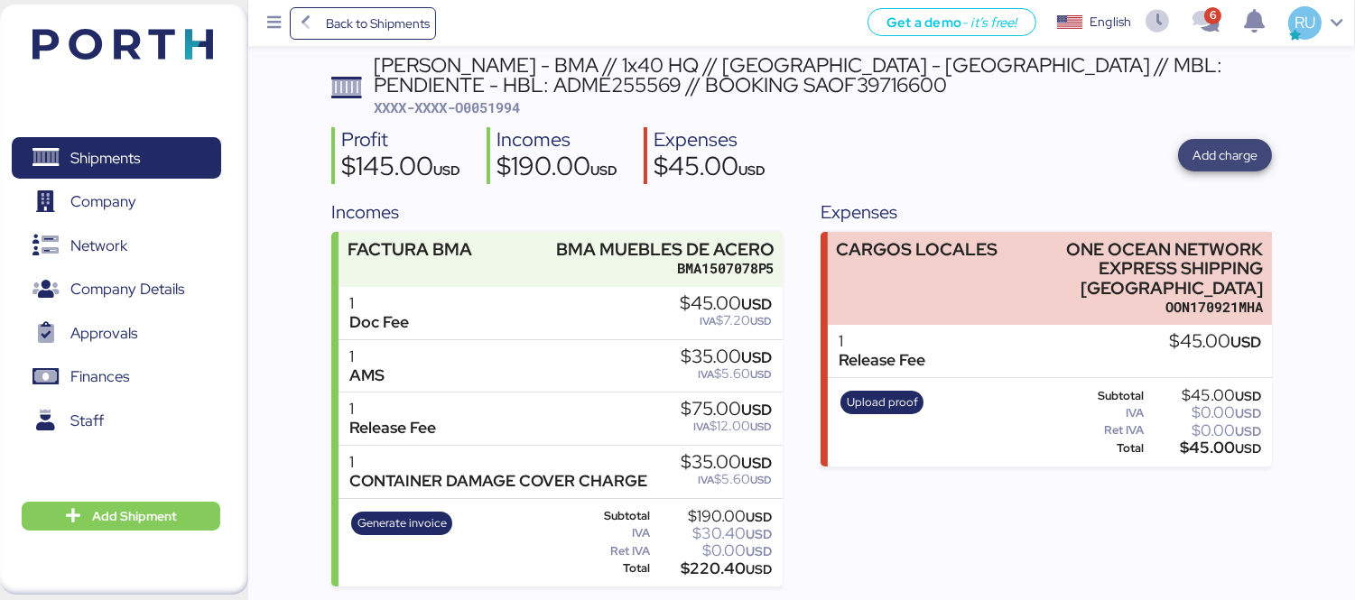
click at [1228, 160] on span "Add charge" at bounding box center [1224, 155] width 65 height 22
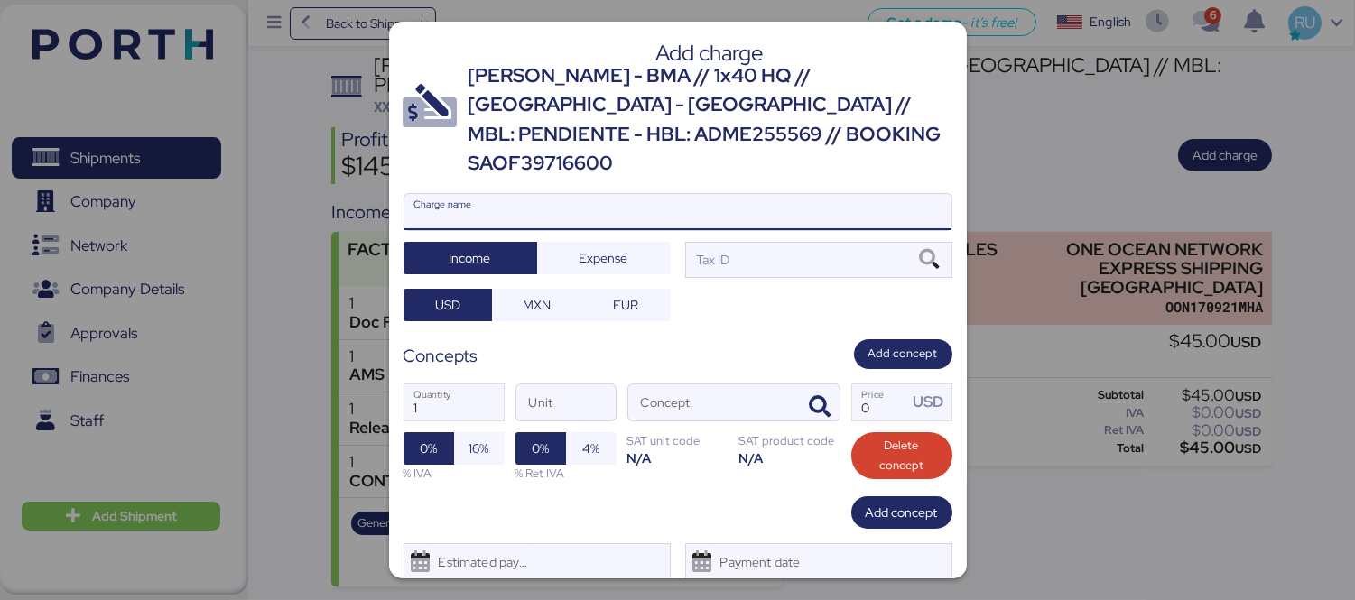
click at [737, 194] on input "Charge name" at bounding box center [677, 212] width 547 height 36
type input "AMS"
click at [592, 247] on span "Expense" at bounding box center [603, 258] width 49 height 22
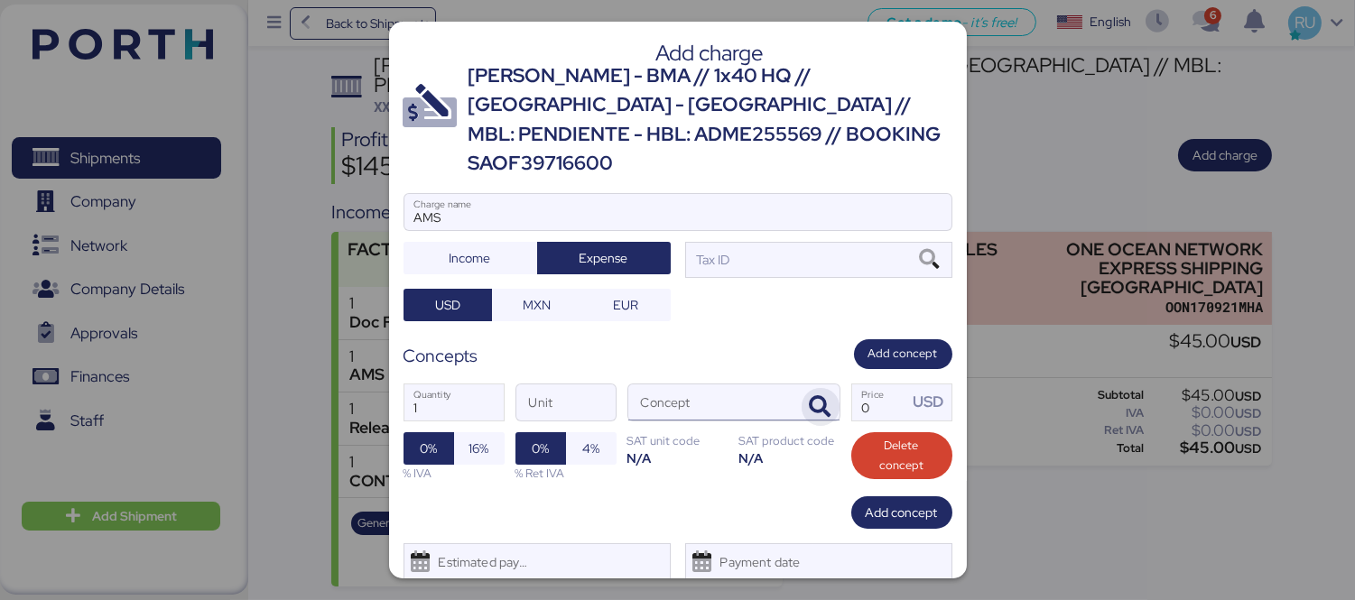
click at [801, 388] on span "button" at bounding box center [820, 407] width 38 height 38
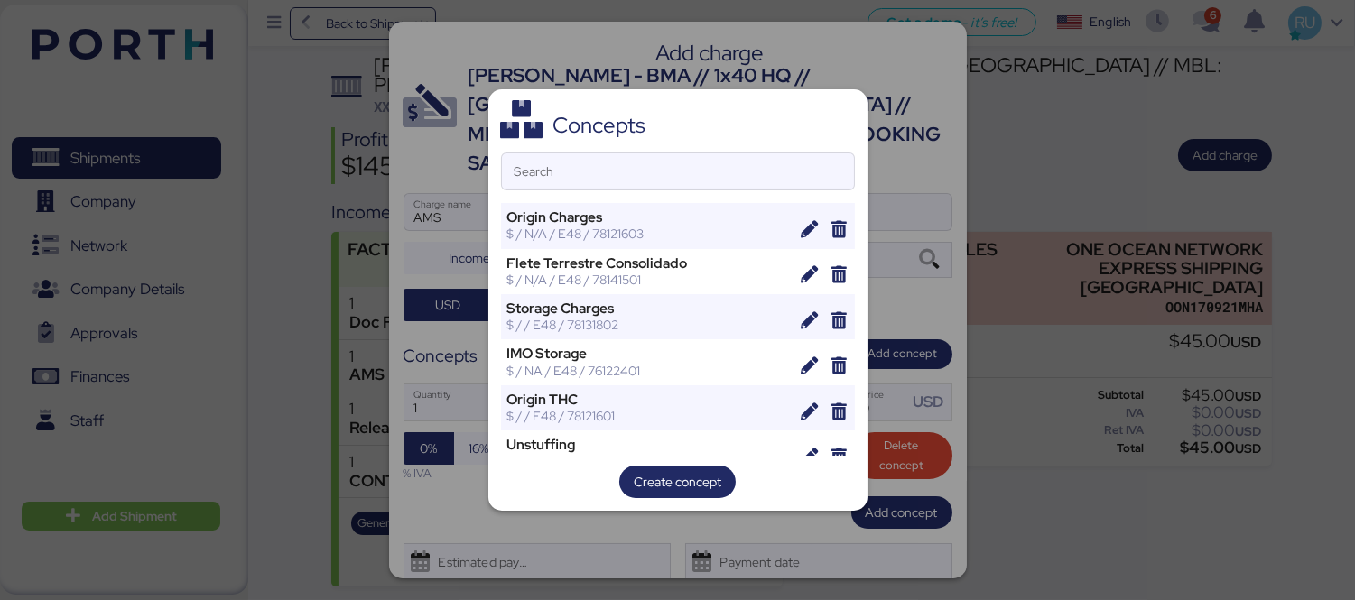
click at [781, 162] on input "Search" at bounding box center [678, 171] width 352 height 36
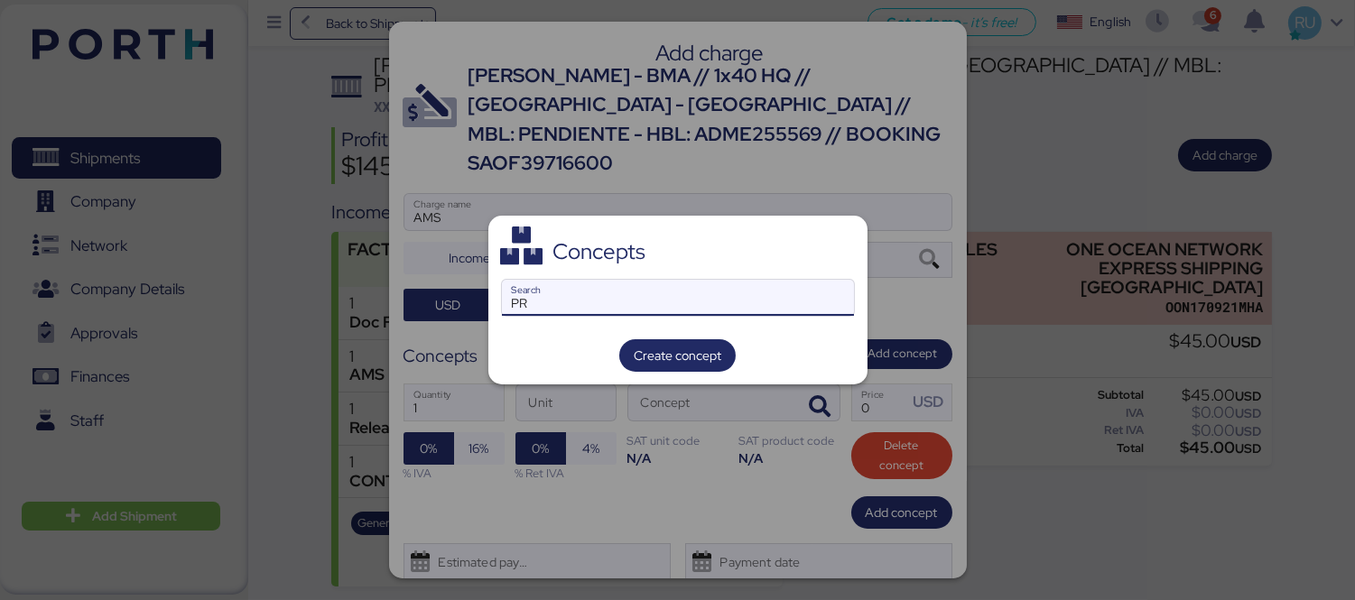
type input "P"
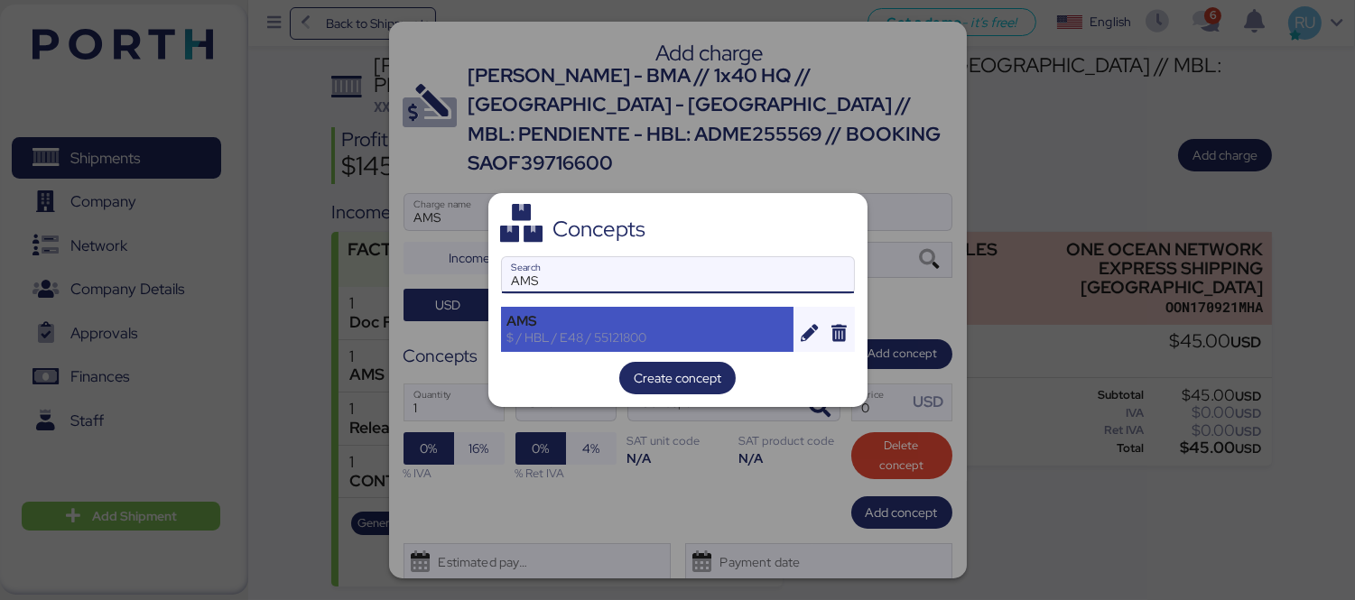
type input "AMS"
click at [652, 319] on div "AMS" at bounding box center [647, 321] width 281 height 16
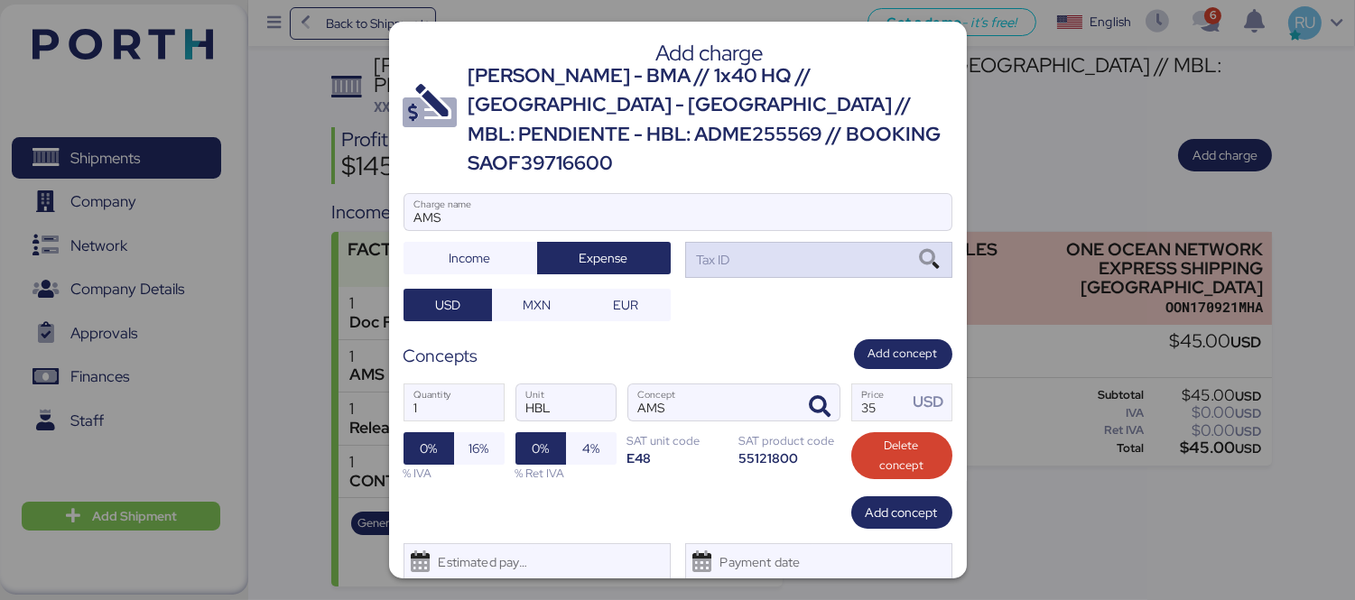
click at [791, 242] on div "Tax ID" at bounding box center [818, 260] width 267 height 36
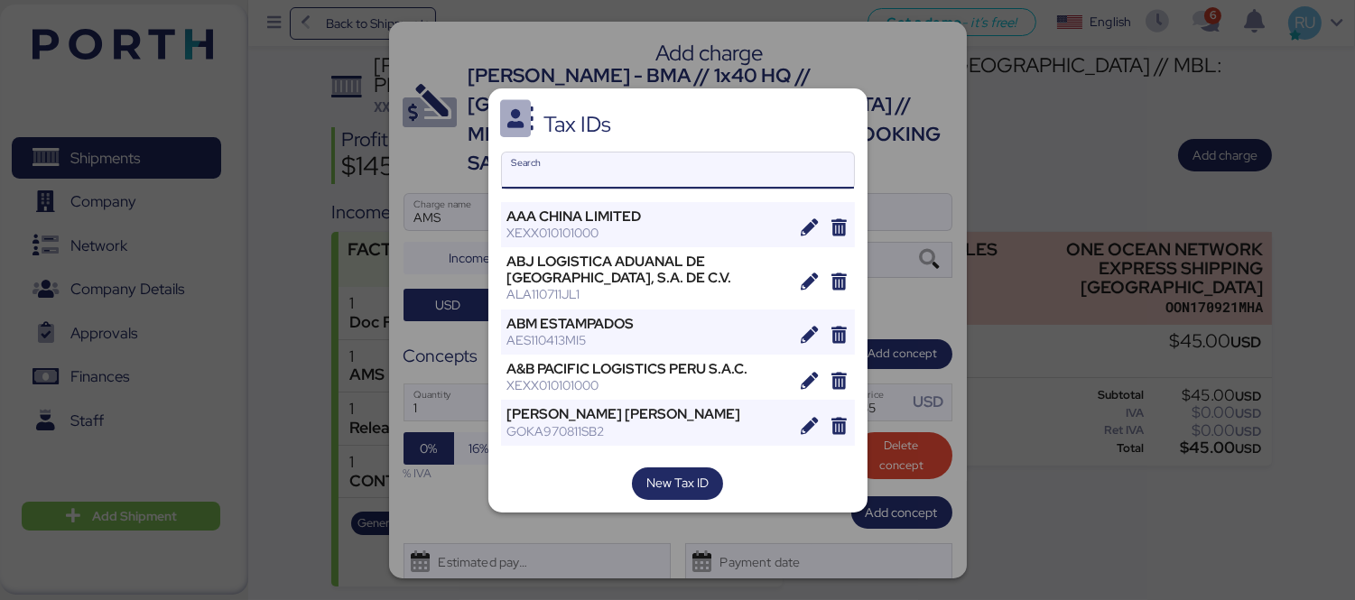
click at [779, 164] on input "Search" at bounding box center [678, 171] width 352 height 36
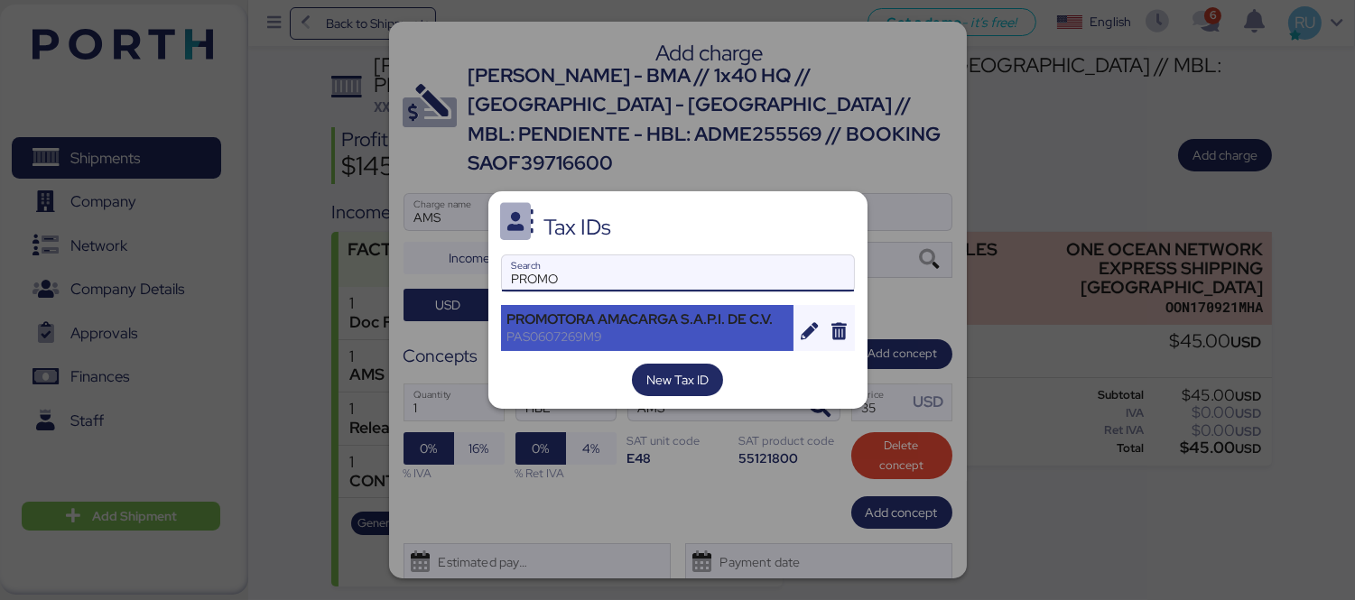
type input "PROMO"
click at [635, 328] on div "PROMOTORA AMACARGA S.A.P.I. DE C.V." at bounding box center [647, 319] width 281 height 16
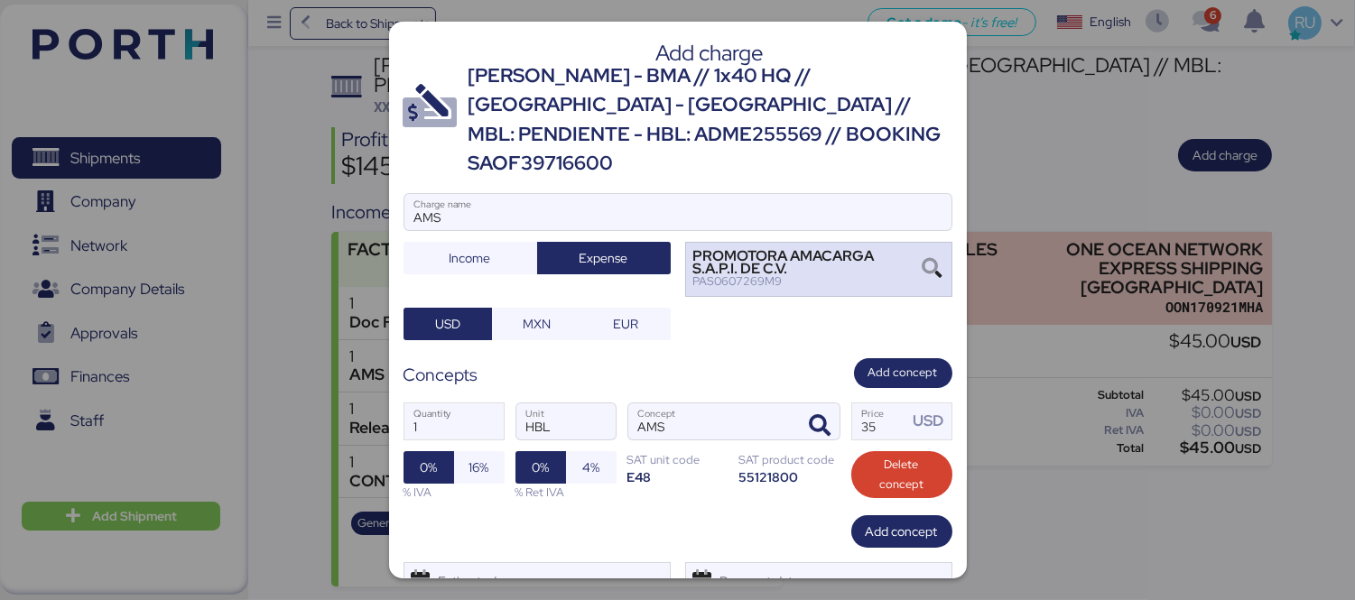
scroll to position [50, 0]
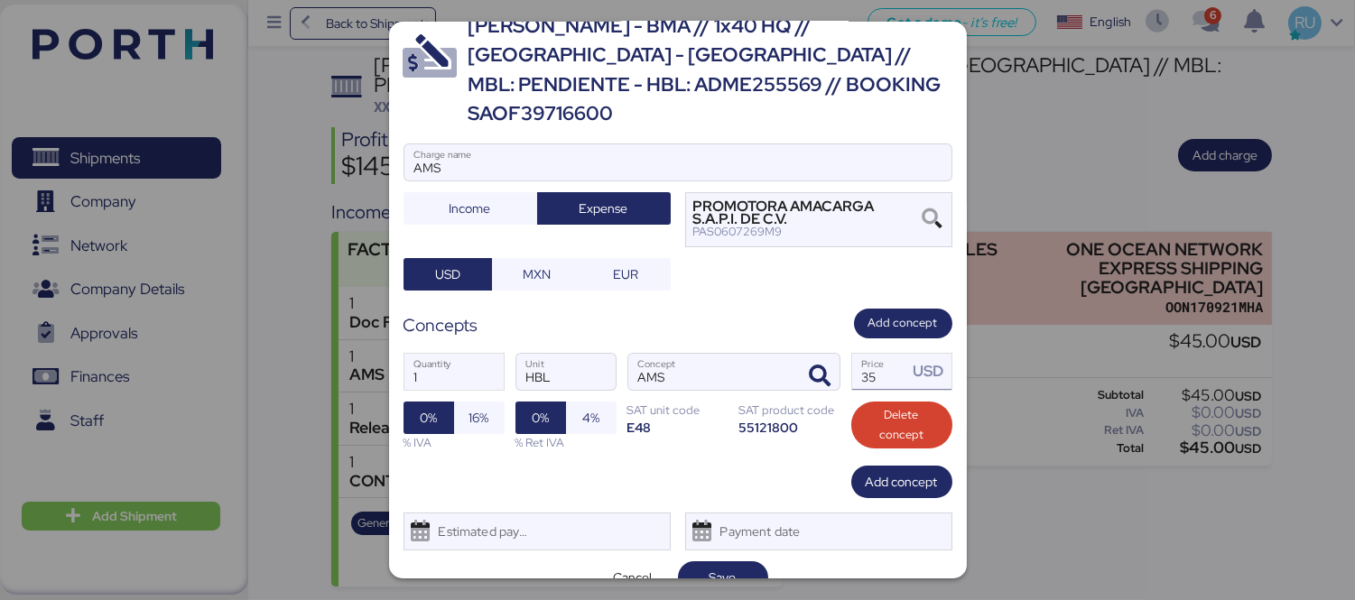
click at [873, 354] on input "35" at bounding box center [880, 372] width 56 height 36
type input "3"
type input "60"
click at [467, 434] on div "% IVA" at bounding box center [453, 442] width 101 height 17
click at [470, 407] on span "16%" at bounding box center [479, 418] width 20 height 22
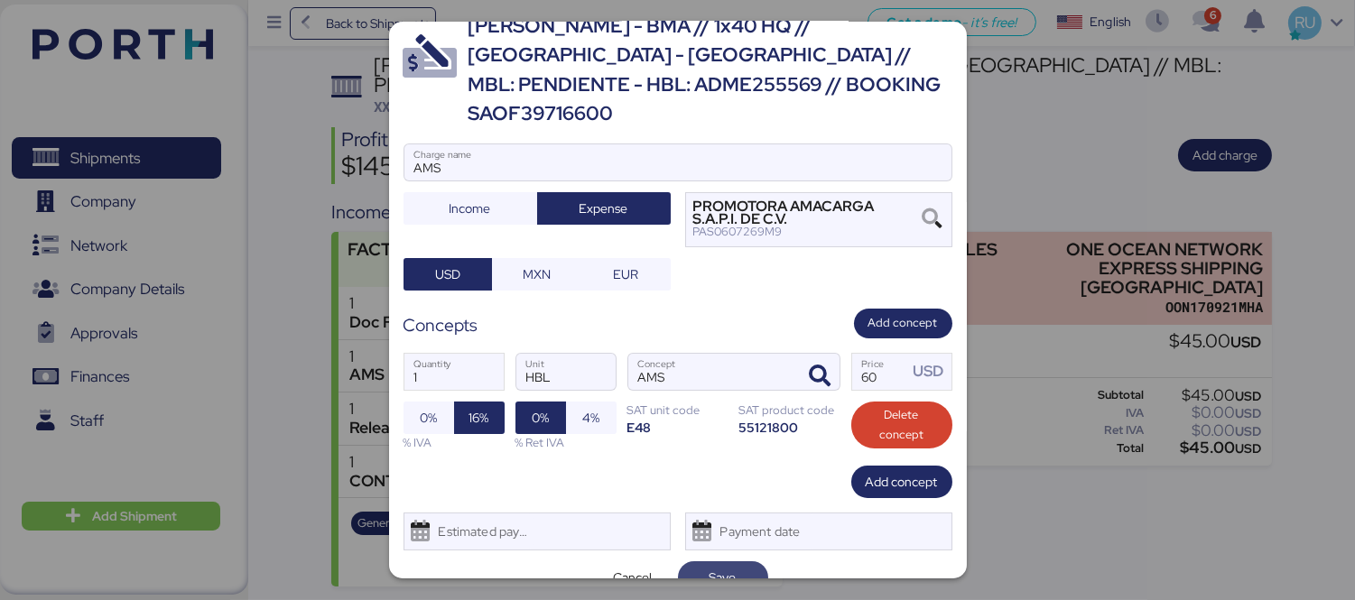
click at [709, 567] on span "Save" at bounding box center [722, 578] width 27 height 22
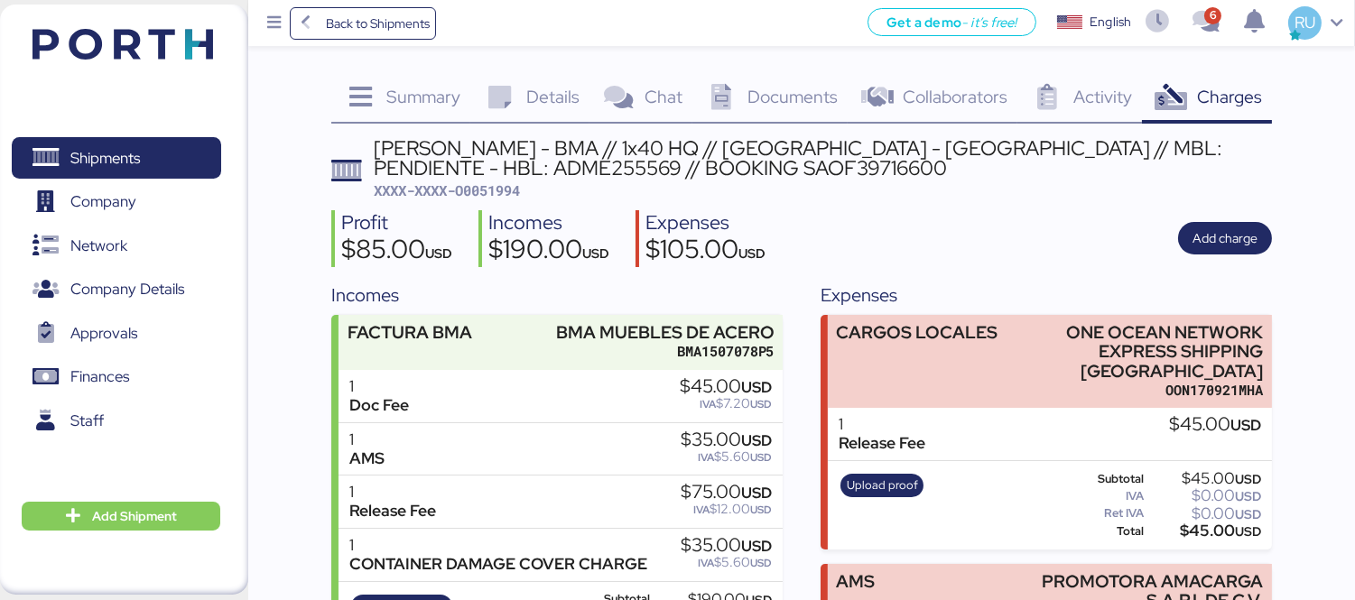
scroll to position [173, 0]
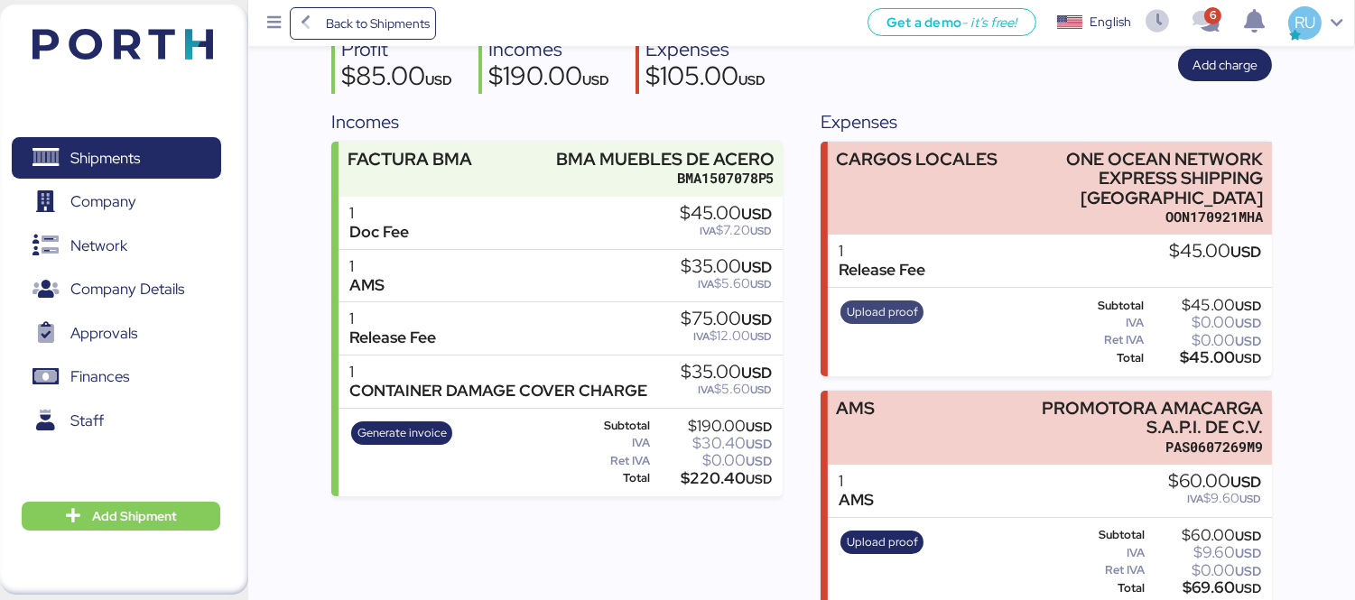
click at [881, 302] on span "Upload proof" at bounding box center [882, 312] width 71 height 20
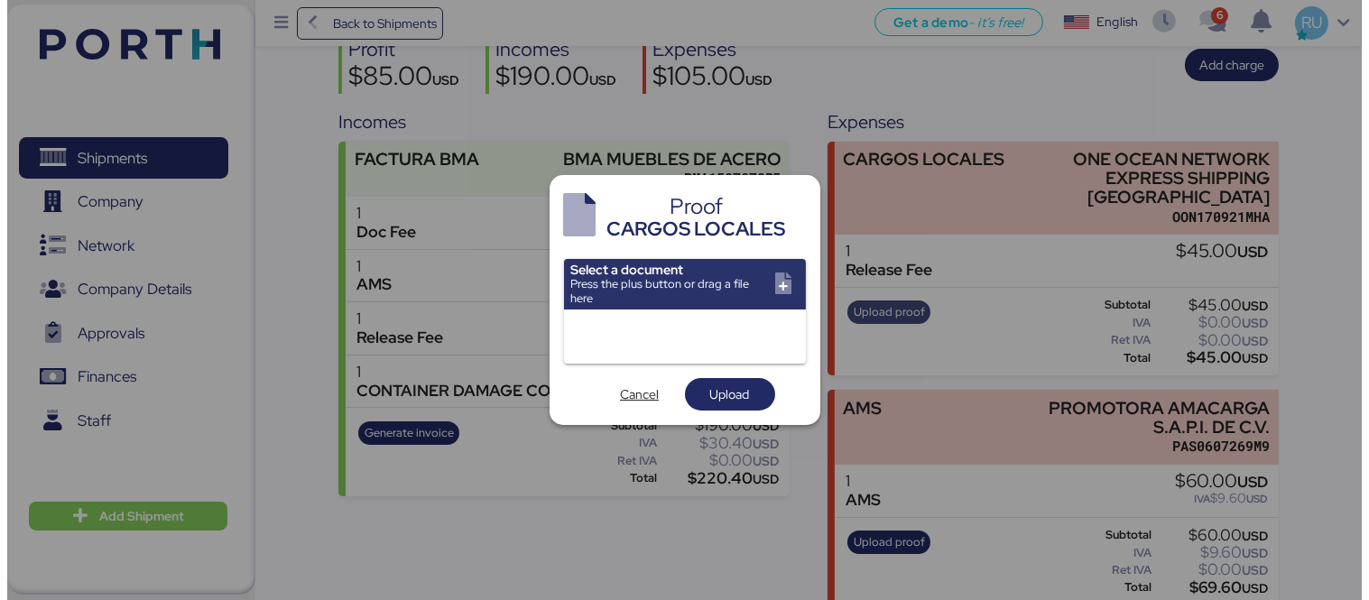
scroll to position [0, 0]
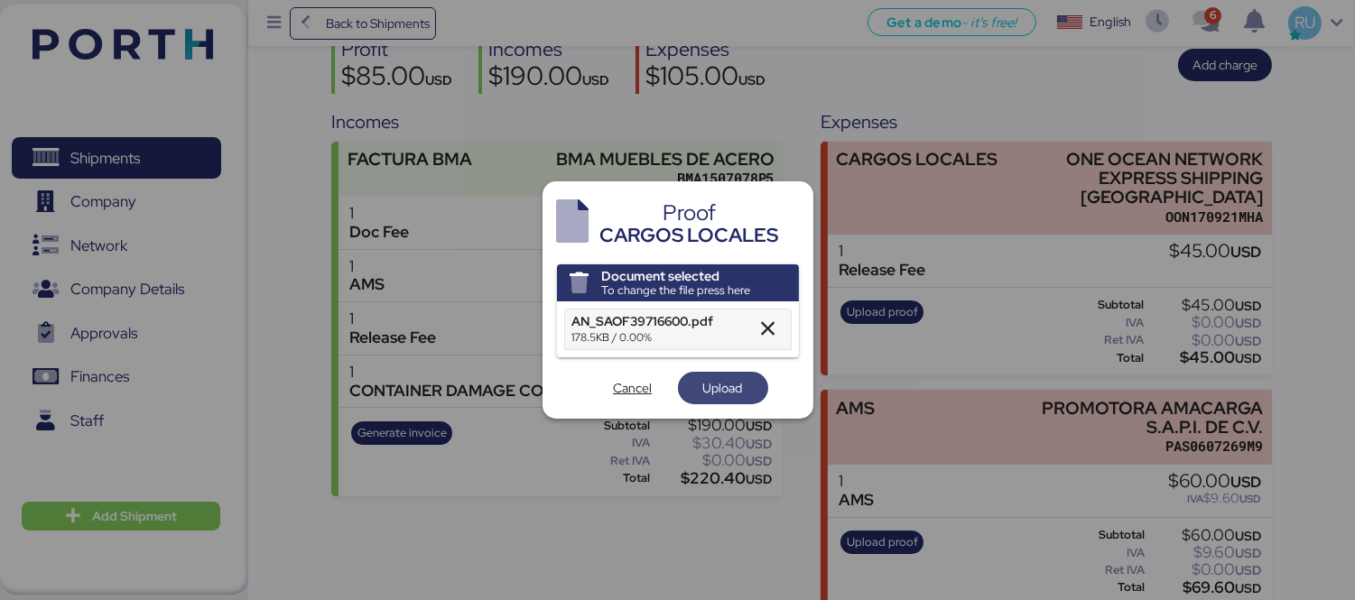
click at [718, 389] on span "Upload" at bounding box center [723, 388] width 40 height 22
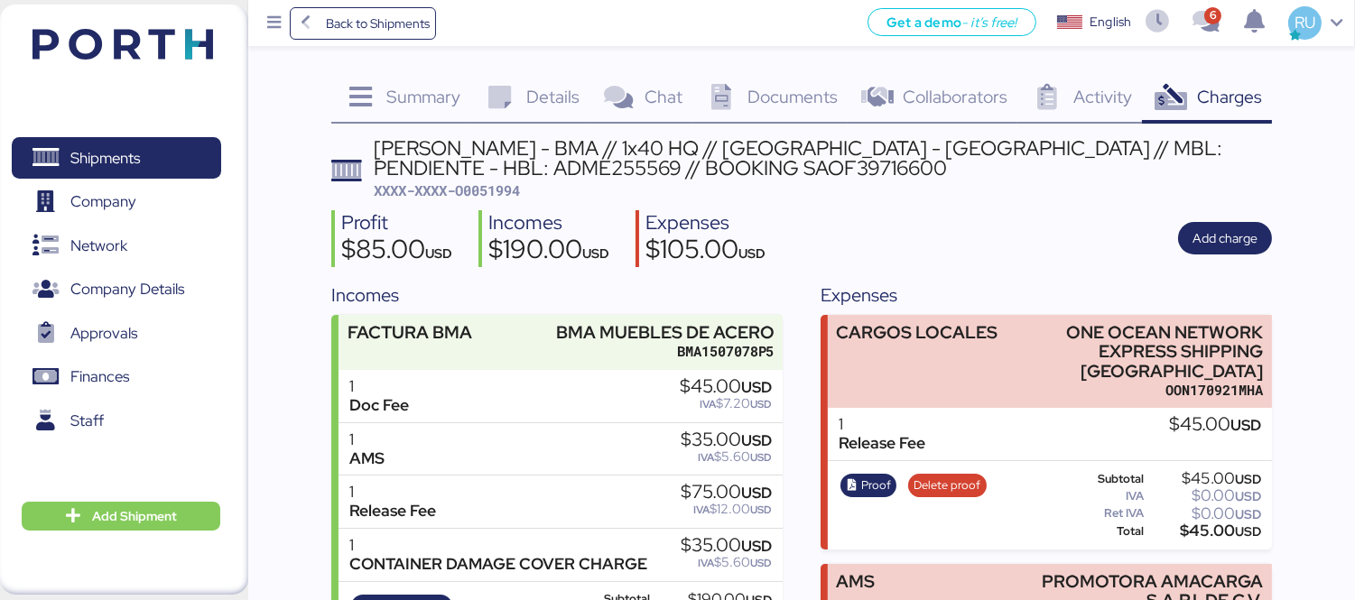
click at [1003, 238] on div "Profit $85.00 USD Incomes $190.00 USD Expenses $105.00 USD Add charge" at bounding box center [801, 238] width 940 height 57
click at [157, 38] on img at bounding box center [122, 44] width 180 height 31
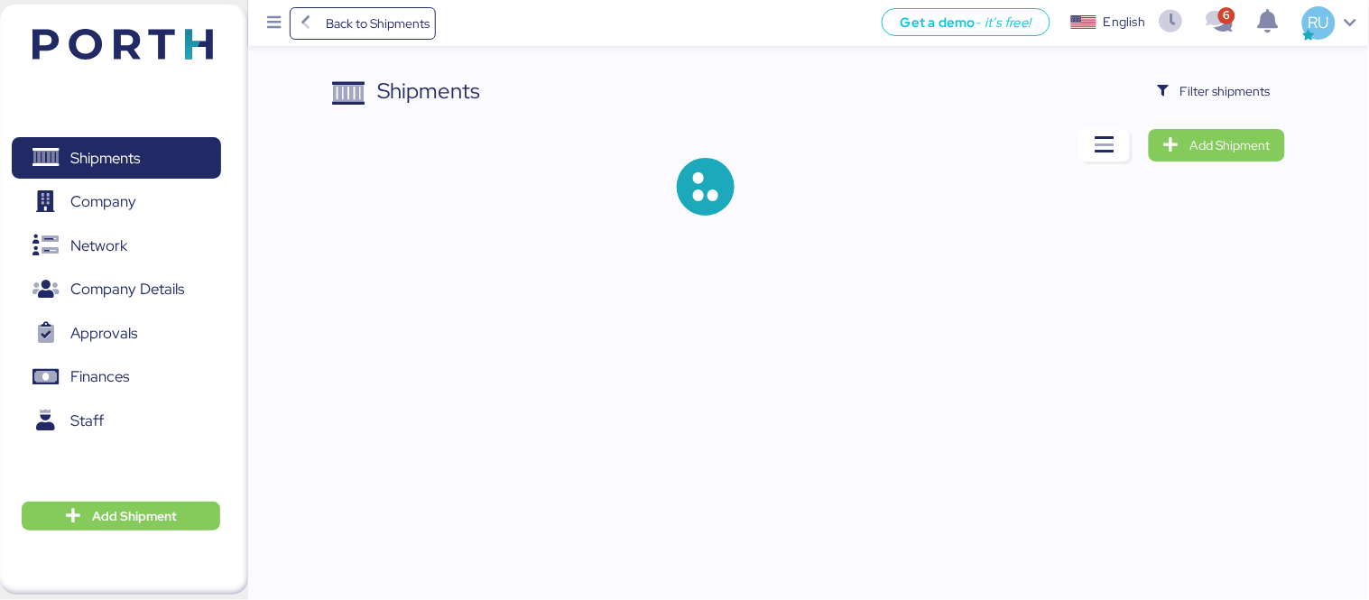
click at [1216, 110] on div "Shipments Filter shipments Add Shipment" at bounding box center [808, 160] width 953 height 170
click at [1211, 93] on span "Filter shipments" at bounding box center [1225, 91] width 90 height 22
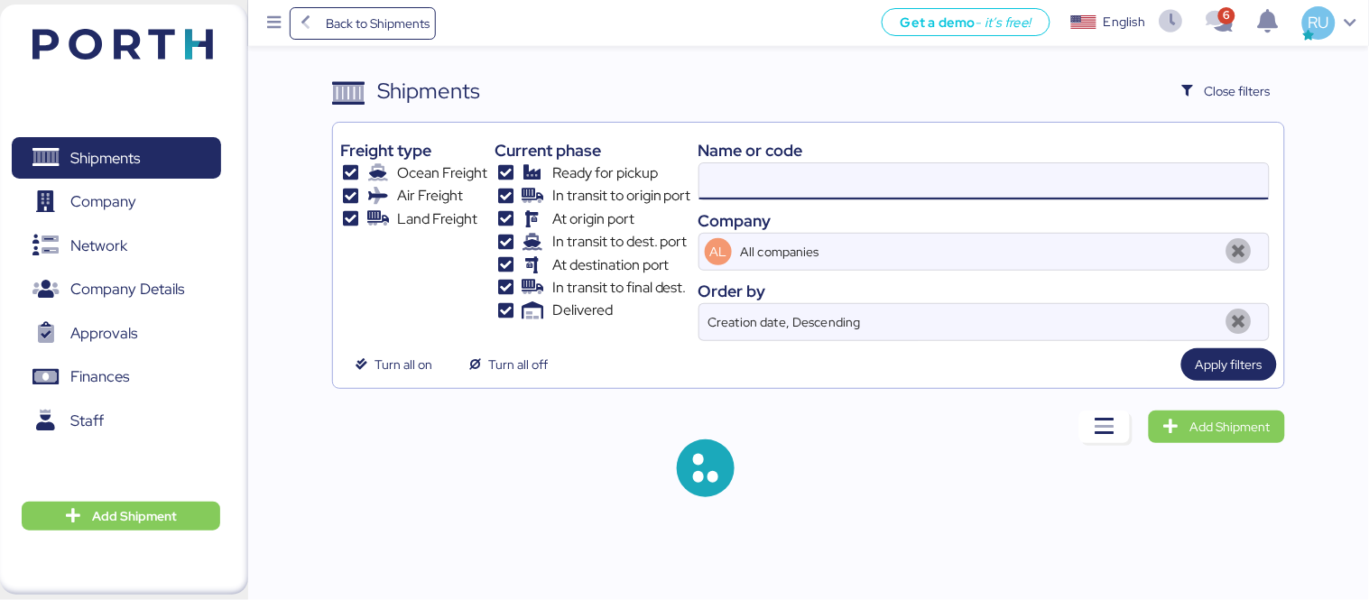
click at [1050, 191] on input at bounding box center [983, 181] width 569 height 36
paste input "SAOF42322700"
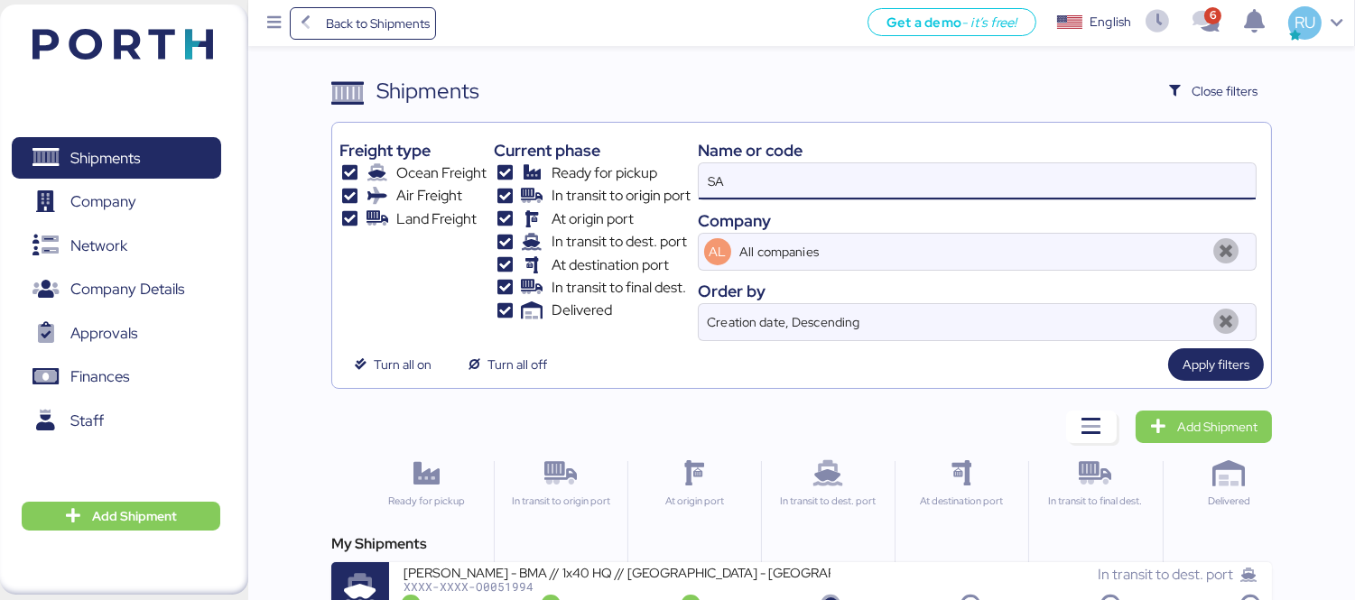
type input "S"
paste input "SAOF42322700"
type input "SAOF42322700"
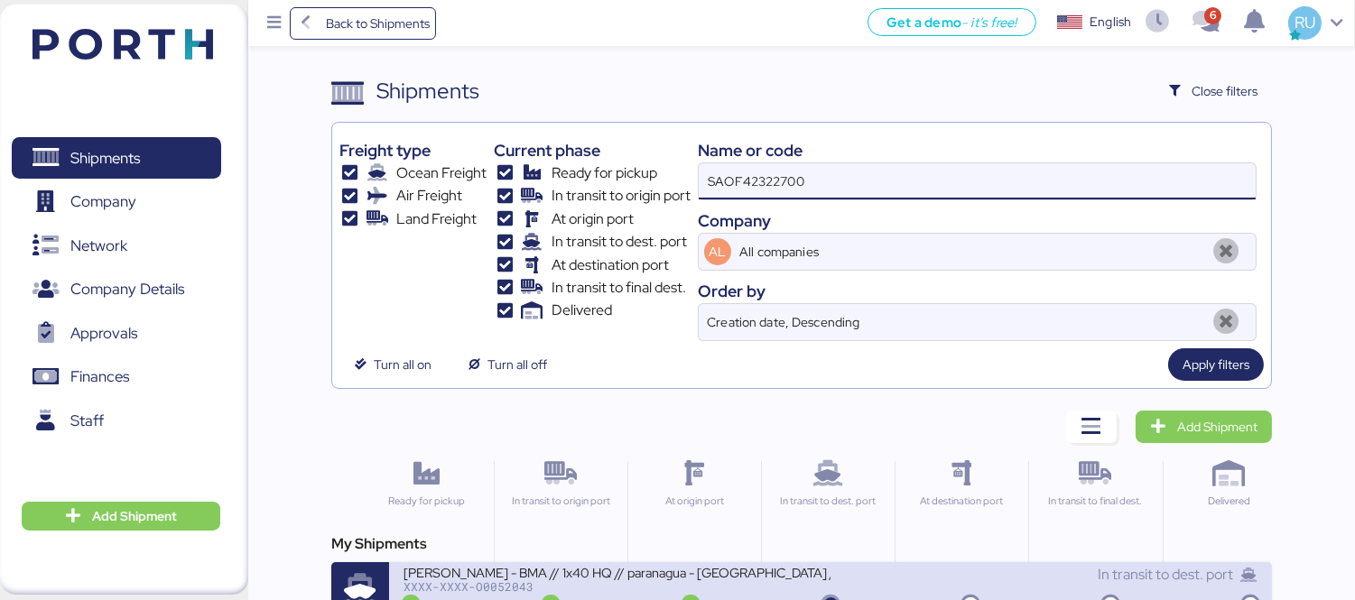
click at [732, 581] on div "XXXX-XXXX-O0052043" at bounding box center [616, 586] width 427 height 13
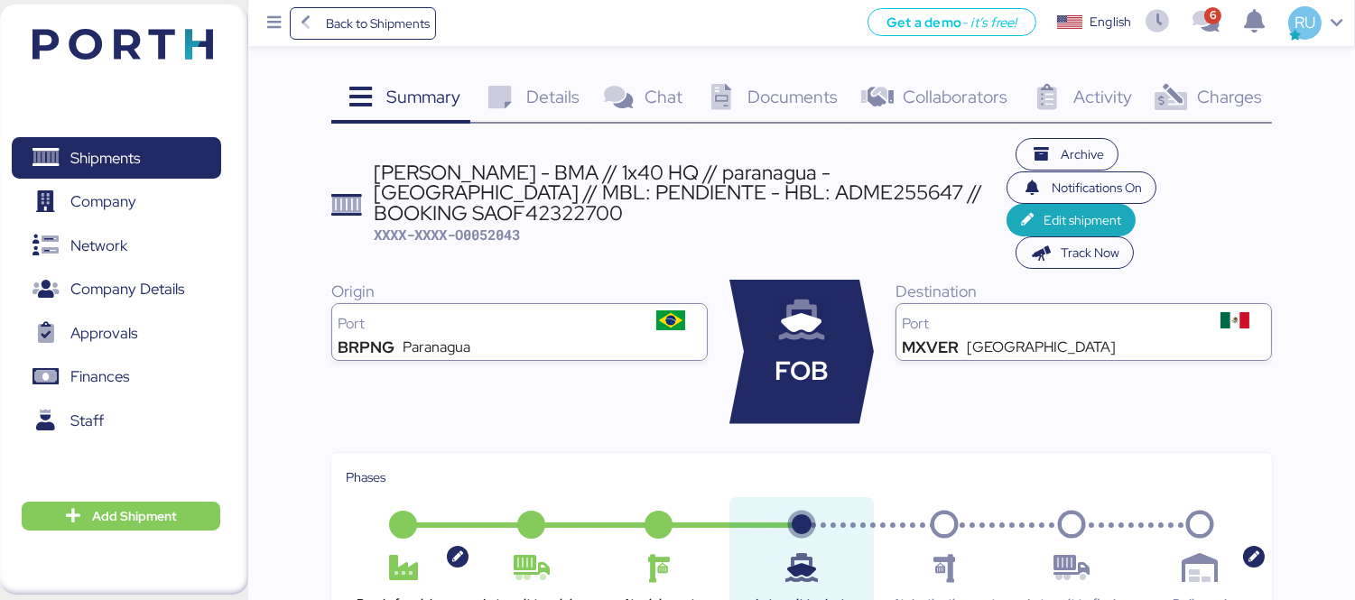
click at [1159, 96] on icon at bounding box center [1171, 98] width 39 height 26
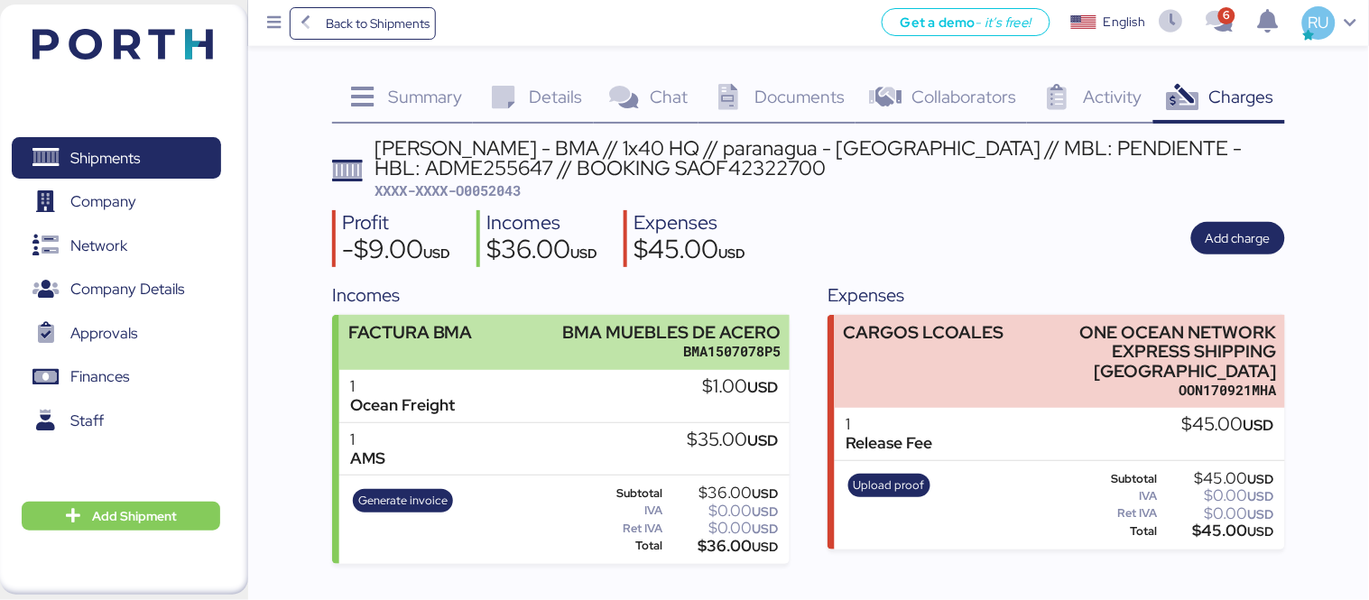
click at [542, 329] on div "FACTURA BMA BMA MUEBLES [PERSON_NAME] BMA1507078P5" at bounding box center [564, 342] width 450 height 55
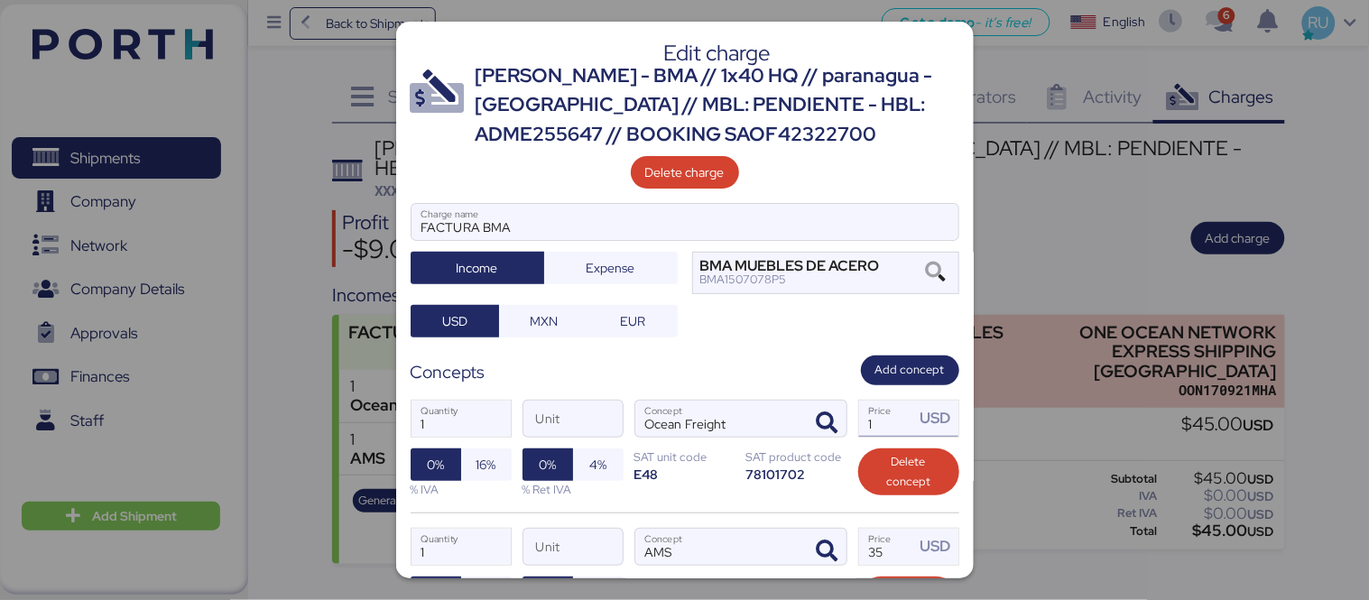
click at [880, 431] on input "1" at bounding box center [887, 419] width 56 height 36
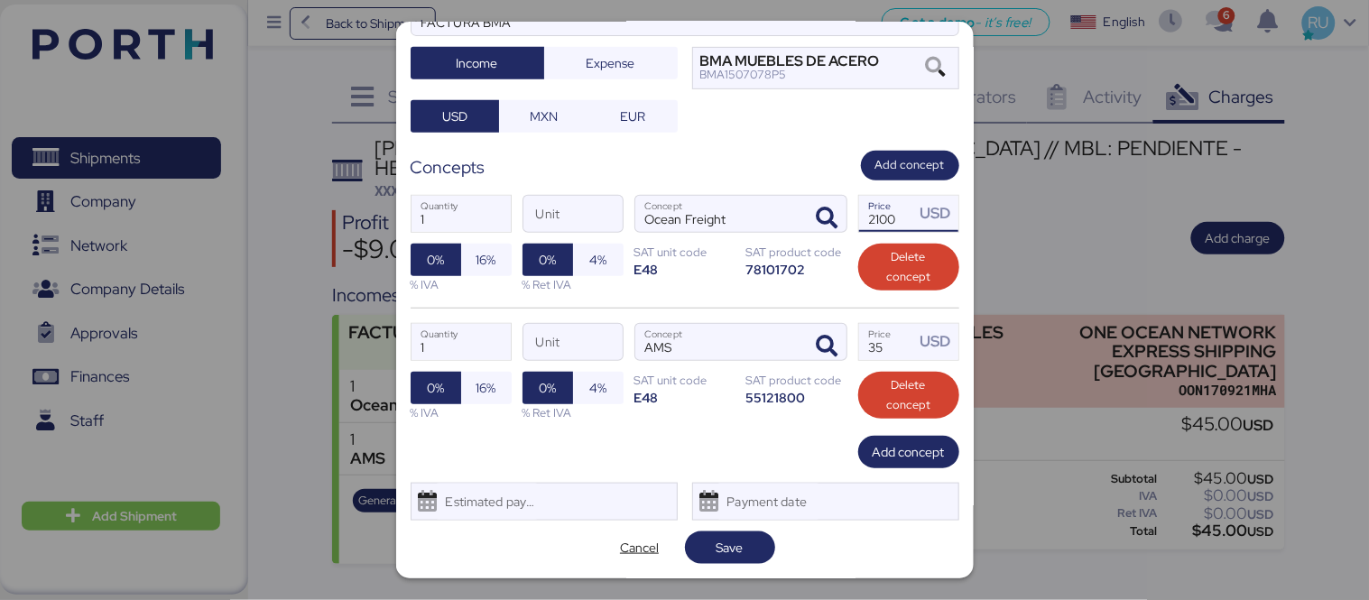
type input "2100"
click at [719, 545] on span "Save" at bounding box center [730, 548] width 27 height 22
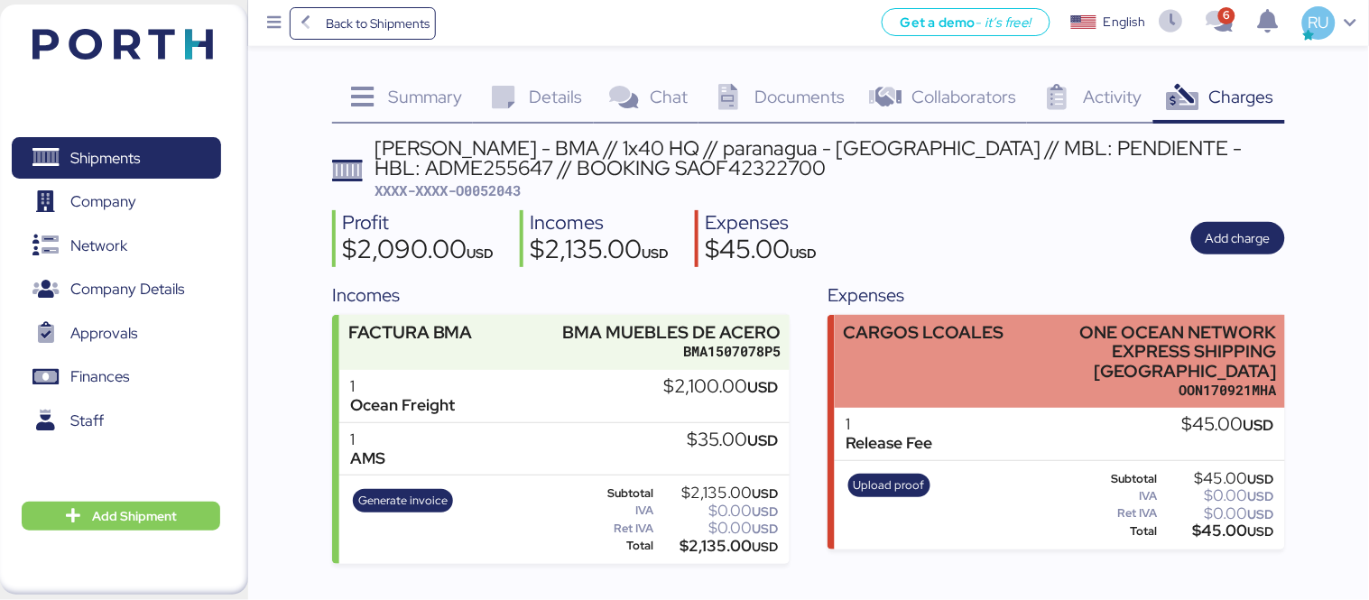
click at [1007, 349] on div "CARGOS LCOALES ONE OCEAN NETWORK EXPRESS SHIPPING [GEOGRAPHIC_DATA] OON170921MHA" at bounding box center [1060, 362] width 450 height 94
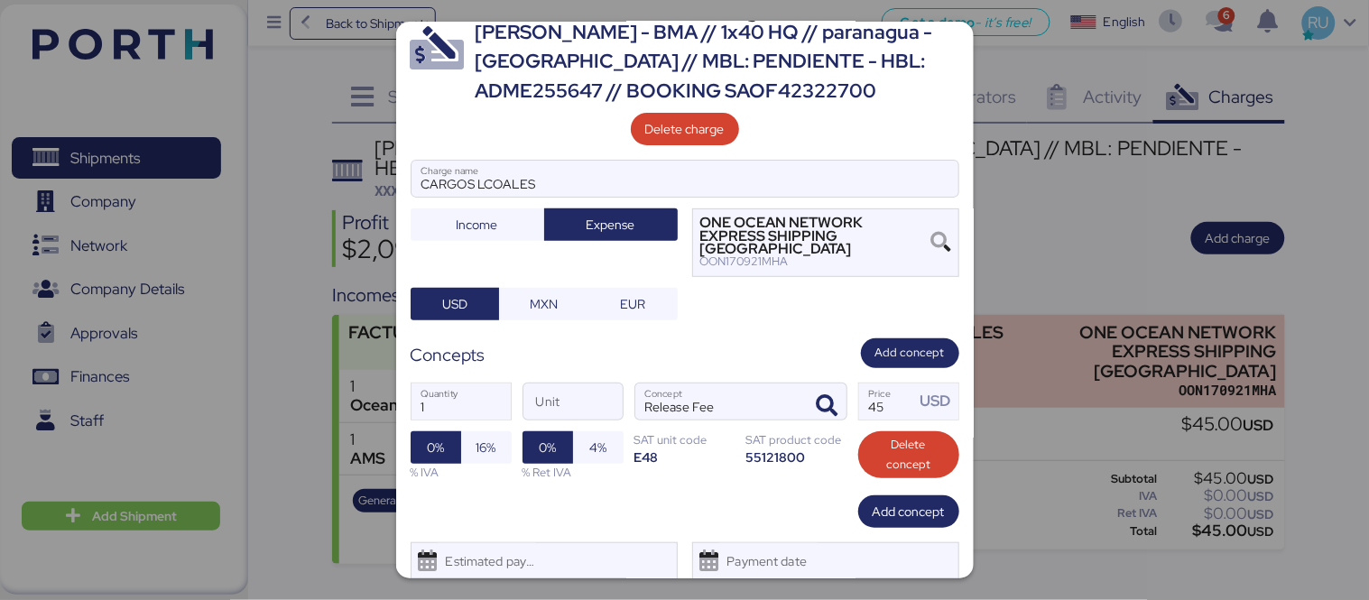
scroll to position [90, 0]
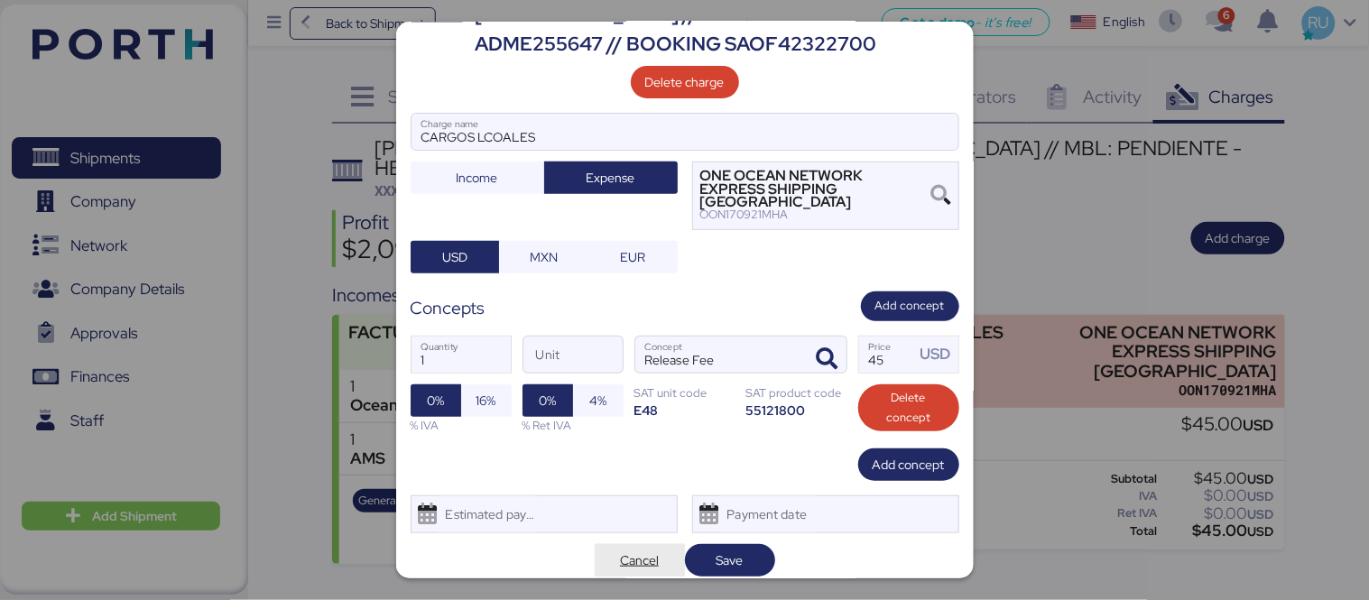
click at [628, 553] on span "Cancel" at bounding box center [639, 561] width 39 height 22
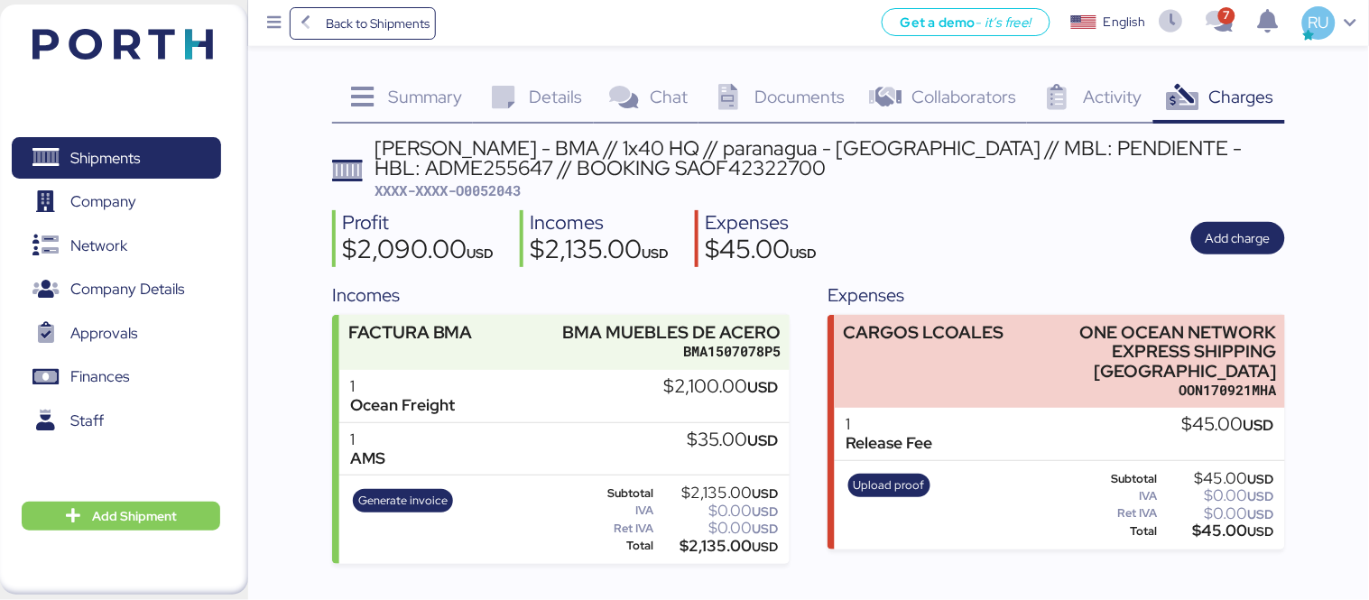
click at [476, 188] on span "XXXX-XXXX-O0052043" at bounding box center [448, 190] width 146 height 18
copy span "O0052043"
click at [1170, 148] on div "[PERSON_NAME] - BMA // 1x40 HQ // paranagua - [GEOGRAPHIC_DATA] // MBL: PENDIEN…" at bounding box center [830, 158] width 910 height 41
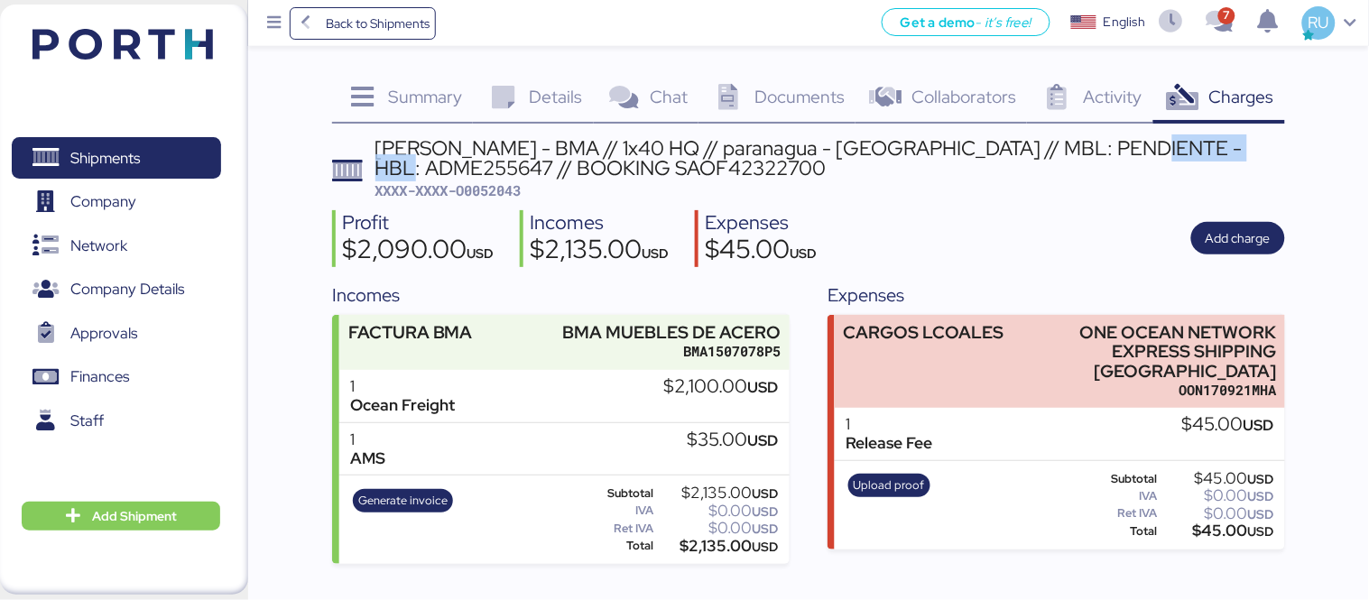
copy div "ADME255647"
click at [137, 50] on img at bounding box center [122, 44] width 180 height 31
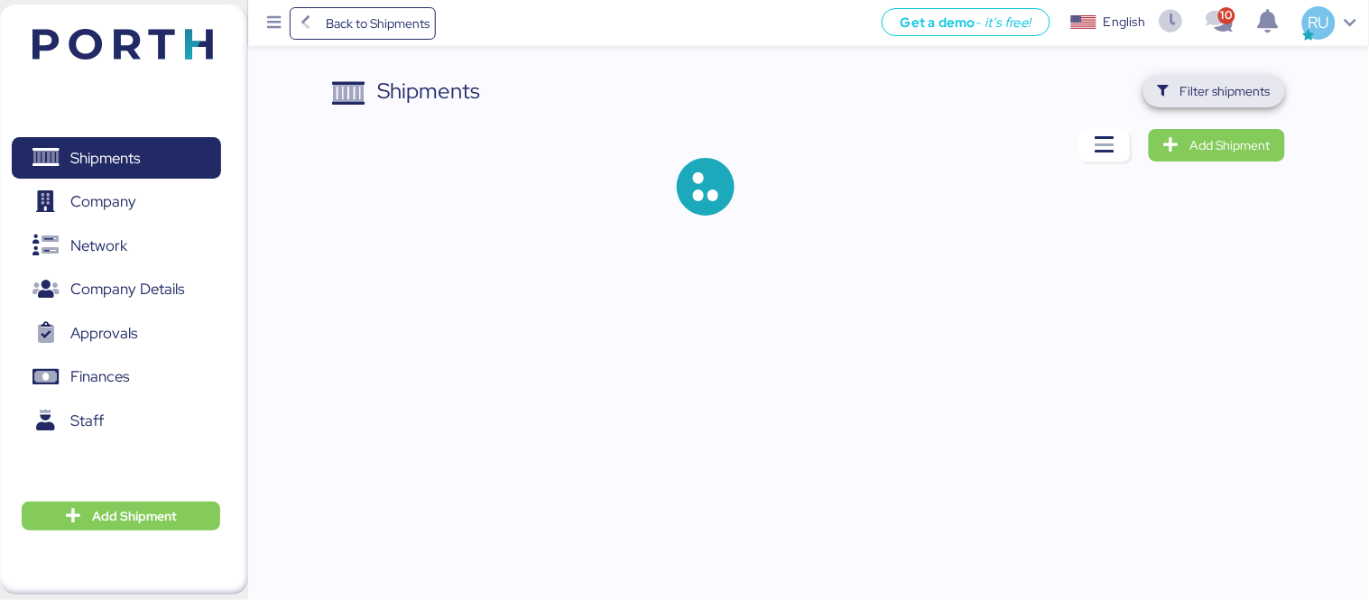
click at [1186, 85] on span "Filter shipments" at bounding box center [1225, 91] width 90 height 22
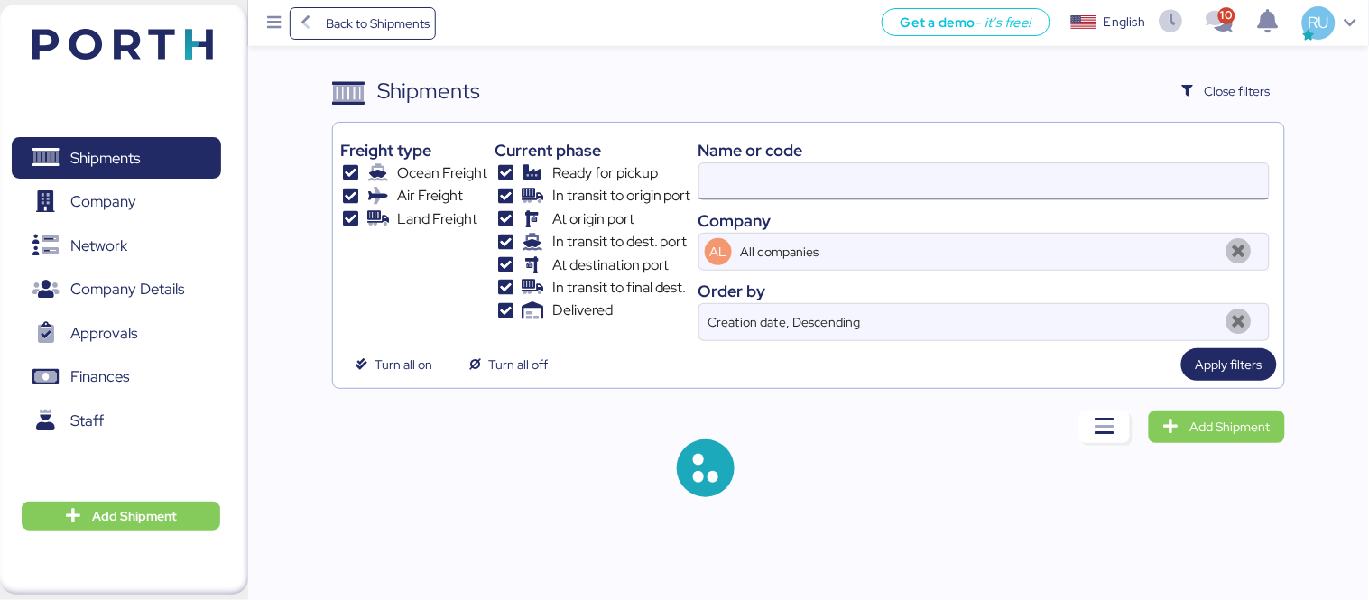
click at [936, 182] on input at bounding box center [983, 181] width 569 height 36
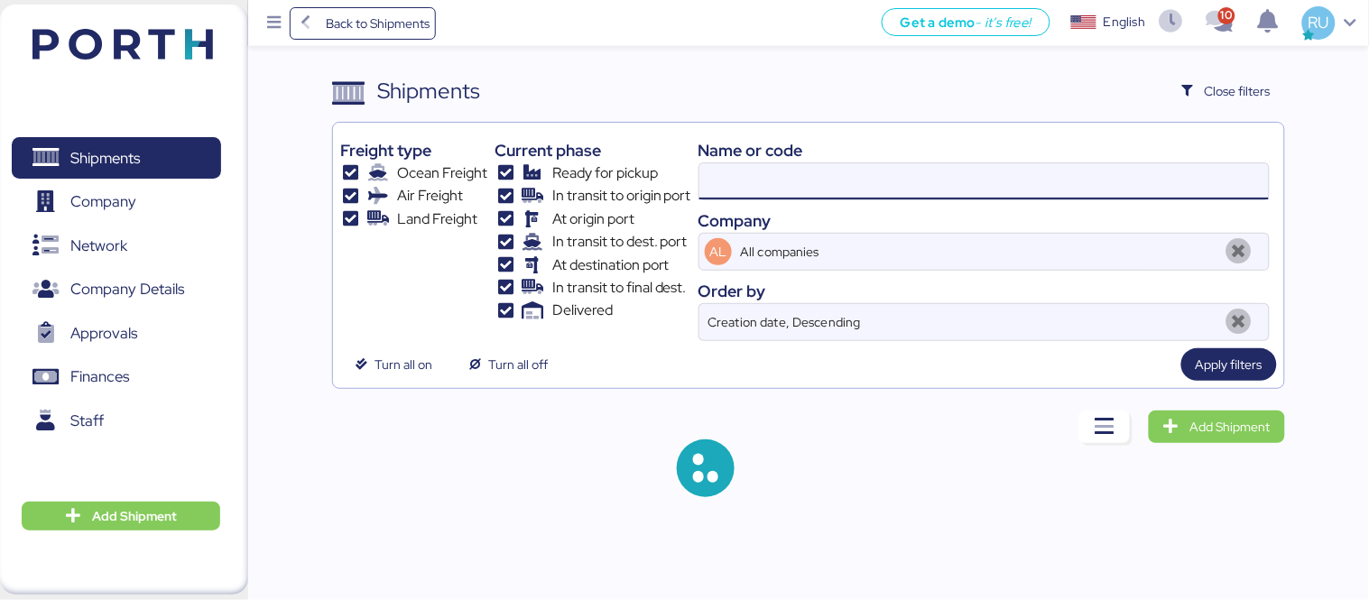
paste input "COSU6426645690"
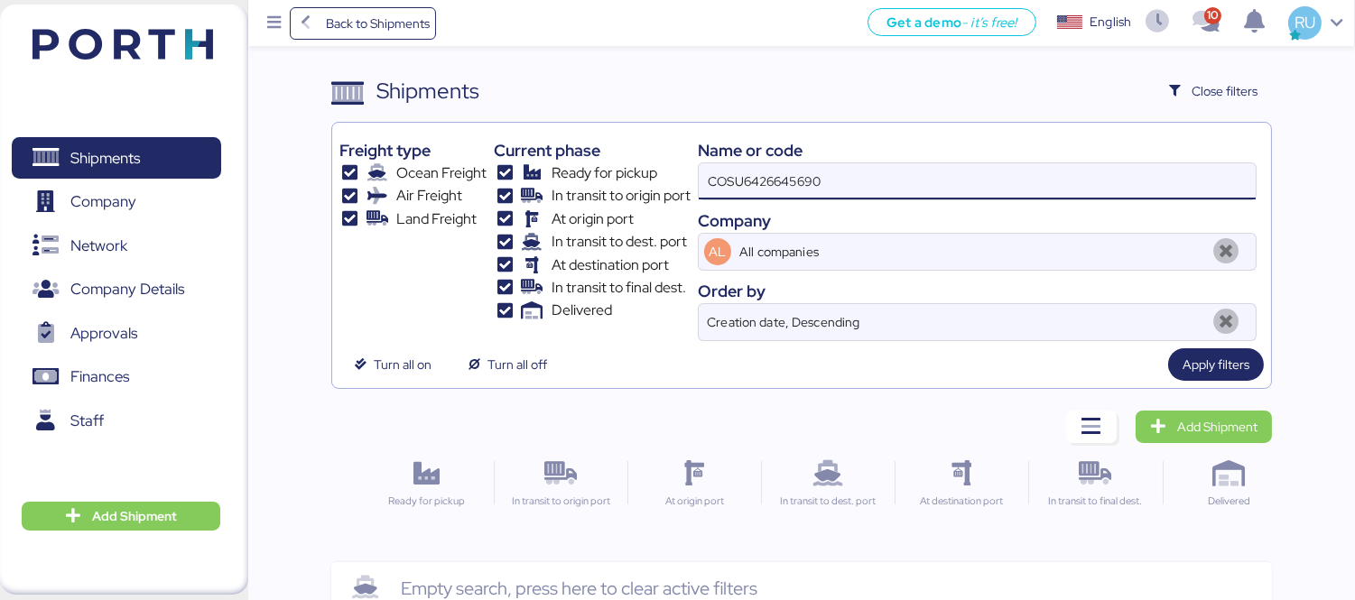
type input "COSU6426645690"
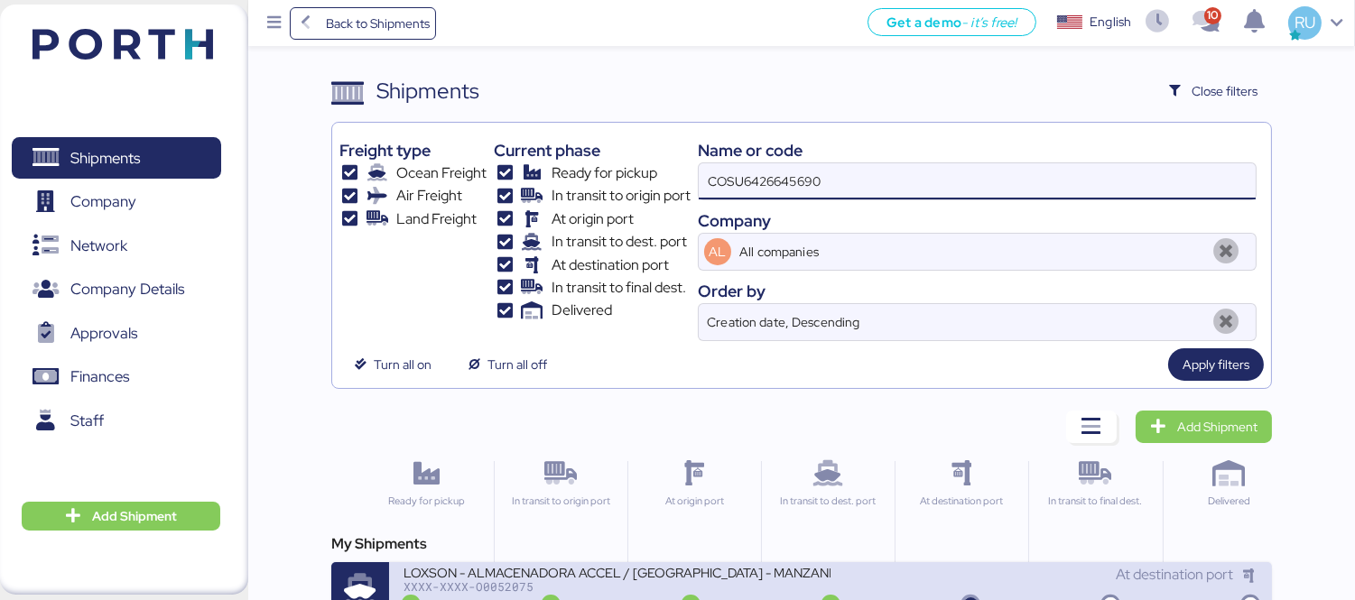
click at [607, 565] on div "LOXSON - ALMACENADORA ACCEL / [GEOGRAPHIC_DATA] - MANZANILLO / MBL: COSU6426645…" at bounding box center [616, 571] width 427 height 15
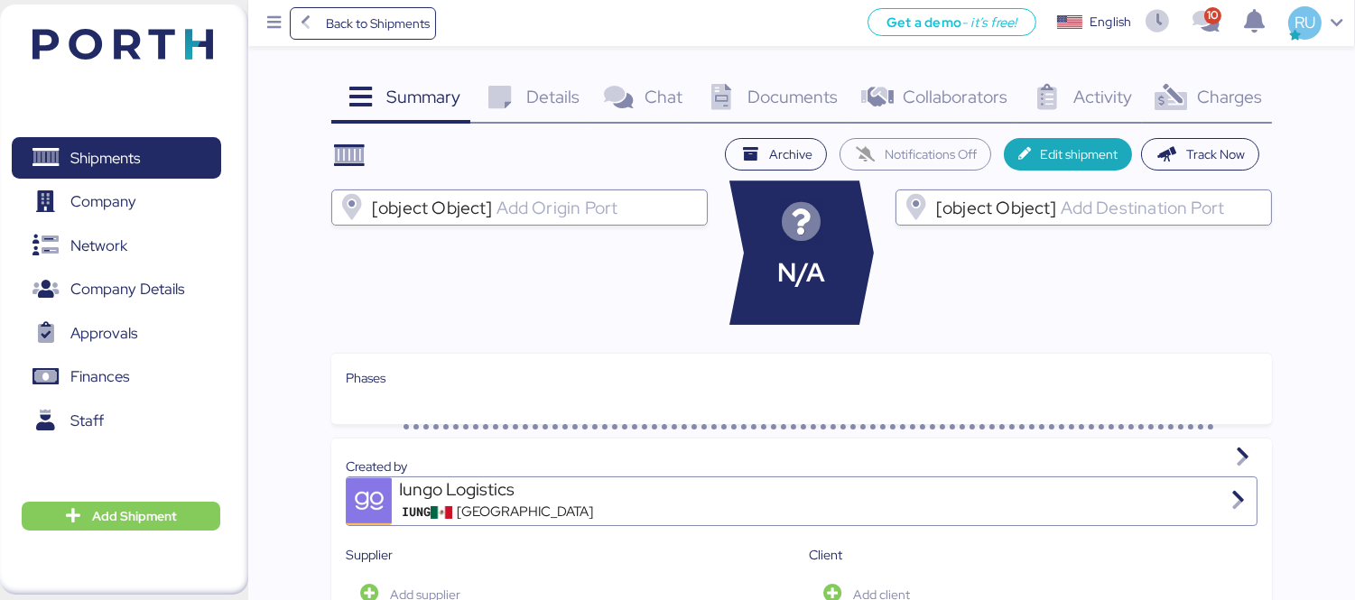
click at [1195, 101] on div "Charges 0" at bounding box center [1207, 99] width 130 height 49
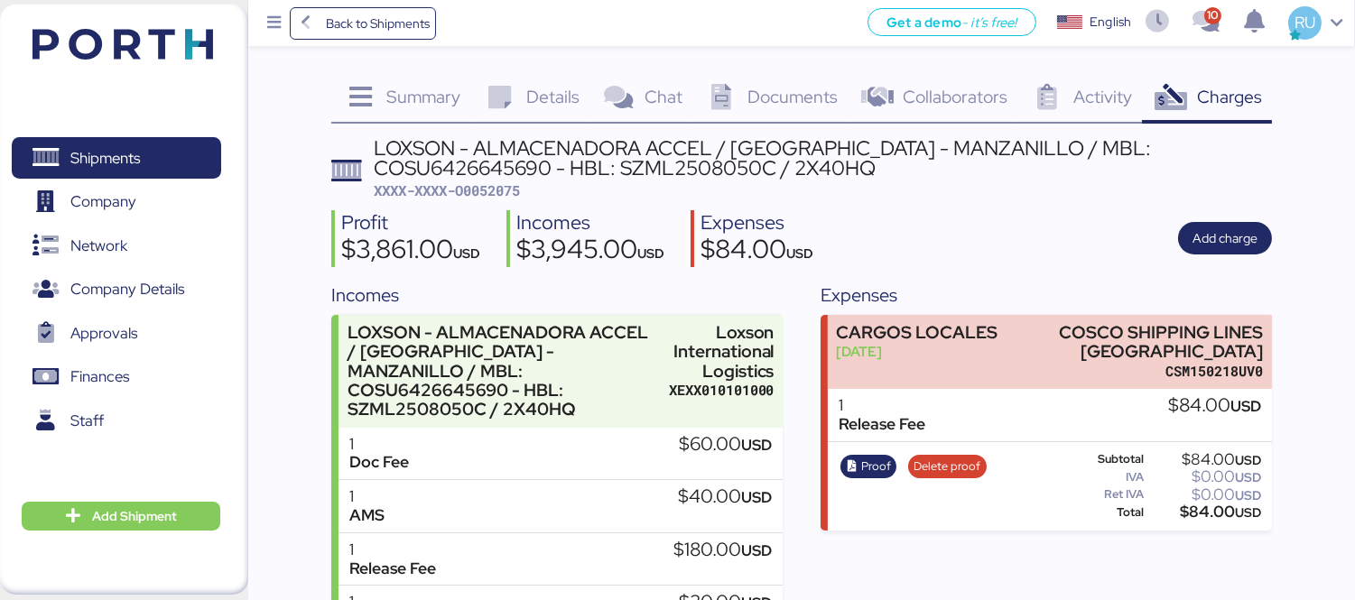
click at [780, 105] on span "Documents" at bounding box center [792, 96] width 90 height 23
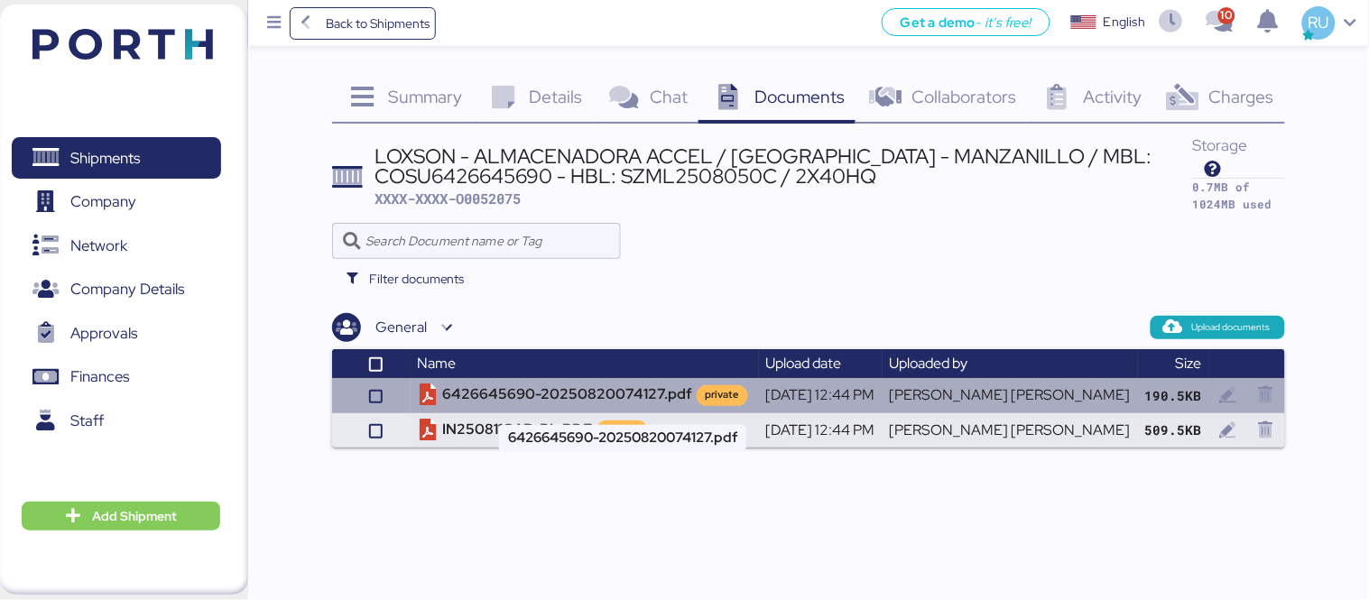
click at [608, 389] on td "6426645690-20250820074127.pdf private" at bounding box center [585, 395] width 348 height 34
click at [643, 389] on td "6426645690-20250820074127.pdf private" at bounding box center [585, 395] width 348 height 34
